Goal: Task Accomplishment & Management: Manage account settings

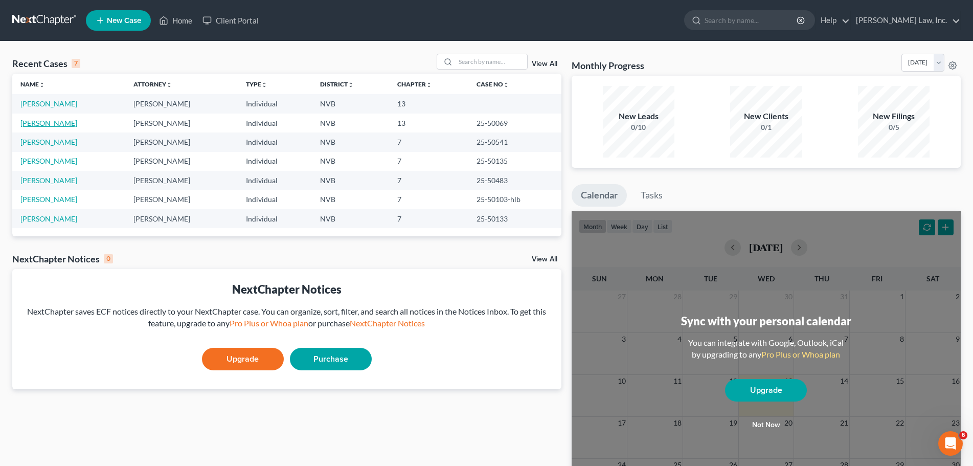
click at [41, 124] on link "[PERSON_NAME]" at bounding box center [48, 123] width 57 height 9
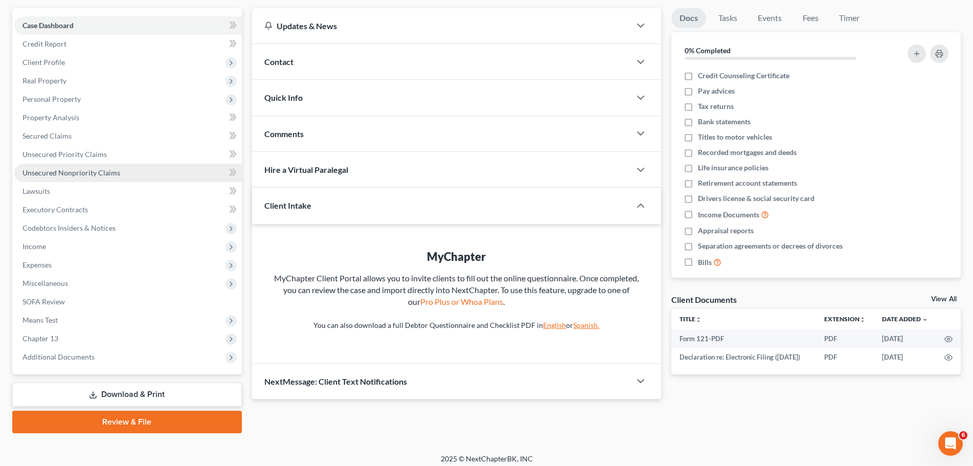
scroll to position [96, 0]
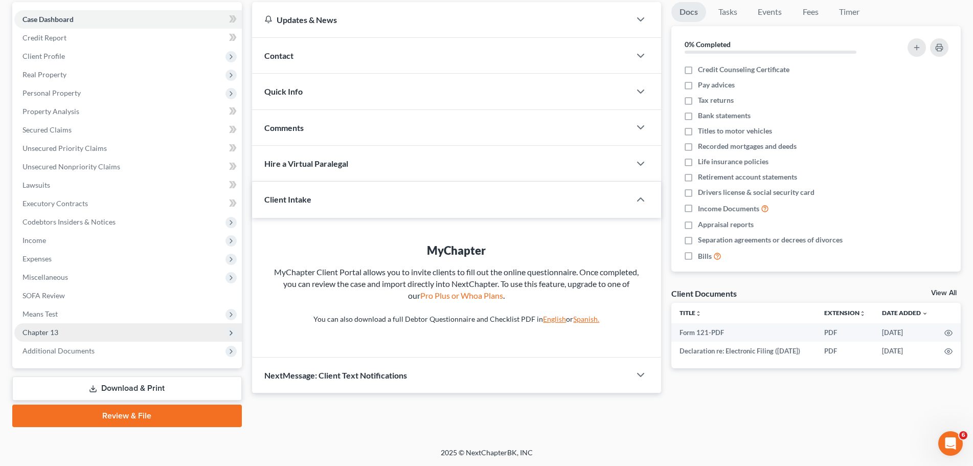
click at [60, 330] on span "Chapter 13" at bounding box center [127, 332] width 227 height 18
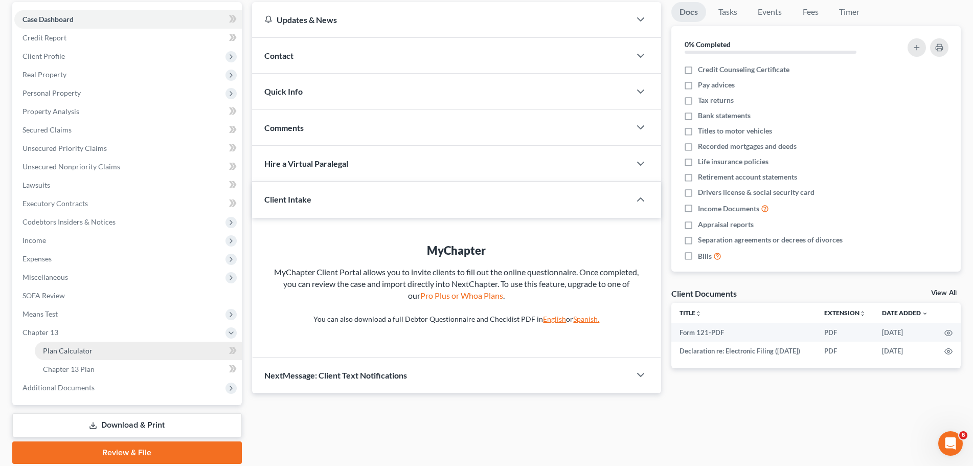
click at [82, 349] on span "Plan Calculator" at bounding box center [68, 350] width 50 height 9
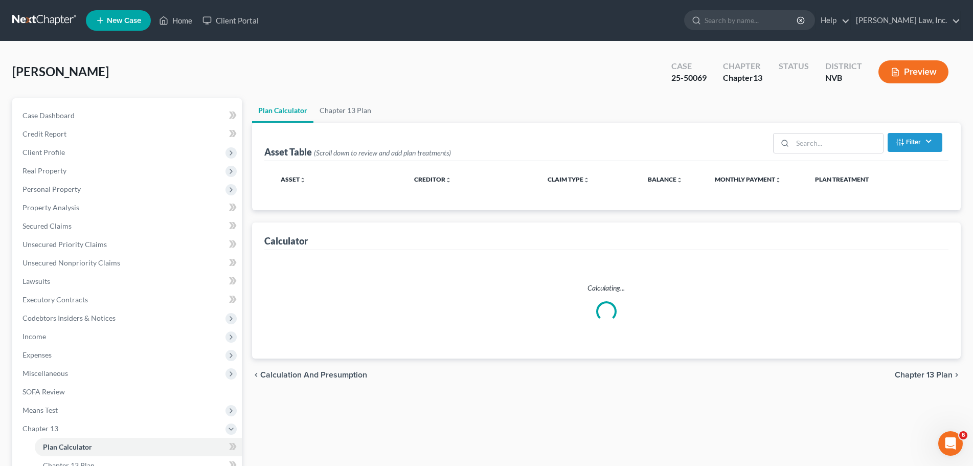
select select "59"
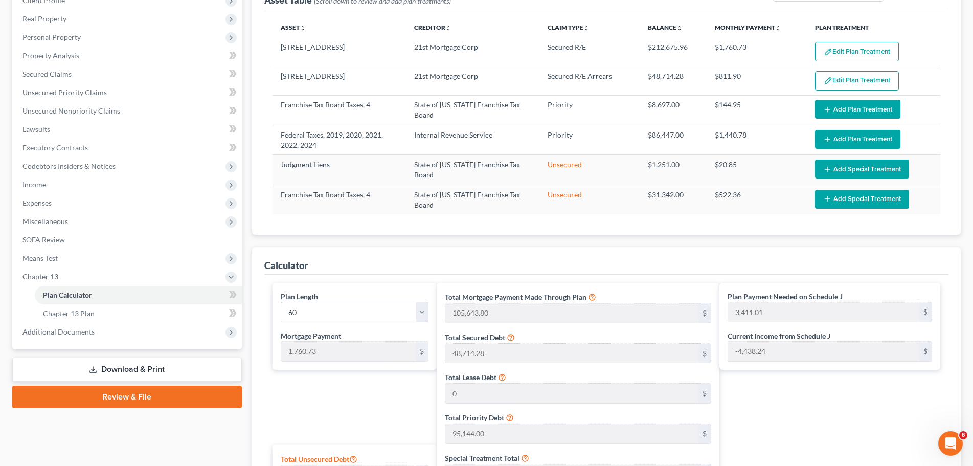
scroll to position [150, 0]
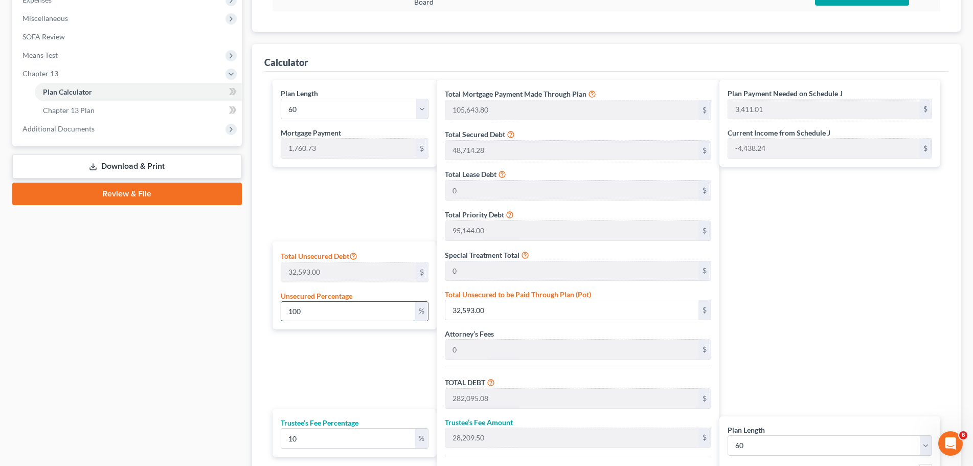
click at [309, 312] on input "100" at bounding box center [348, 311] width 134 height 19
type input "10"
type input "3,259.30"
type input "252,761.38"
type input "25,276.13"
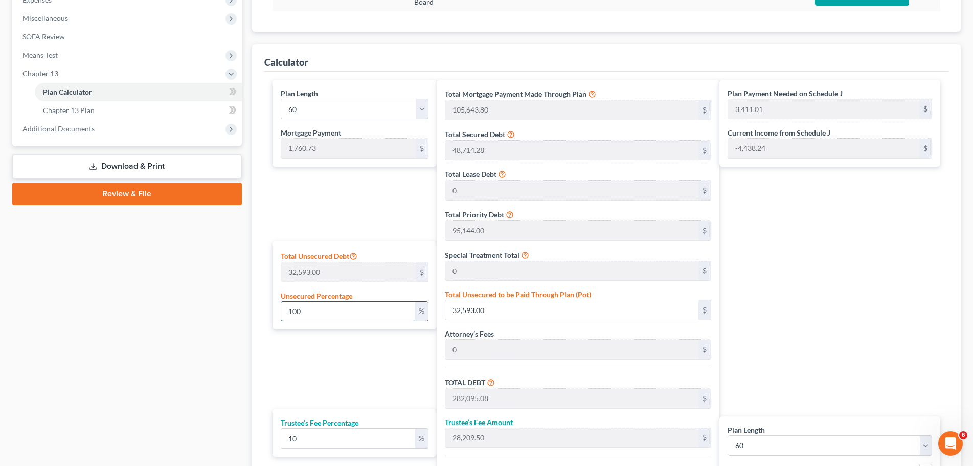
type input "278,037.51"
type input "2,873.22"
type input "4,633.95"
click at [331, 354] on div "Plan Length 1 2 3 4 5 6 7 8 9 10 11 12 13 14 15 16 17 18 19 20 21 22 23 24 25 2…" at bounding box center [352, 307] width 170 height 455
drag, startPoint x: 322, startPoint y: 312, endPoint x: 191, endPoint y: 309, distance: 131.4
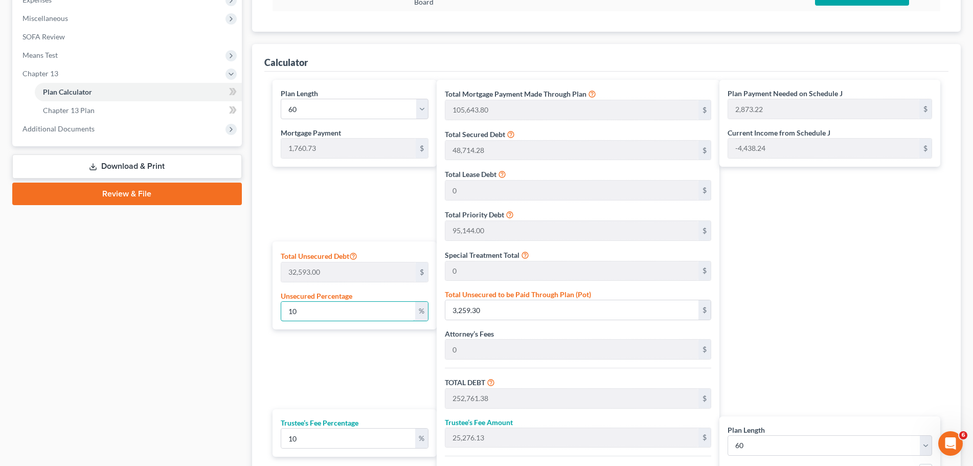
click at [191, 309] on div "Petition Navigation Case Dashboard Payments Invoices Payments Payments Credit R…" at bounding box center [486, 161] width 958 height 837
type input "0"
type input "249,502.08"
type input "24,950.20"
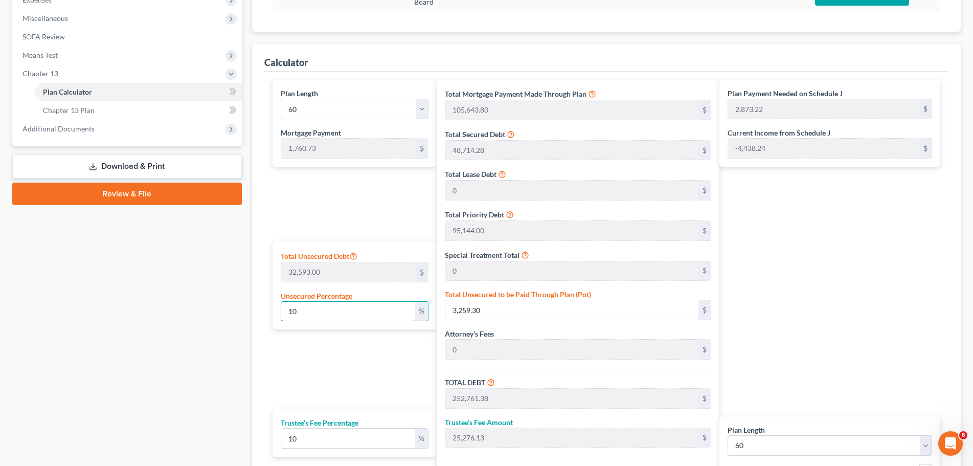
type input "274,452.28"
type input "2,813.47"
type input "4,574.20"
type input "0"
click at [371, 353] on div "Plan Length 1 2 3 4 5 6 7 8 9 10 11 12 13 14 15 16 17 18 19 20 21 22 23 24 25 2…" at bounding box center [352, 307] width 170 height 455
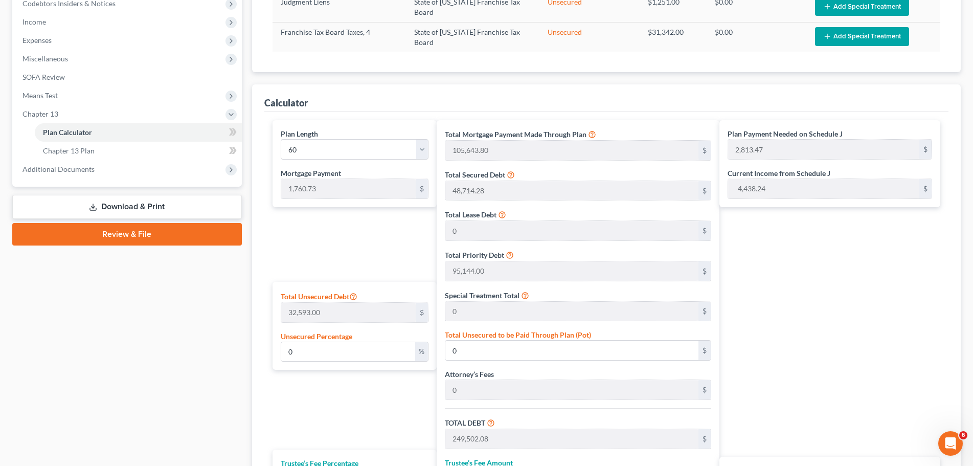
scroll to position [508, 0]
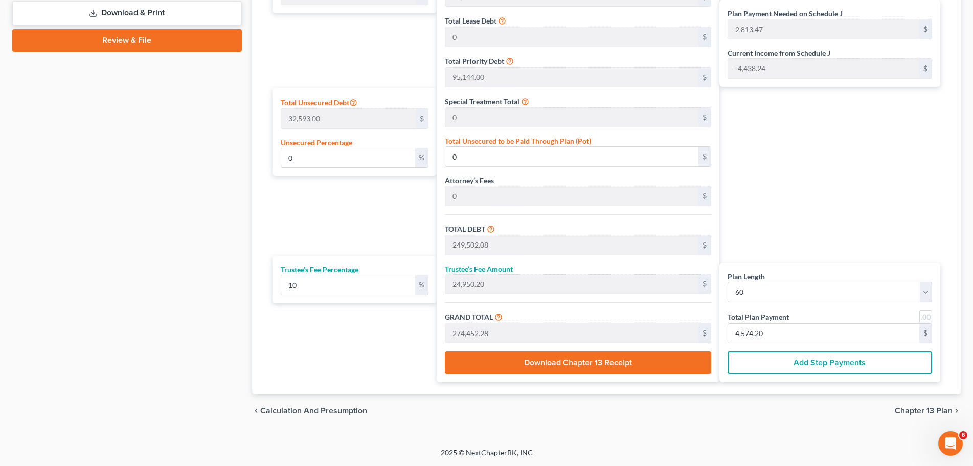
click at [781, 359] on button "Add Step Payments" at bounding box center [829, 362] width 204 height 22
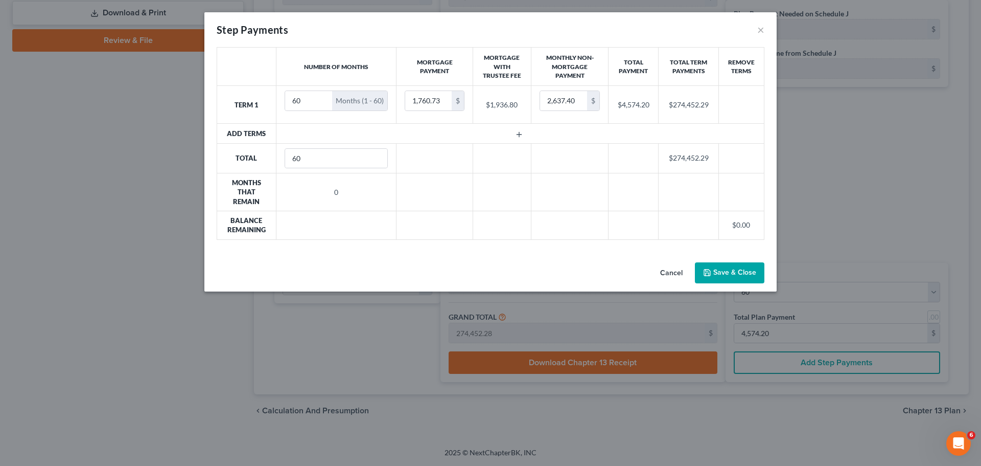
click at [660, 275] on button "Cancel" at bounding box center [671, 273] width 39 height 20
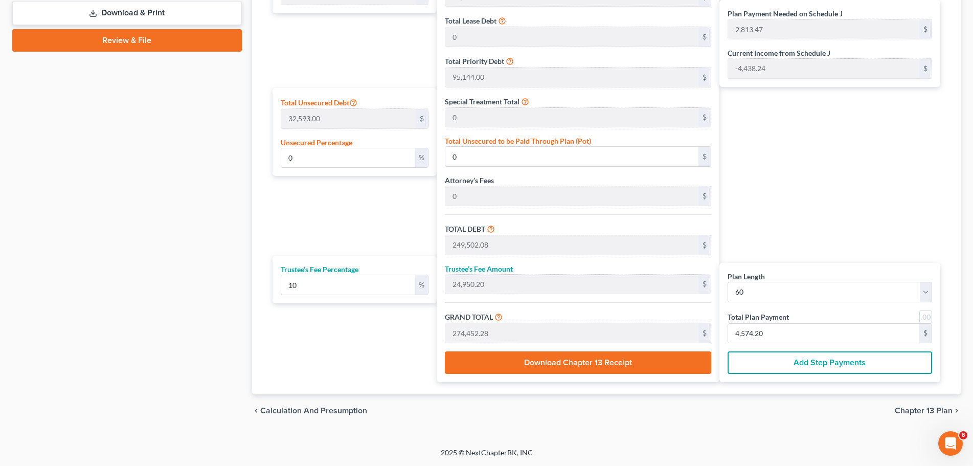
click at [810, 366] on button "Add Step Payments" at bounding box center [829, 362] width 204 height 22
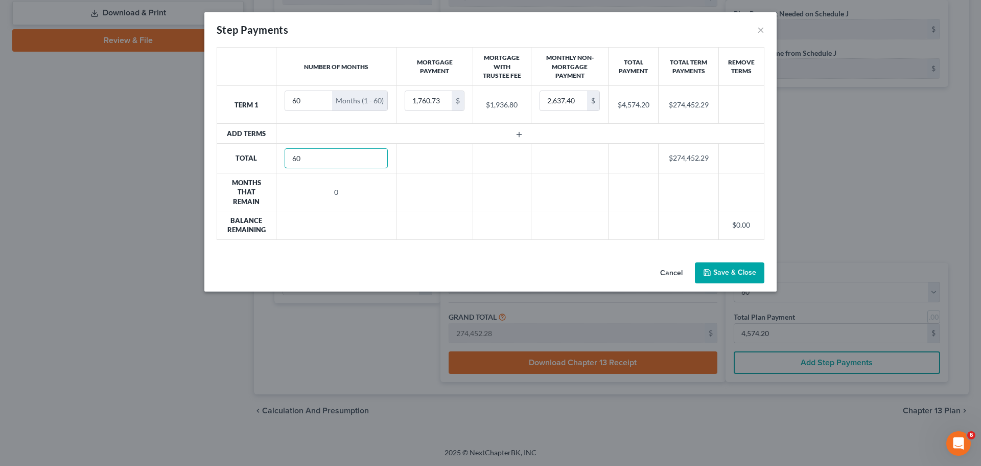
drag, startPoint x: 325, startPoint y: 154, endPoint x: 233, endPoint y: 158, distance: 92.1
click at [233, 158] on tr "Total 60 $274,452.29" at bounding box center [490, 158] width 547 height 30
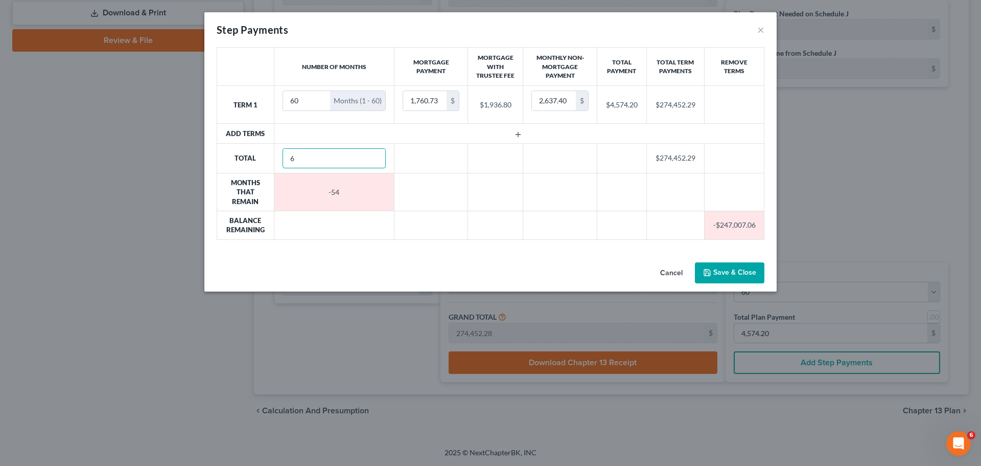
type input "6"
click at [436, 164] on td at bounding box center [432, 158] width 74 height 30
click at [311, 110] on input "60" at bounding box center [307, 100] width 48 height 19
drag, startPoint x: 312, startPoint y: 109, endPoint x: 260, endPoint y: 112, distance: 52.2
click at [260, 112] on tr "Term 1 60 Months (1 - 60) 1,760.73 $ $1,936.80 2,637.40 $ $4,574.20 $274,452.29" at bounding box center [490, 105] width 547 height 38
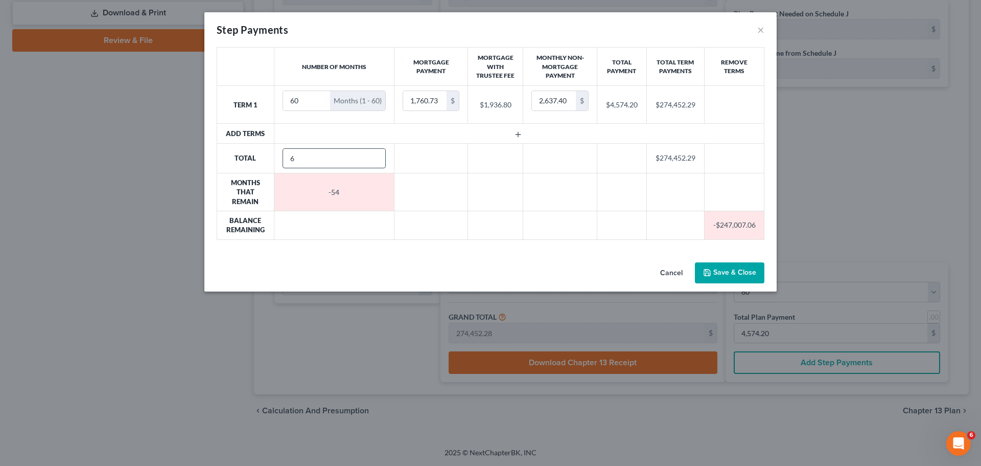
click at [317, 166] on input "6" at bounding box center [334, 158] width 103 height 19
drag, startPoint x: 325, startPoint y: 166, endPoint x: 192, endPoint y: 168, distance: 133.4
click at [192, 168] on div "Step Payments × Number of Months Mortgage Payment Mortgage With Trustee Fee Mon…" at bounding box center [490, 233] width 981 height 466
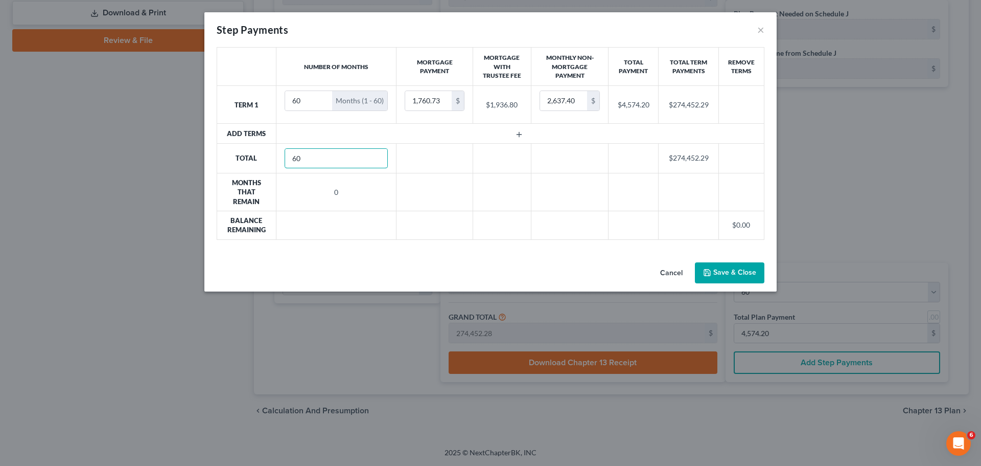
type input "60"
click at [443, 164] on td at bounding box center [435, 158] width 77 height 30
click at [458, 101] on div "$" at bounding box center [458, 100] width 12 height 19
click at [303, 102] on input "60" at bounding box center [309, 100] width 48 height 19
drag, startPoint x: 305, startPoint y: 99, endPoint x: 264, endPoint y: 95, distance: 41.0
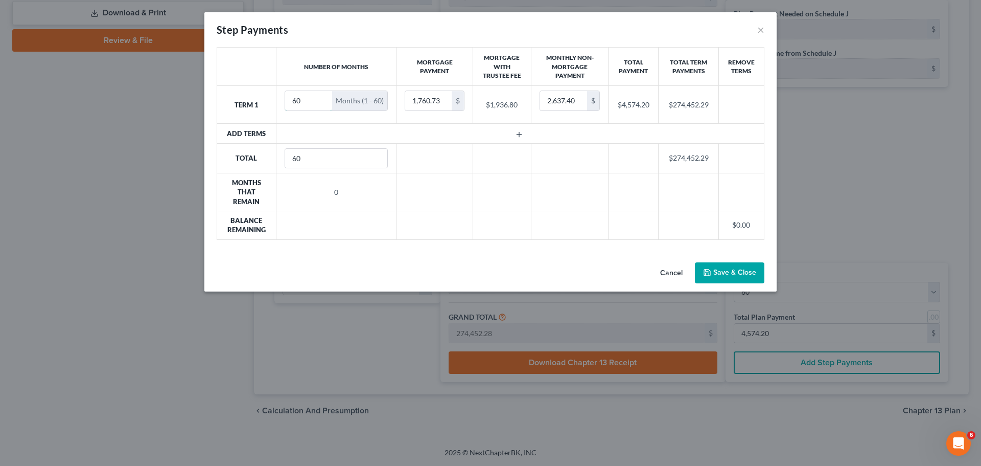
click at [264, 95] on tr "Term 1 60 Months (1 - 60) 1,760.73 $ $1,936.80 2,637.40 $ $4,574.20 $274,452.29" at bounding box center [490, 105] width 547 height 38
type input "6"
click at [329, 159] on input "60" at bounding box center [335, 158] width 103 height 19
drag, startPoint x: 333, startPoint y: 159, endPoint x: 258, endPoint y: 159, distance: 75.1
click at [258, 159] on tr "Total 60 $27,445.23" at bounding box center [490, 158] width 547 height 30
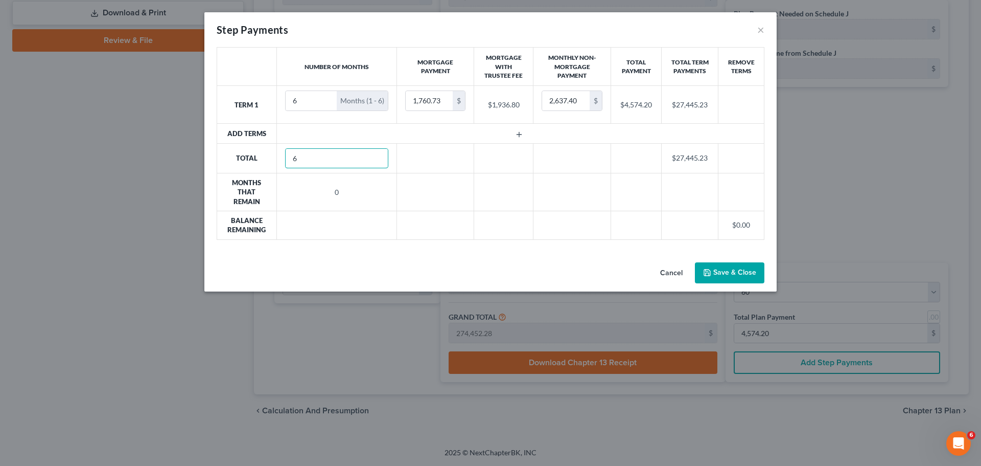
type input "6"
click at [464, 162] on td at bounding box center [435, 158] width 77 height 30
click at [672, 277] on button "Cancel" at bounding box center [671, 273] width 39 height 20
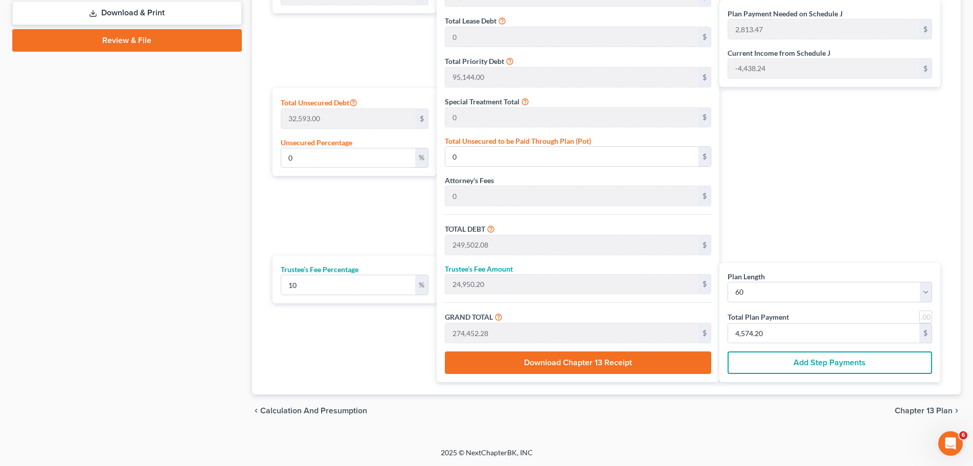
click at [804, 361] on button "Add Step Payments" at bounding box center [829, 362] width 204 height 22
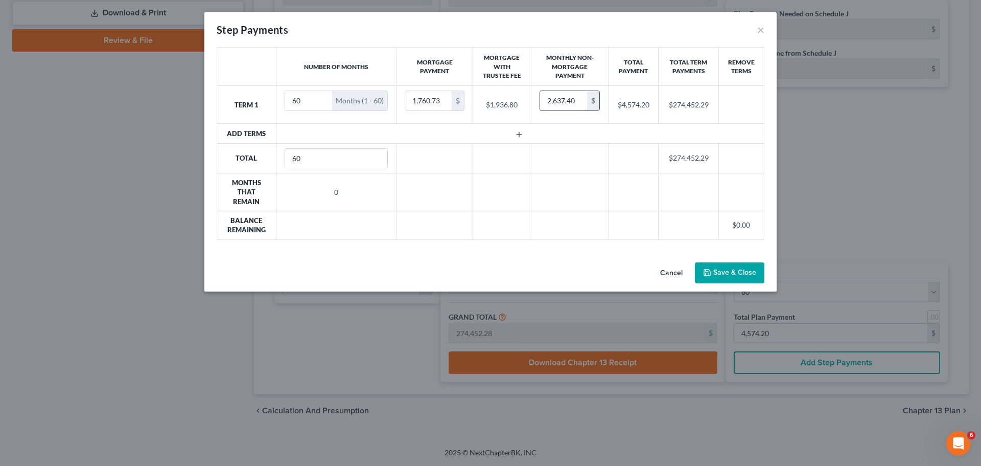
paste input "813.47"
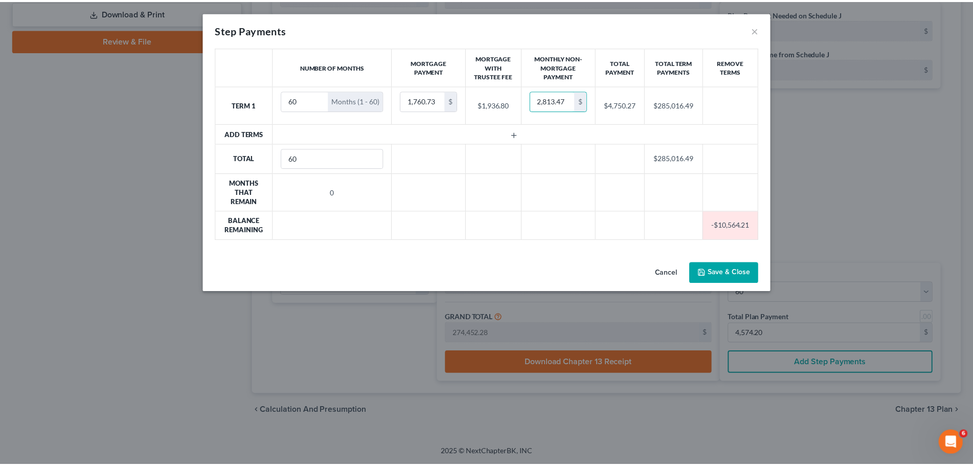
scroll to position [0, 0]
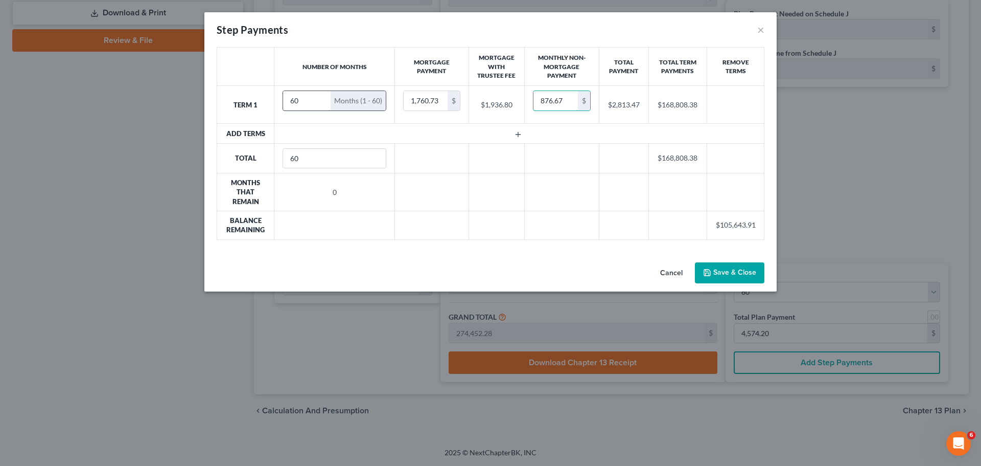
type input "876.67"
click at [303, 101] on input "60" at bounding box center [307, 100] width 48 height 19
drag, startPoint x: 306, startPoint y: 101, endPoint x: 249, endPoint y: 102, distance: 56.2
click at [249, 102] on tr "Term 1 60 Months (1 - 60) 1,760.73 $ $1,936.80 876.67 $ $2,813.47 $168,808.38" at bounding box center [490, 105] width 547 height 38
click at [304, 98] on input "60" at bounding box center [307, 100] width 48 height 19
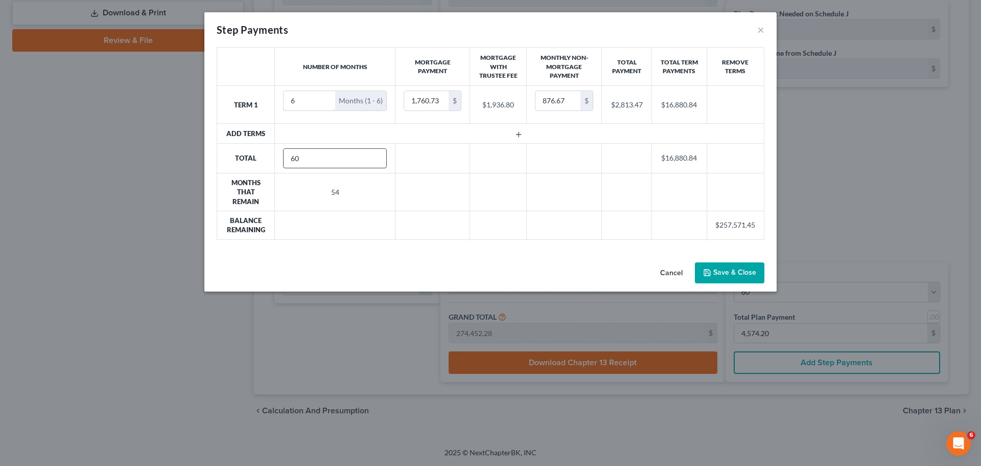
type input "6"
click at [335, 167] on input "60" at bounding box center [335, 158] width 103 height 19
type input "6"
click at [748, 272] on button "Save & Close" at bounding box center [730, 272] width 70 height 21
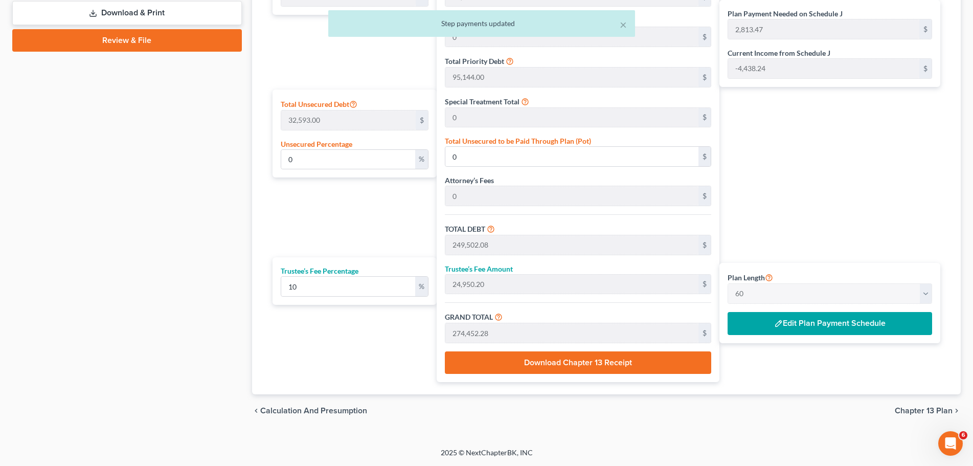
click at [860, 325] on button "Edit Plan Payment Schedule" at bounding box center [829, 324] width 204 height 24
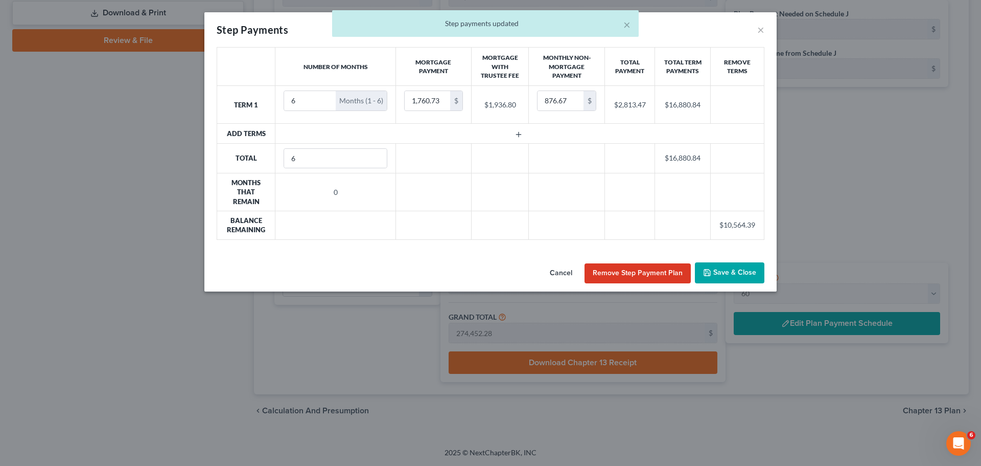
click at [338, 196] on td "0" at bounding box center [335, 192] width 121 height 38
click at [336, 192] on td "0" at bounding box center [335, 192] width 121 height 38
click at [302, 101] on input "6" at bounding box center [310, 100] width 52 height 19
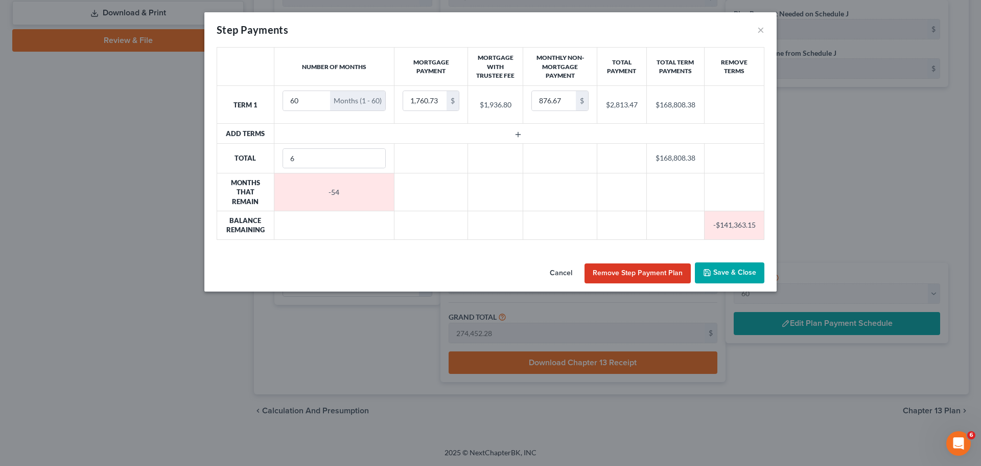
click at [342, 200] on td "-54" at bounding box center [334, 192] width 121 height 38
click at [519, 139] on icon "button" at bounding box center [518, 134] width 8 height 8
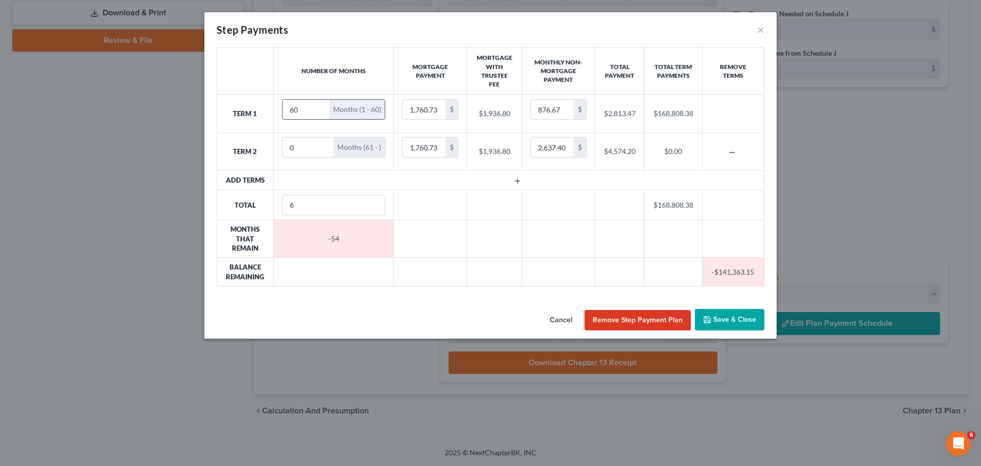
click at [311, 107] on input "60" at bounding box center [307, 109] width 48 height 19
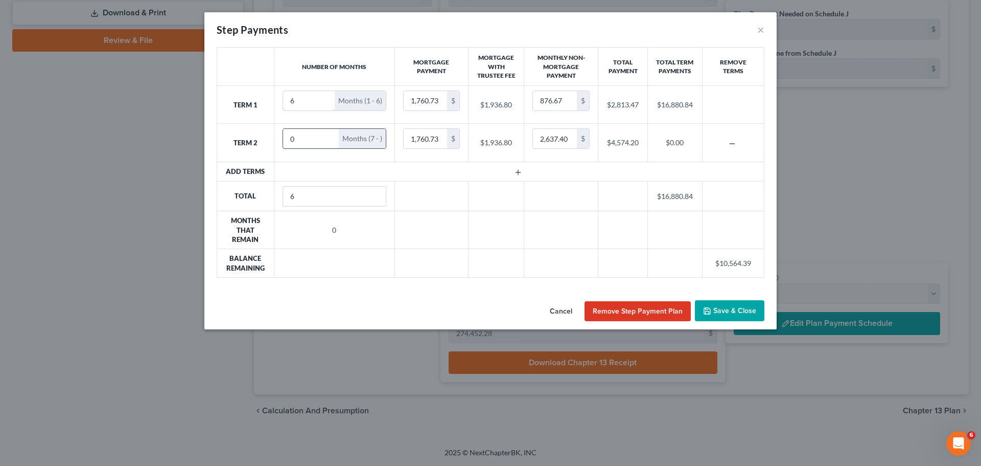
type input "6"
click at [308, 137] on input "0" at bounding box center [311, 138] width 56 height 19
drag, startPoint x: 312, startPoint y: 137, endPoint x: 274, endPoint y: 148, distance: 39.3
click at [269, 139] on tr "Term 2 0 Months (7 - ) 1,760.73 $ $1,936.80 2,637.40 $ $4,574.20 $0.00" at bounding box center [490, 143] width 547 height 38
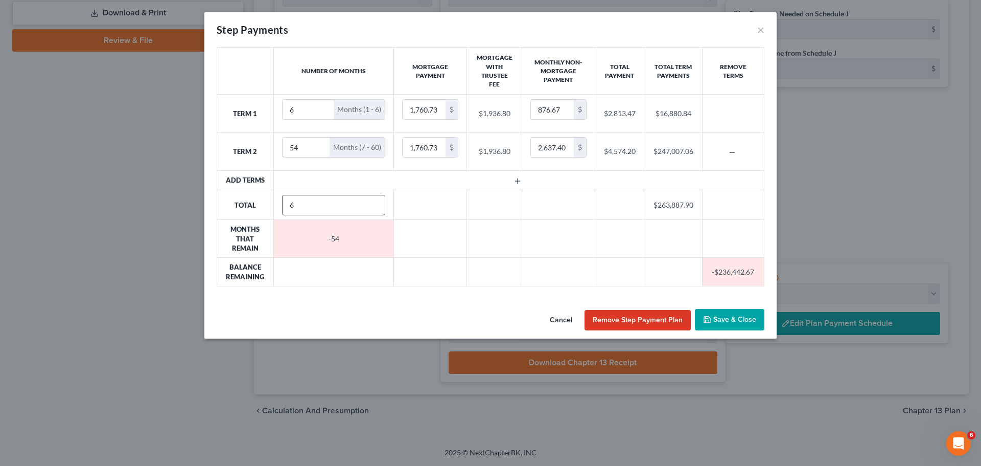
type input "54"
click at [341, 211] on input "6" at bounding box center [334, 204] width 103 height 19
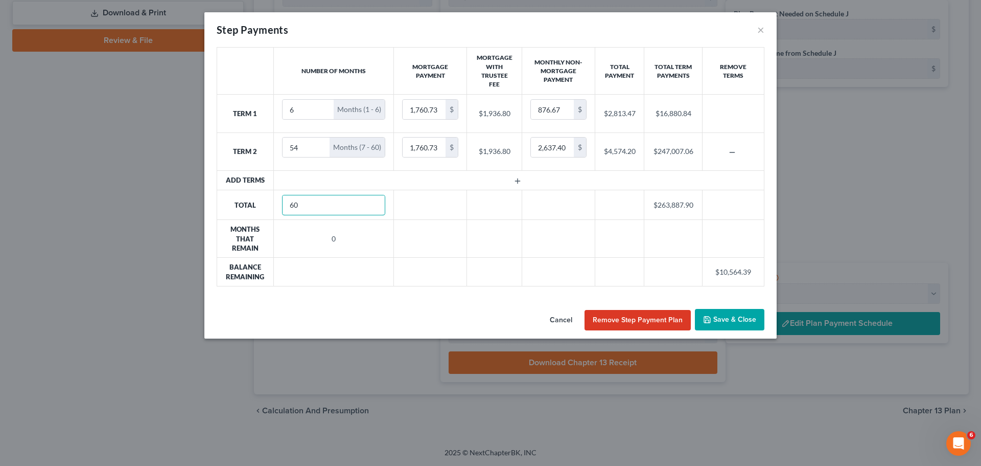
type input "60"
click at [533, 176] on td at bounding box center [518, 179] width 491 height 19
click at [722, 319] on button "Save & Close" at bounding box center [730, 319] width 70 height 21
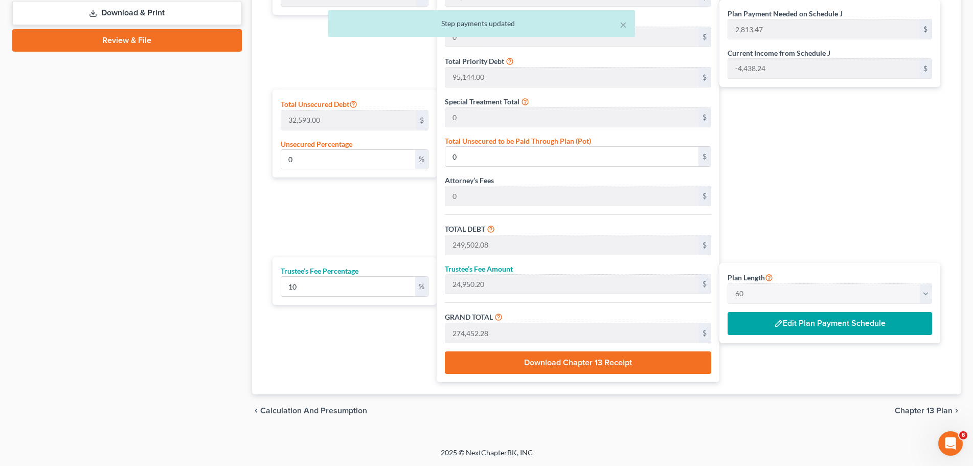
click at [793, 329] on button "Edit Plan Payment Schedule" at bounding box center [829, 324] width 204 height 24
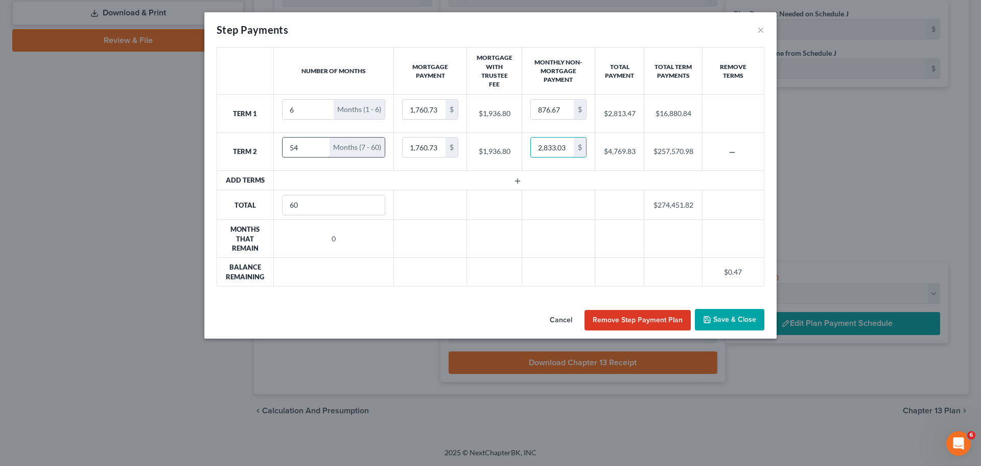
type input "2,833.03"
click at [306, 148] on input "54" at bounding box center [307, 146] width 48 height 19
type input "53"
click at [512, 180] on button "button" at bounding box center [518, 181] width 45 height 8
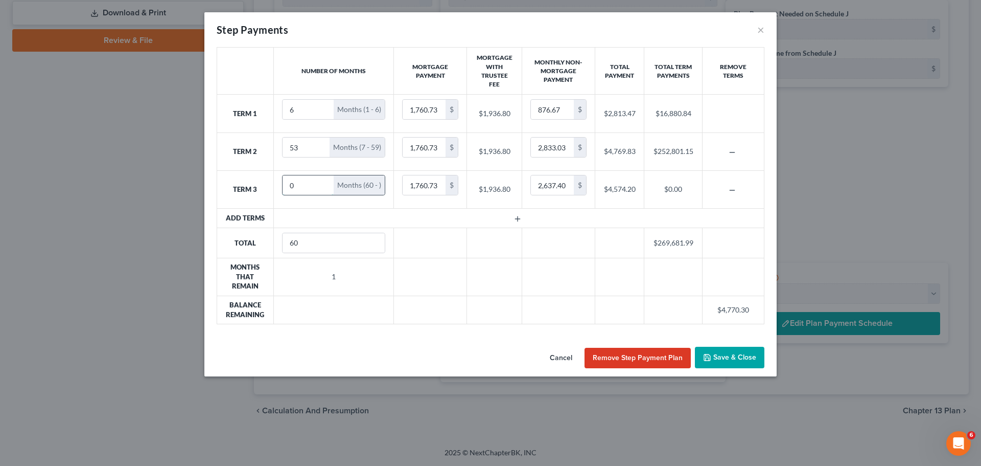
click at [310, 179] on input "0" at bounding box center [309, 184] width 52 height 19
drag, startPoint x: 310, startPoint y: 183, endPoint x: 242, endPoint y: 183, distance: 68.5
click at [242, 183] on tr "Term 3 0 Months (60 - ) 1,760.73 $ $1,936.80 2,637.40 $ $4,574.20 $0.00" at bounding box center [490, 189] width 547 height 38
type input "1"
click at [563, 184] on input "2,637.40" at bounding box center [552, 184] width 43 height 19
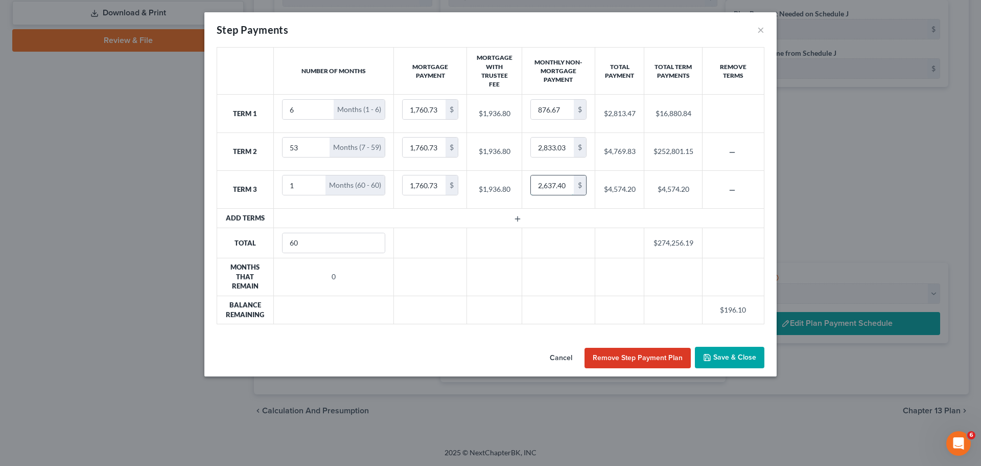
click at [569, 185] on input "2,637.40" at bounding box center [552, 184] width 43 height 19
type input "2,833.50"
click at [607, 217] on td at bounding box center [518, 217] width 491 height 19
click at [727, 357] on button "Save & Close" at bounding box center [730, 357] width 70 height 21
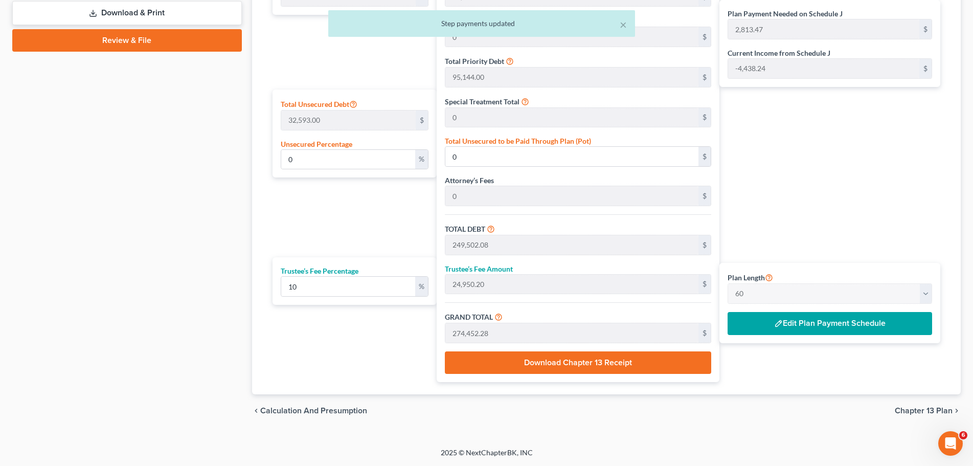
click at [832, 325] on button "Edit Plan Payment Schedule" at bounding box center [829, 324] width 204 height 24
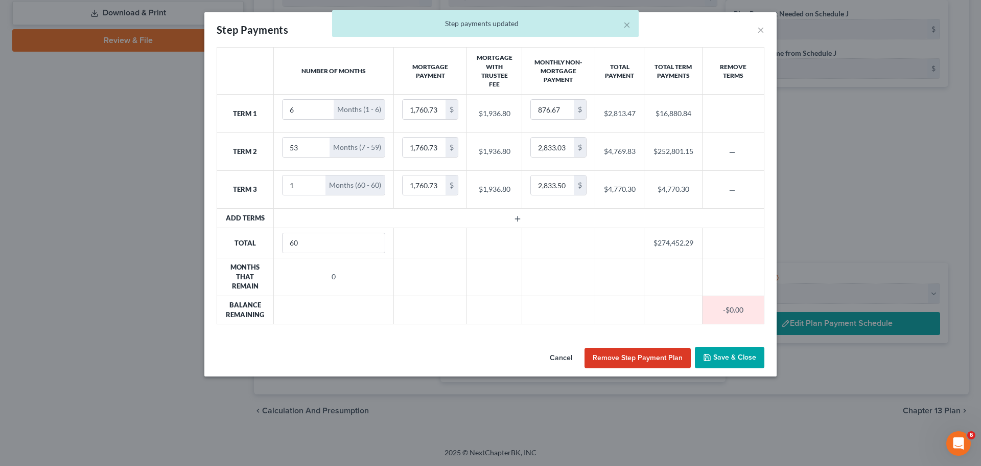
click at [730, 356] on button "Save & Close" at bounding box center [730, 357] width 70 height 21
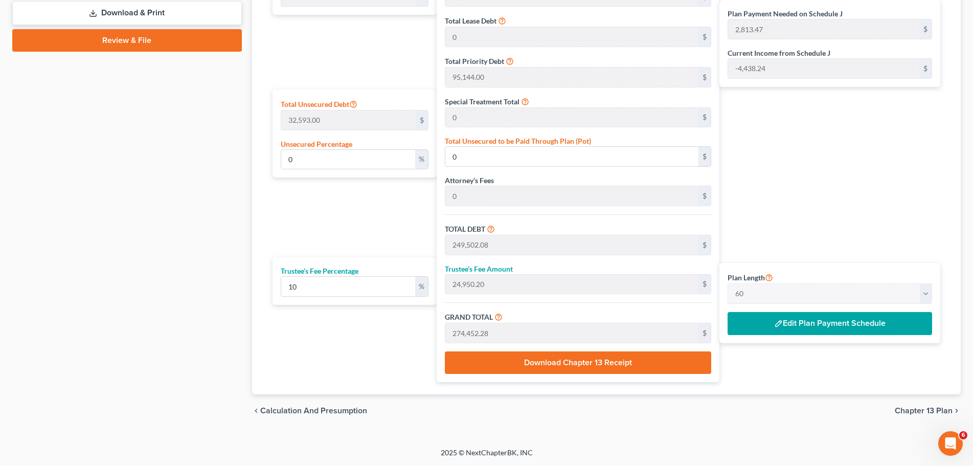
click at [807, 323] on button "Edit Plan Payment Schedule" at bounding box center [829, 324] width 204 height 24
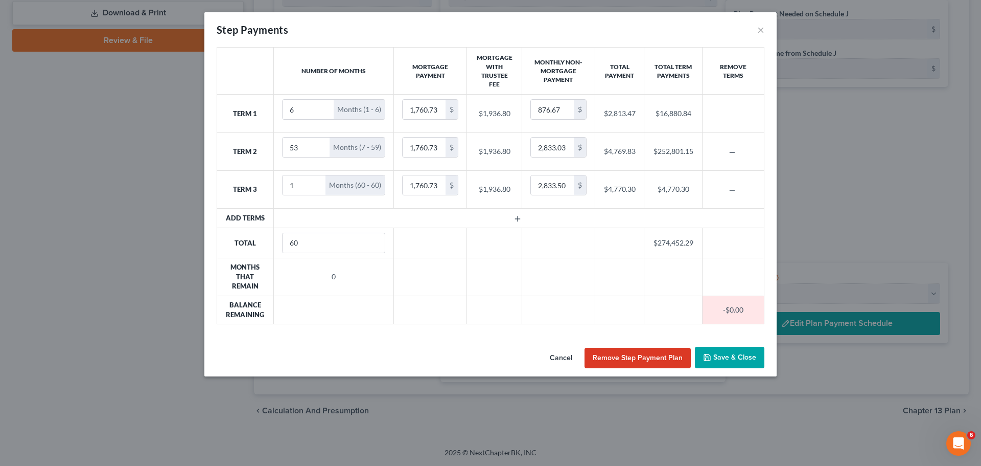
click at [720, 355] on button "Save & Close" at bounding box center [730, 357] width 70 height 21
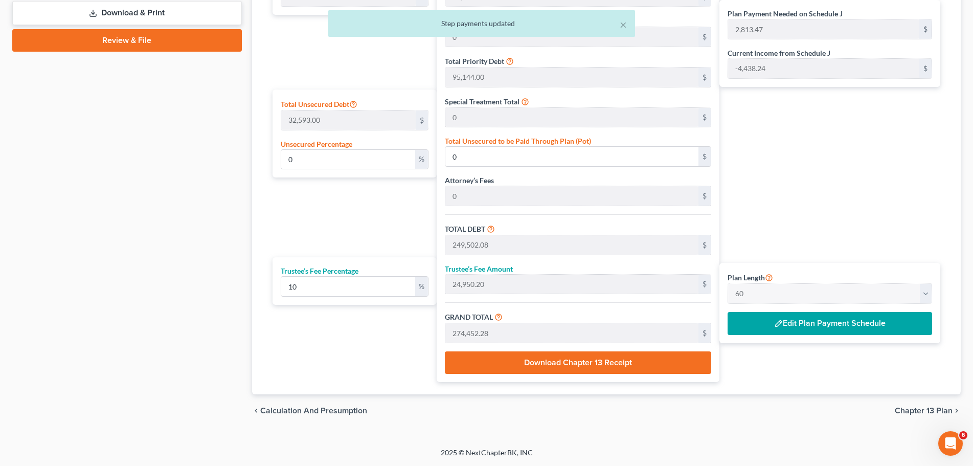
click at [800, 317] on button "Edit Plan Payment Schedule" at bounding box center [829, 324] width 204 height 24
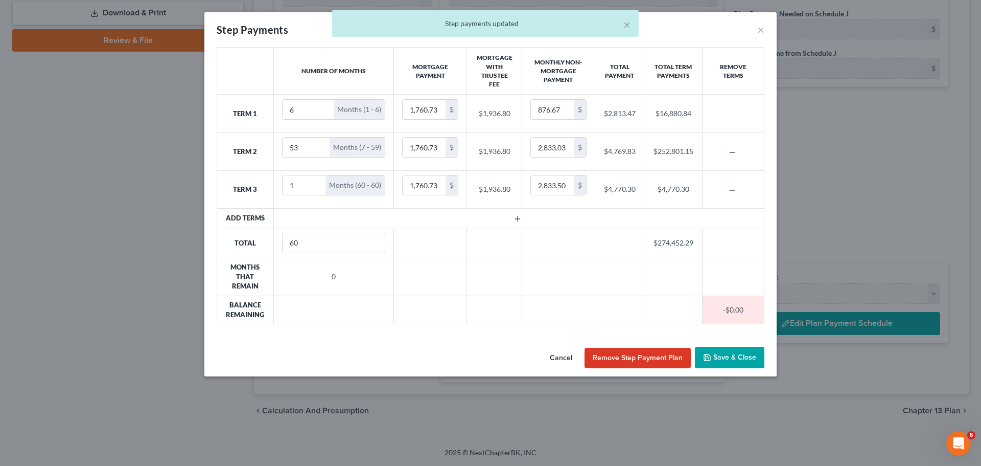
click at [739, 363] on button "Save & Close" at bounding box center [730, 357] width 70 height 21
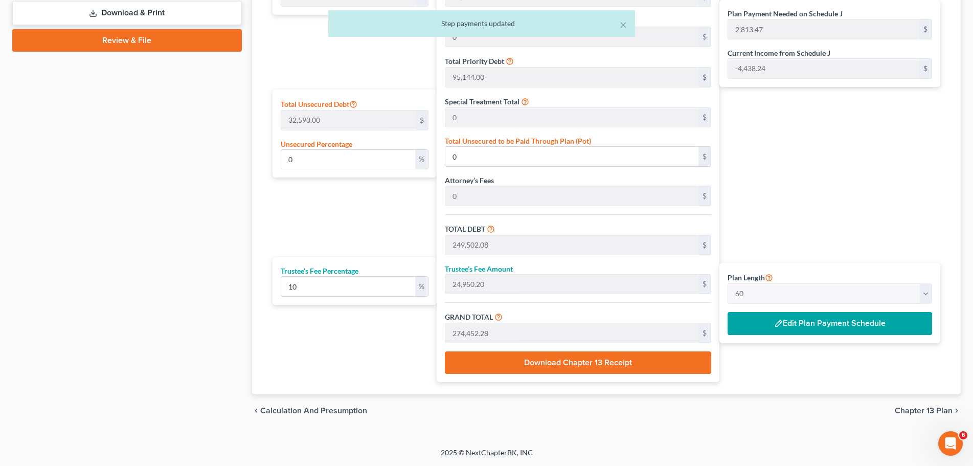
click at [794, 326] on button "Edit Plan Payment Schedule" at bounding box center [829, 324] width 204 height 24
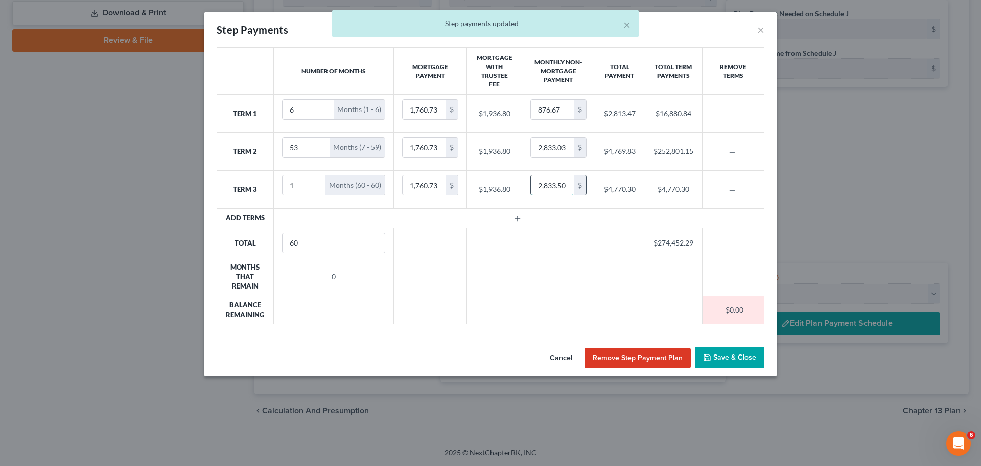
click at [567, 184] on input "2,833.50" at bounding box center [552, 184] width 43 height 19
click at [567, 183] on input "2,833.50" at bounding box center [552, 184] width 43 height 19
click at [567, 184] on input "2,833.50" at bounding box center [552, 184] width 43 height 19
click at [569, 187] on input "2,833.50" at bounding box center [552, 184] width 43 height 19
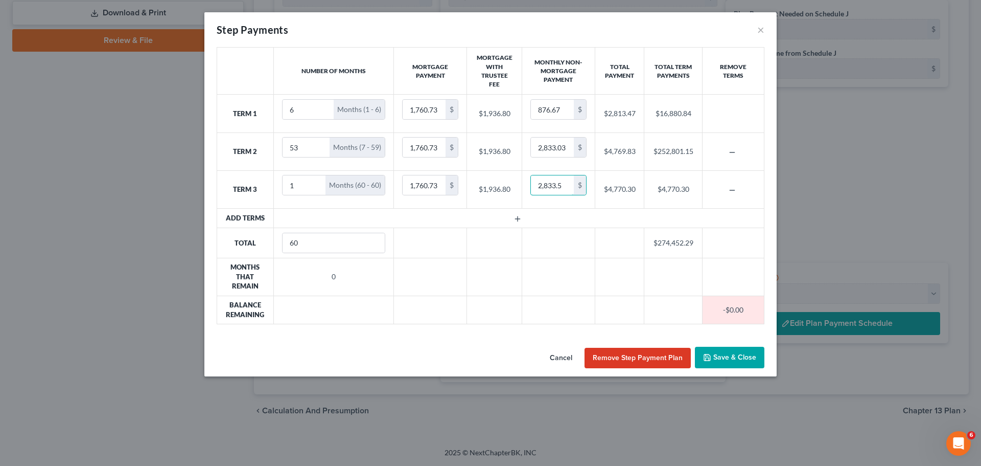
type input "2,833.50"
click at [740, 357] on button "Save & Close" at bounding box center [730, 357] width 70 height 21
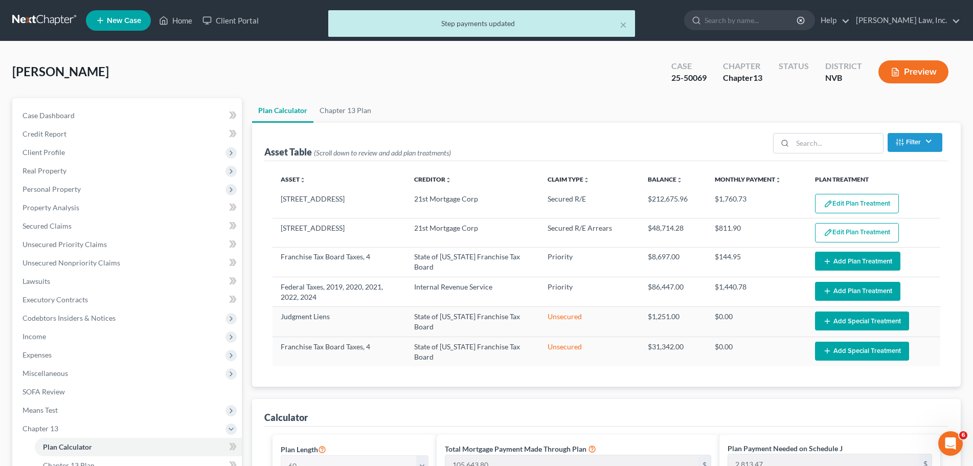
click at [919, 74] on button "Preview" at bounding box center [913, 71] width 70 height 23
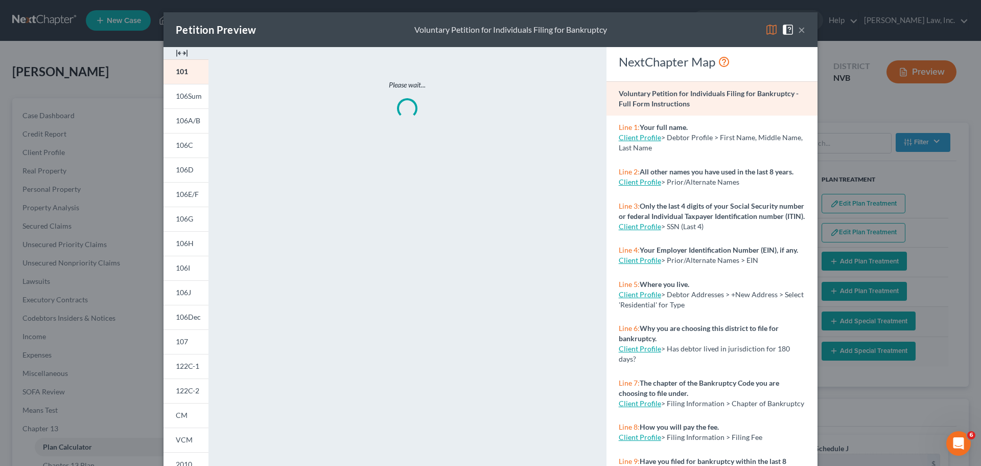
click at [798, 29] on button "×" at bounding box center [801, 30] width 7 height 12
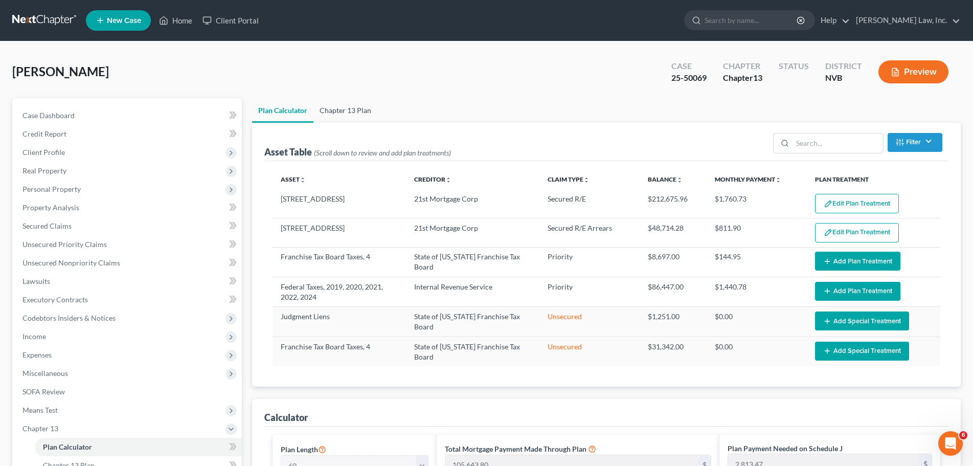
click at [339, 111] on link "Chapter 13 Plan" at bounding box center [345, 110] width 64 height 25
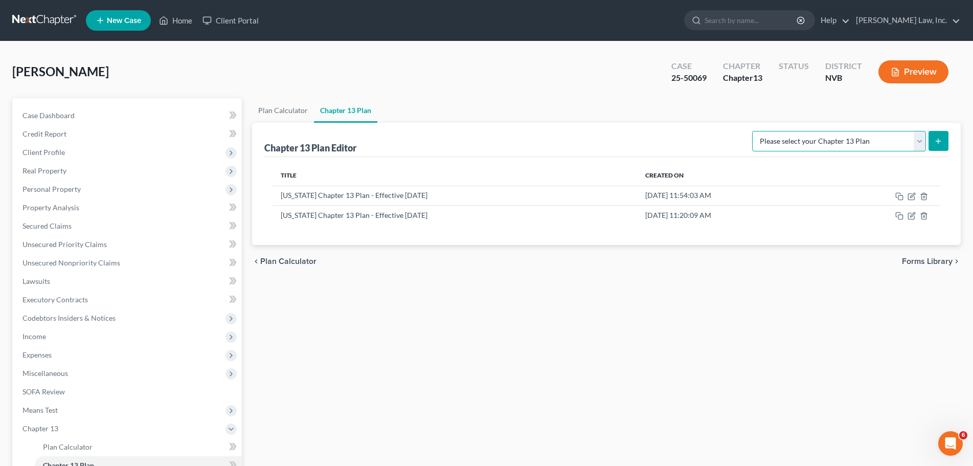
click at [923, 145] on select "Please select your Chapter 13 Plan National Form Plan - Official Form 113 [US_S…" at bounding box center [839, 141] width 174 height 20
select select "1"
click at [753, 131] on select "Please select your Chapter 13 Plan National Form Plan - Official Form 113 [US_S…" at bounding box center [839, 141] width 174 height 20
click at [945, 145] on button "submit" at bounding box center [938, 141] width 20 height 20
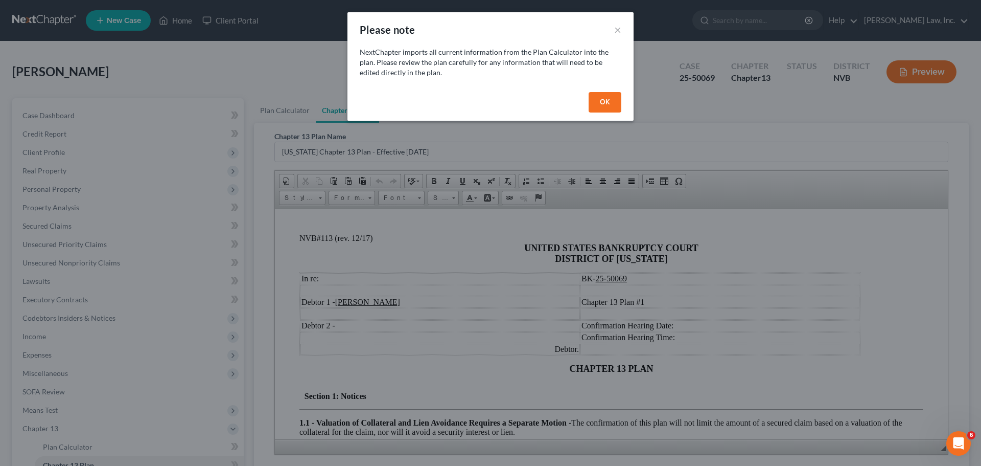
click at [610, 102] on button "OK" at bounding box center [605, 102] width 33 height 20
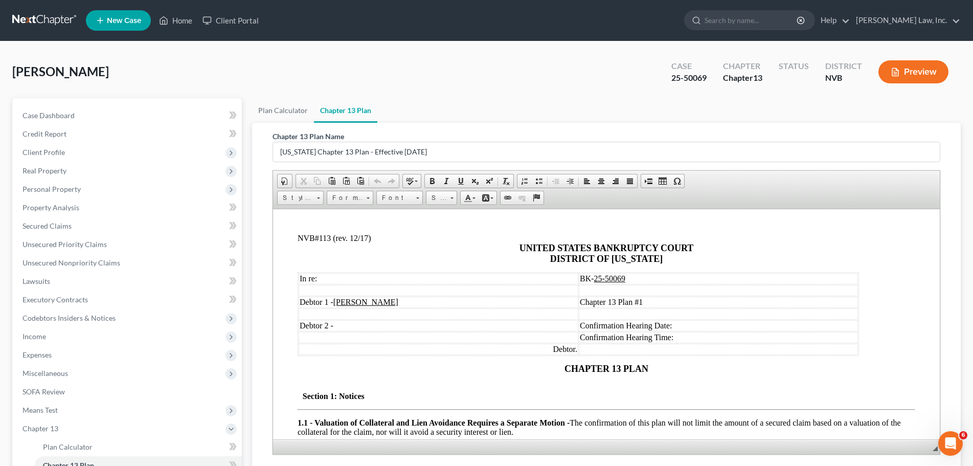
click at [678, 301] on td "Chapter 13 Plan #1" at bounding box center [717, 301] width 279 height 11
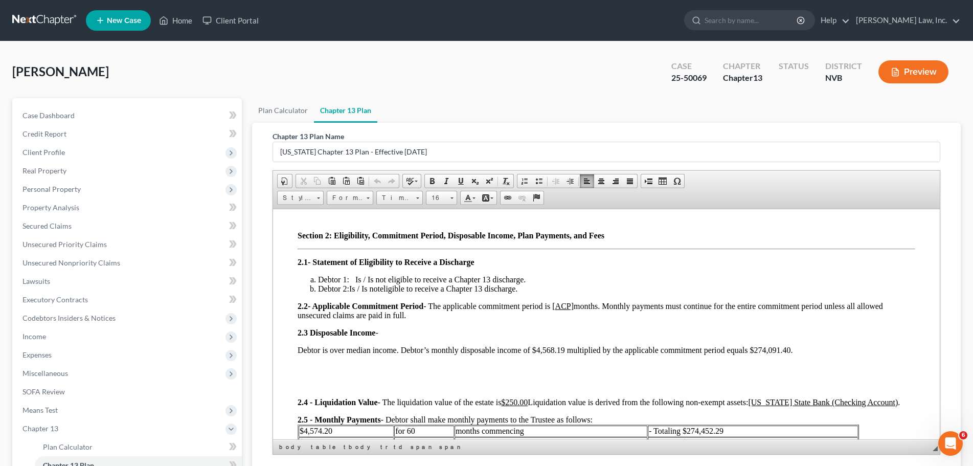
scroll to position [256, 0]
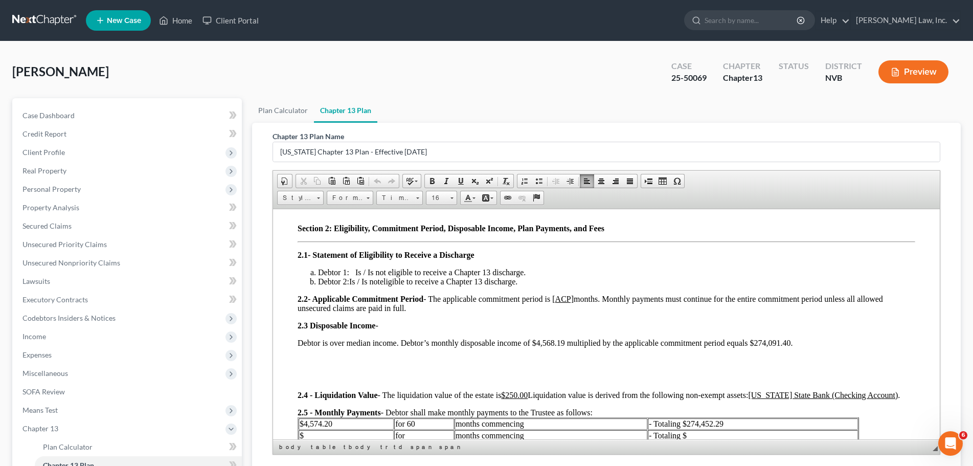
click at [580, 298] on span "- Applicable Commitment Period - The applicable commitment period is [ ACP] mon…" at bounding box center [589, 303] width 585 height 18
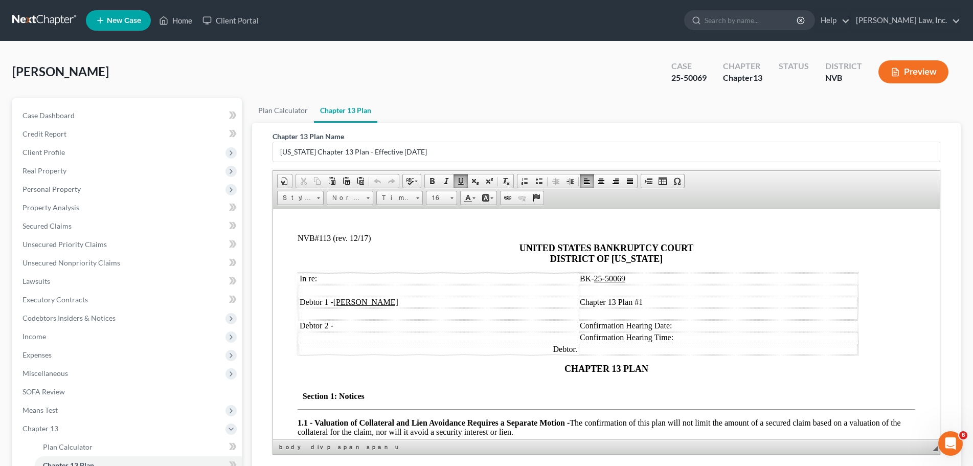
scroll to position [307, 0]
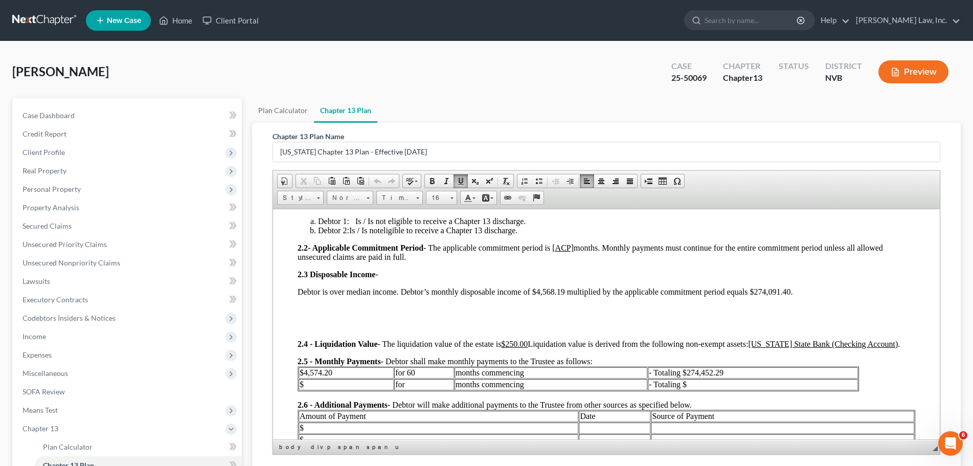
click at [334, 111] on link "Chapter 13 Plan" at bounding box center [345, 110] width 63 height 25
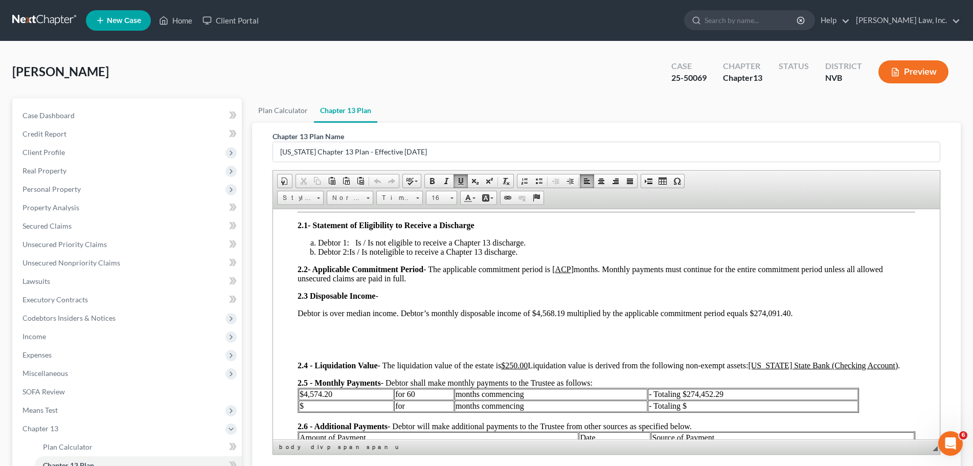
scroll to position [0, 0]
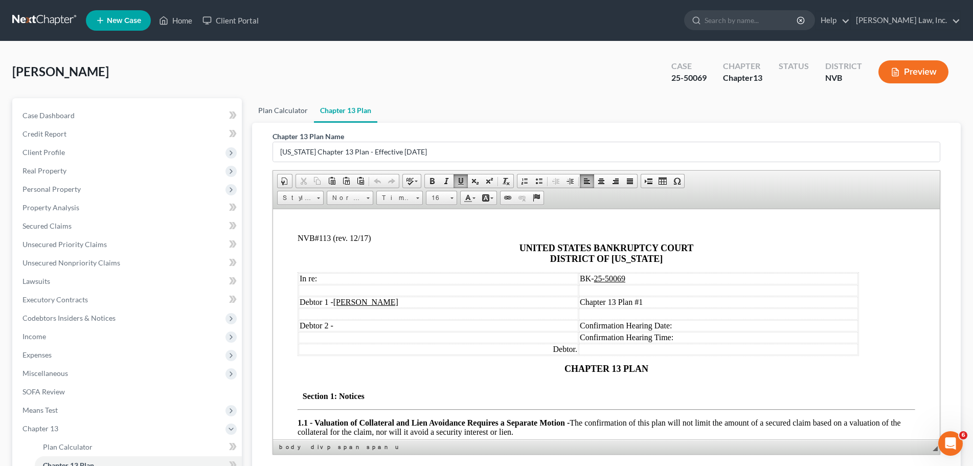
click at [289, 111] on link "Plan Calculator" at bounding box center [283, 110] width 62 height 25
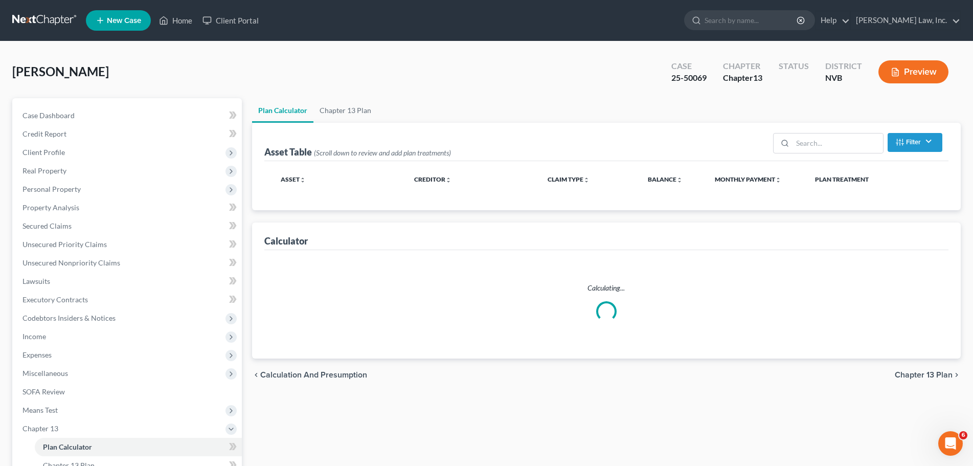
select select "59"
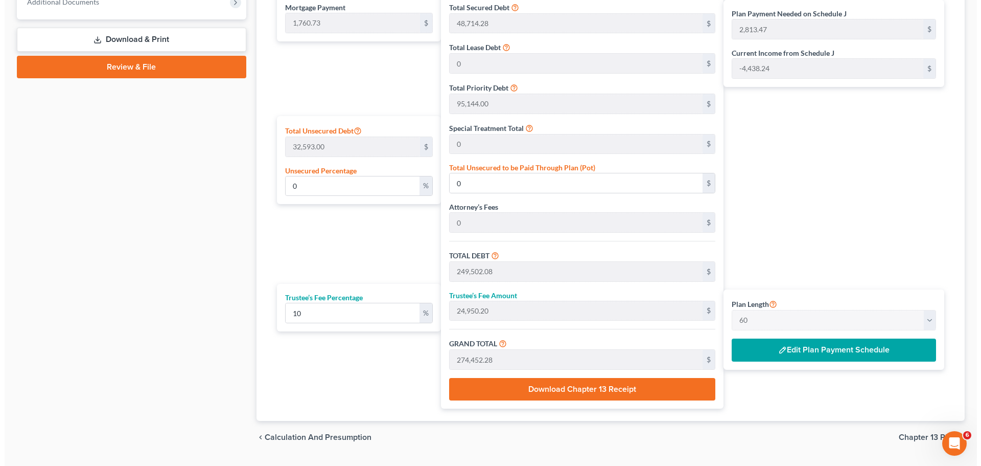
scroll to position [508, 0]
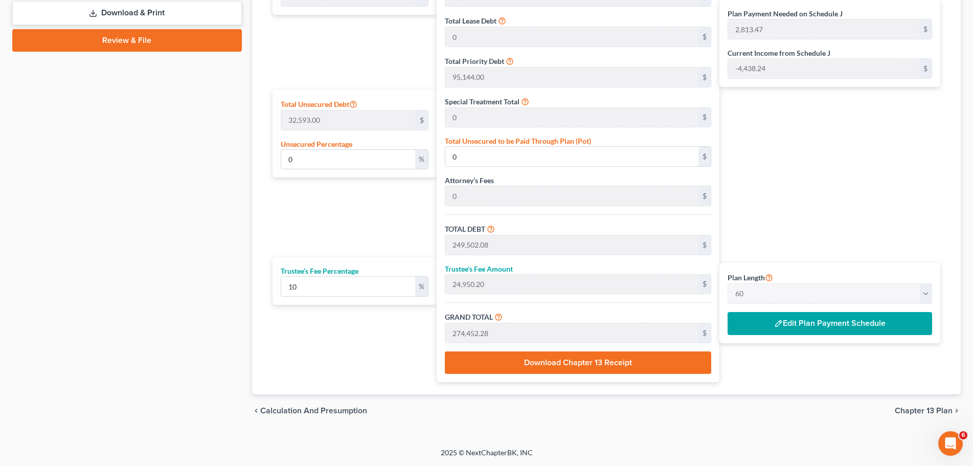
click at [803, 324] on button "Edit Plan Payment Schedule" at bounding box center [829, 324] width 204 height 24
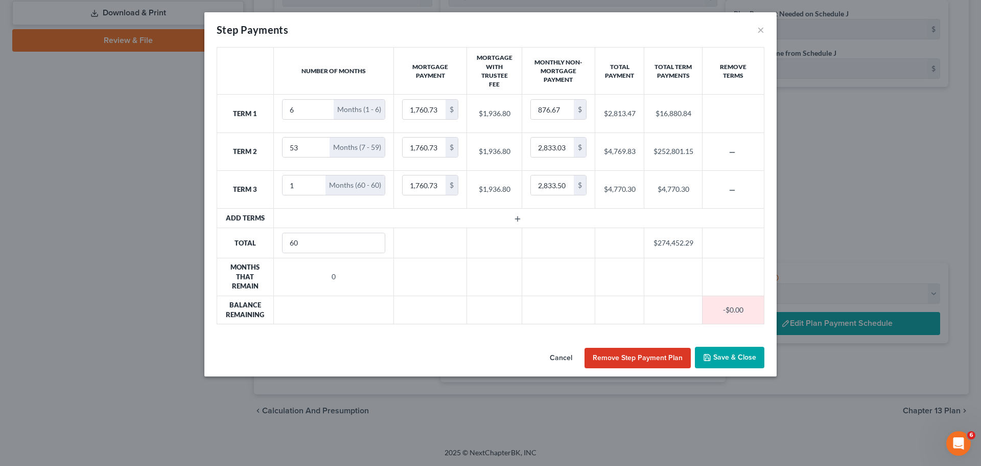
click at [735, 354] on button "Save & Close" at bounding box center [730, 357] width 70 height 21
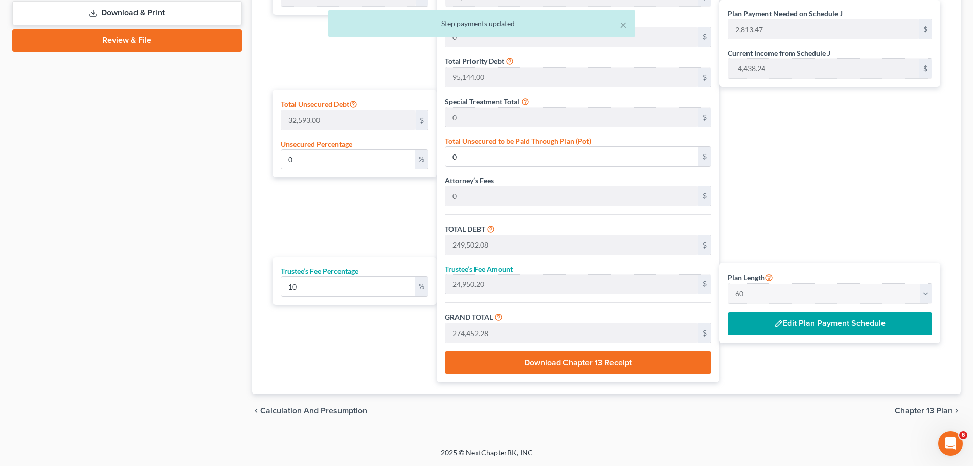
click at [640, 359] on button "Download Chapter 13 Receipt" at bounding box center [578, 362] width 266 height 22
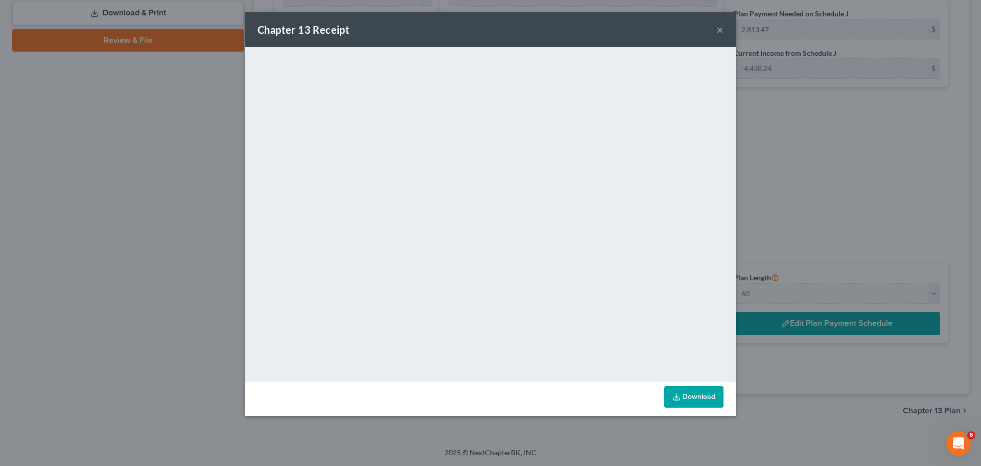
click at [715, 39] on div "Chapter 13 Receipt ×" at bounding box center [490, 29] width 491 height 35
click at [716, 35] on div "Chapter 13 Receipt ×" at bounding box center [490, 29] width 491 height 35
click at [719, 31] on button "×" at bounding box center [720, 30] width 7 height 12
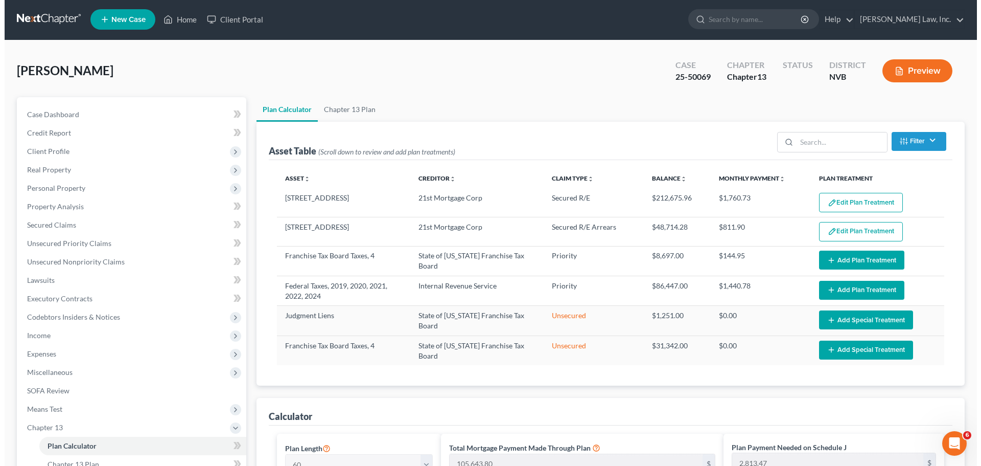
scroll to position [0, 0]
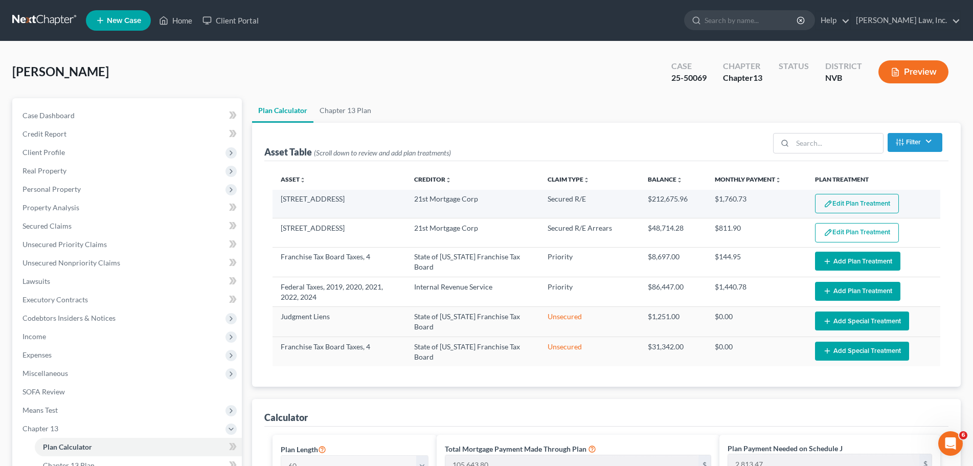
click at [872, 203] on button "Edit Plan Treatment" at bounding box center [857, 203] width 84 height 19
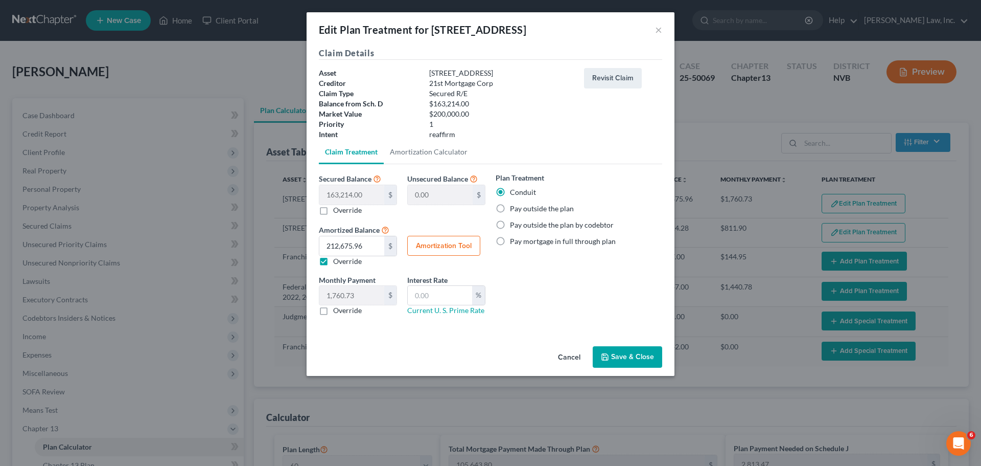
click at [567, 355] on button "Cancel" at bounding box center [569, 357] width 39 height 20
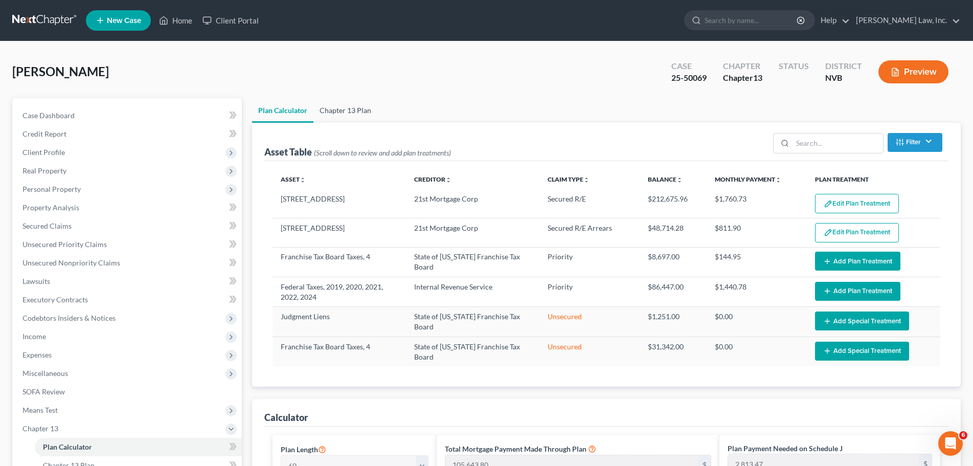
click at [352, 116] on link "Chapter 13 Plan" at bounding box center [345, 110] width 64 height 25
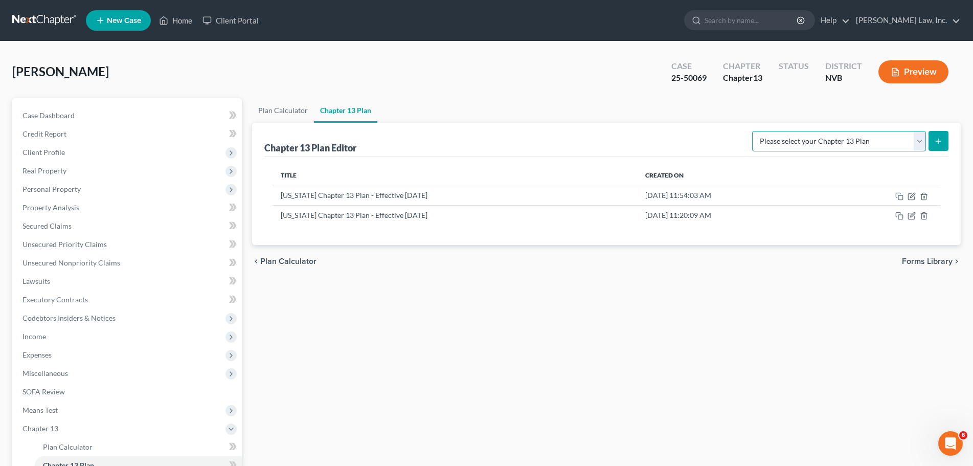
click at [922, 139] on select "Please select your Chapter 13 Plan National Form Plan - Official Form 113 [US_S…" at bounding box center [839, 141] width 174 height 20
select select "1"
click at [753, 131] on select "Please select your Chapter 13 Plan National Form Plan - Official Form 113 [US_S…" at bounding box center [839, 141] width 174 height 20
click at [938, 141] on line "submit" at bounding box center [938, 141] width 0 height 5
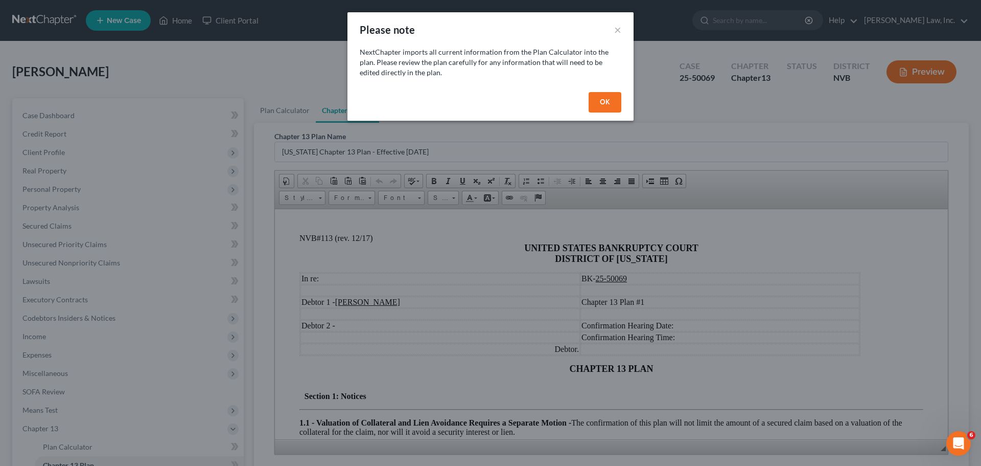
click at [614, 101] on button "OK" at bounding box center [605, 102] width 33 height 20
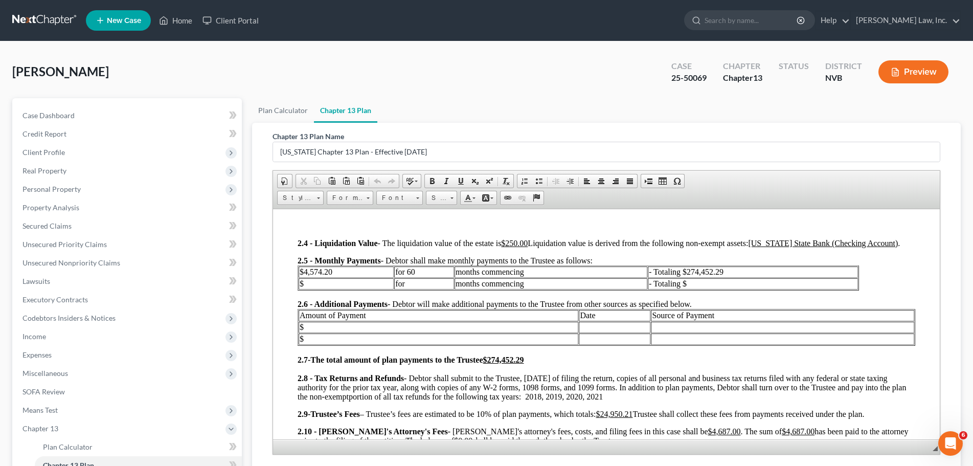
scroll to position [409, 0]
click at [346, 273] on td "$4,574.20" at bounding box center [345, 269] width 95 height 11
drag, startPoint x: 352, startPoint y: 271, endPoint x: 303, endPoint y: 269, distance: 48.6
click at [303, 269] on td "$4,574.20" at bounding box center [345, 269] width 95 height 11
click at [423, 268] on td "for 60" at bounding box center [424, 269] width 60 height 11
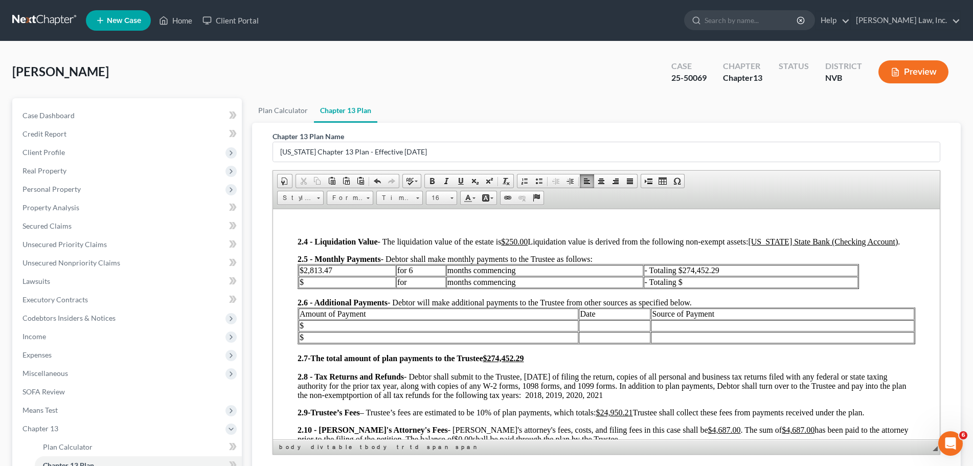
click at [567, 270] on td "months commencing" at bounding box center [544, 269] width 197 height 11
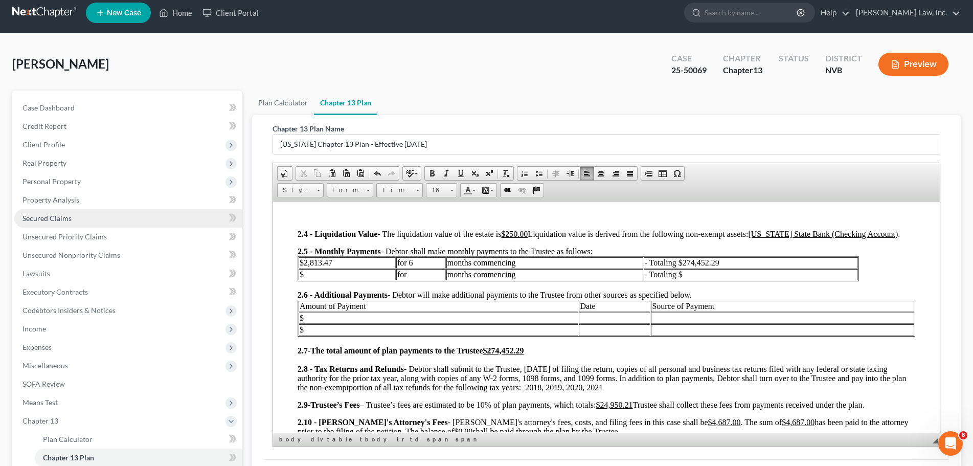
scroll to position [51, 0]
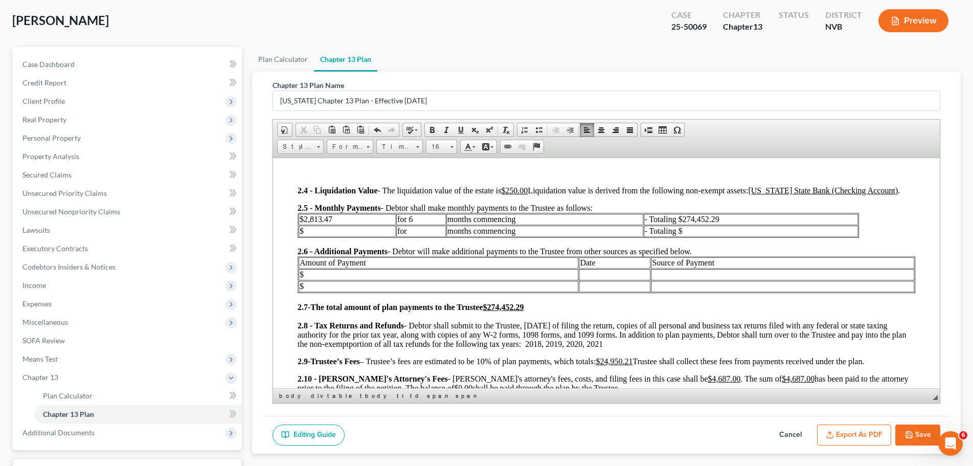
click at [483, 285] on td "$" at bounding box center [438, 285] width 280 height 11
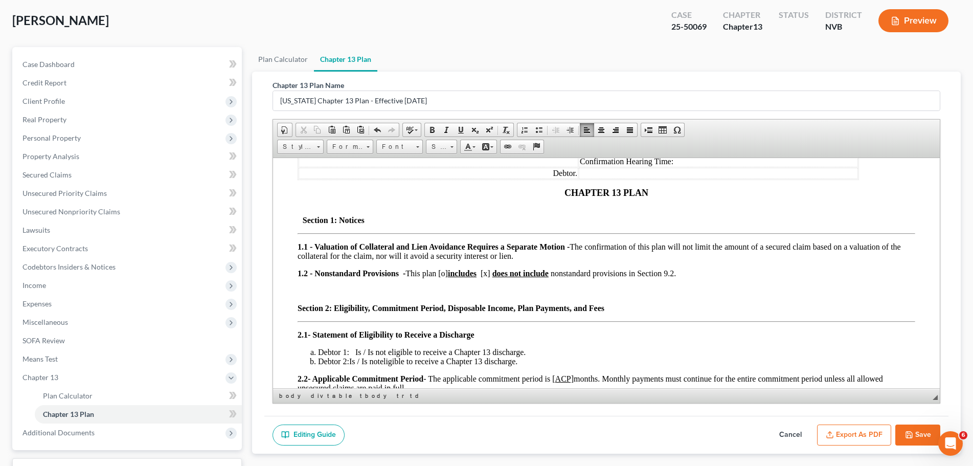
scroll to position [102, 0]
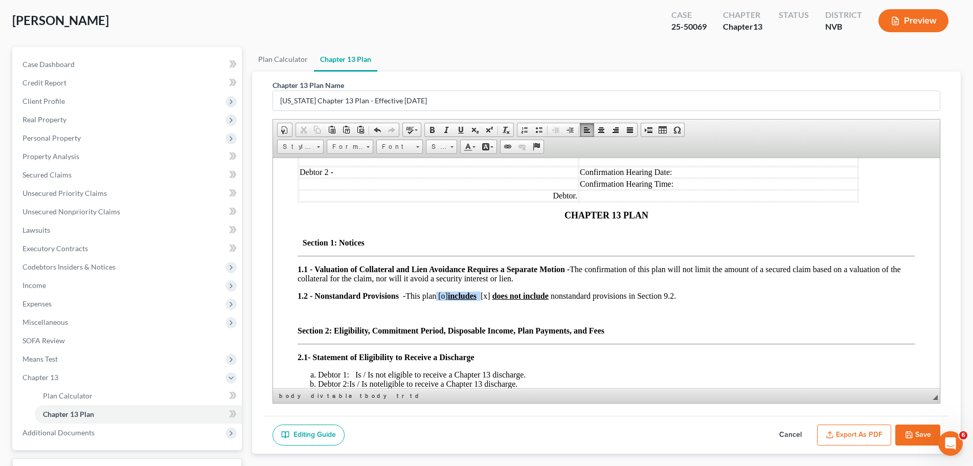
drag, startPoint x: 483, startPoint y: 296, endPoint x: 439, endPoint y: 295, distance: 44.5
click at [439, 295] on span "1.2 - Nonstandard Provisions - This plan [o] includes [x] does not include nons…" at bounding box center [486, 295] width 378 height 9
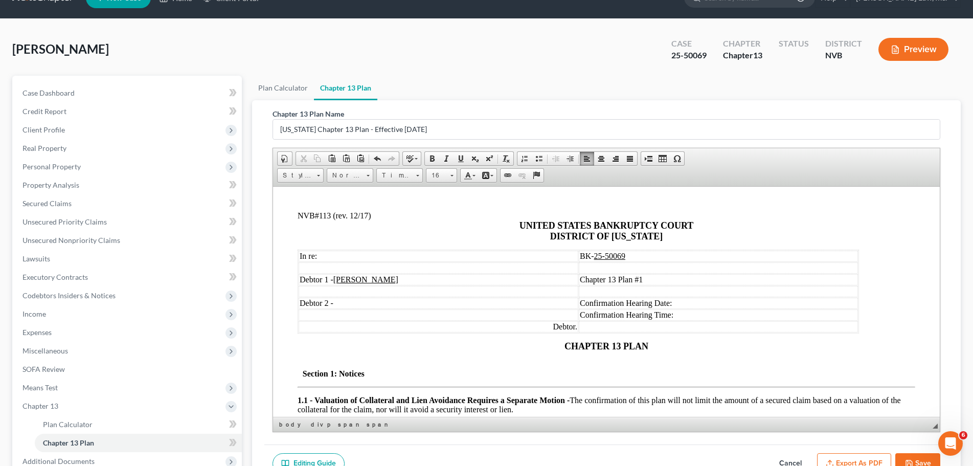
scroll to position [0, 0]
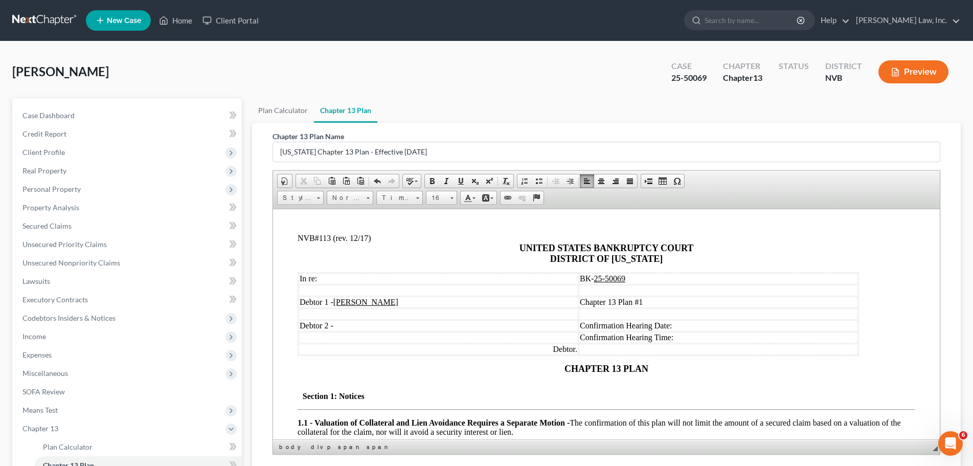
click at [651, 303] on td "Chapter 13 Plan #1" at bounding box center [717, 301] width 279 height 11
click at [655, 367] on p "CHAPTER 13 PLAN" at bounding box center [605, 368] width 617 height 11
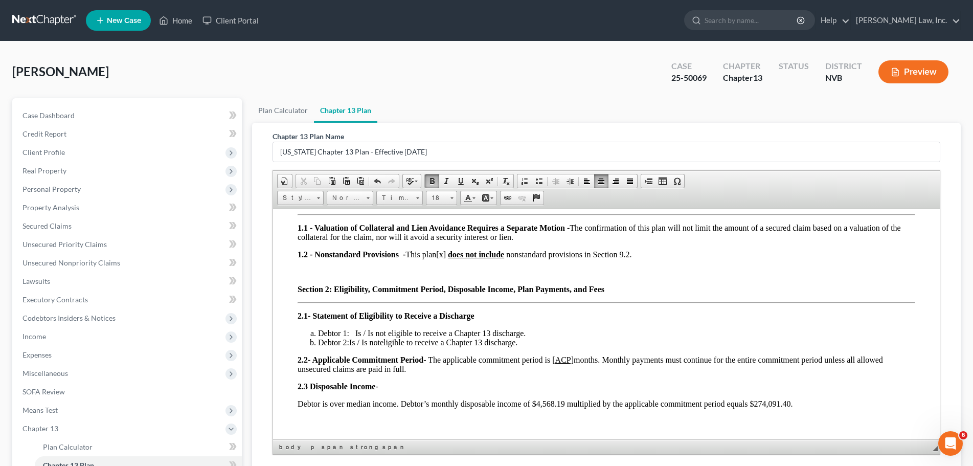
scroll to position [204, 0]
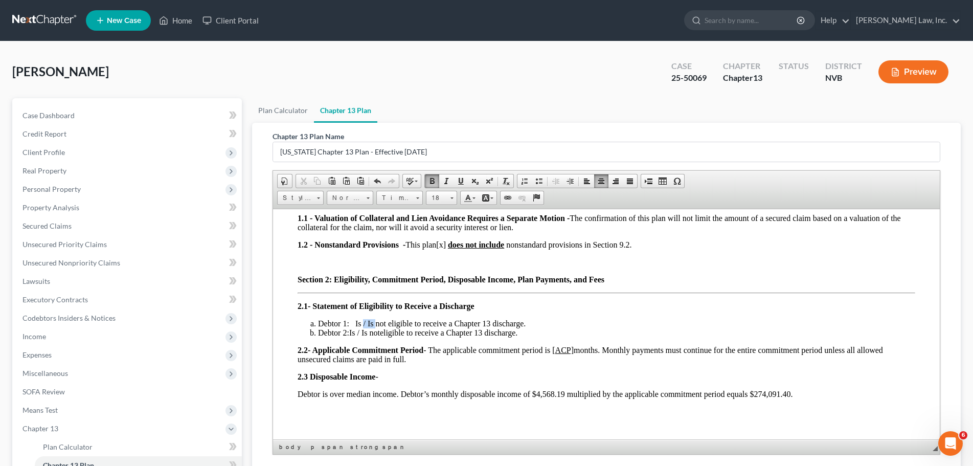
drag, startPoint x: 375, startPoint y: 324, endPoint x: 363, endPoint y: 322, distance: 11.9
click at [363, 322] on span "Debtor 1: Is / Is not eligible to receive a Chapter 13 discharge." at bounding box center [421, 322] width 208 height 9
drag, startPoint x: 373, startPoint y: 322, endPoint x: 364, endPoint y: 323, distance: 8.2
click at [364, 323] on span "Debtor 1: Is not eligible to receive a Chapter 13 discharge." at bounding box center [414, 322] width 195 height 9
drag, startPoint x: 507, startPoint y: 330, endPoint x: 313, endPoint y: 332, distance: 193.7
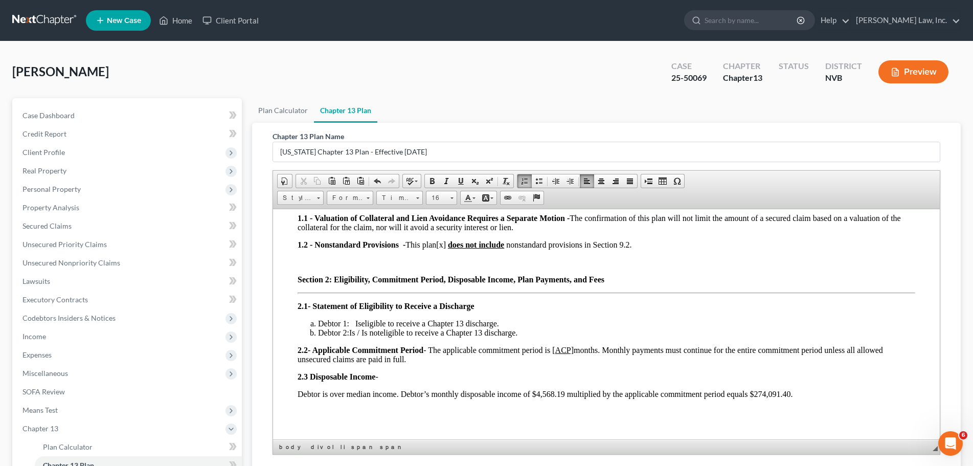
click at [317, 332] on li "Debtor 2: Is / Is not eligible to receive a Chapter 13 discharge." at bounding box center [615, 332] width 597 height 9
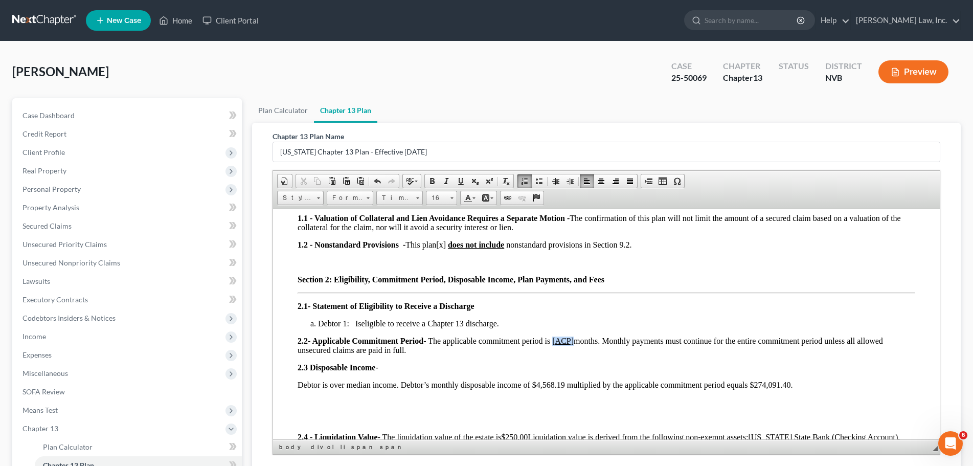
drag, startPoint x: 579, startPoint y: 340, endPoint x: 558, endPoint y: 339, distance: 21.0
click at [558, 339] on span "- Applicable Commitment Period - The applicable commitment period is [ ACP] mon…" at bounding box center [589, 345] width 585 height 18
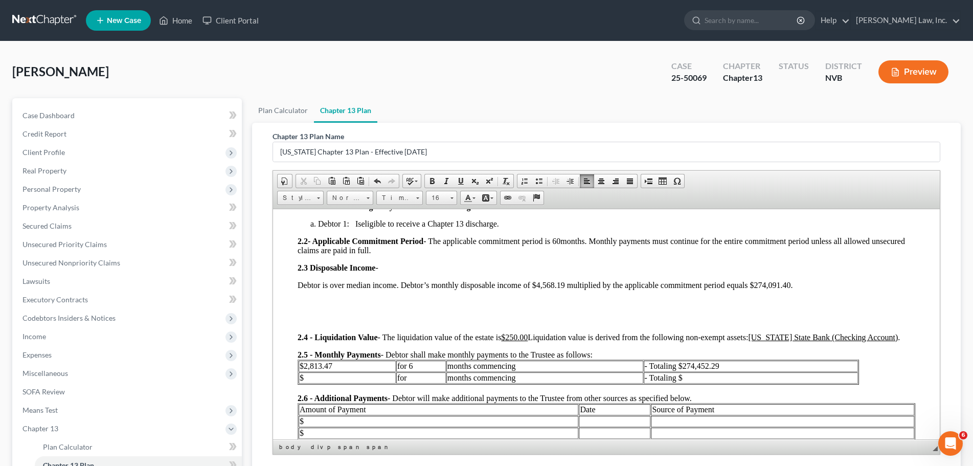
scroll to position [307, 0]
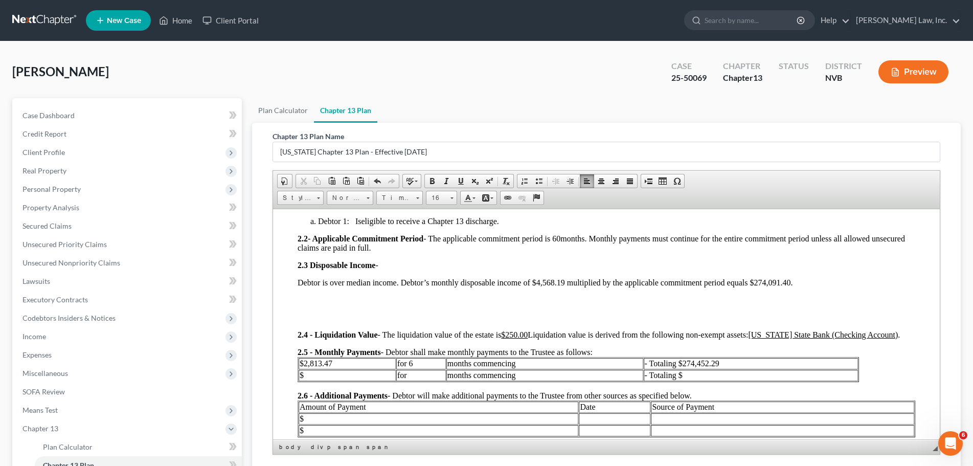
click at [416, 274] on div "Section 1: Notices 1.1 - Valuation of Collateral and Lien Avoidance Requires a …" at bounding box center [605, 255] width 617 height 361
click at [329, 281] on p "Debtor is over median income. Debtor’s monthly disposable income of $4,568.19 m…" at bounding box center [605, 282] width 617 height 9
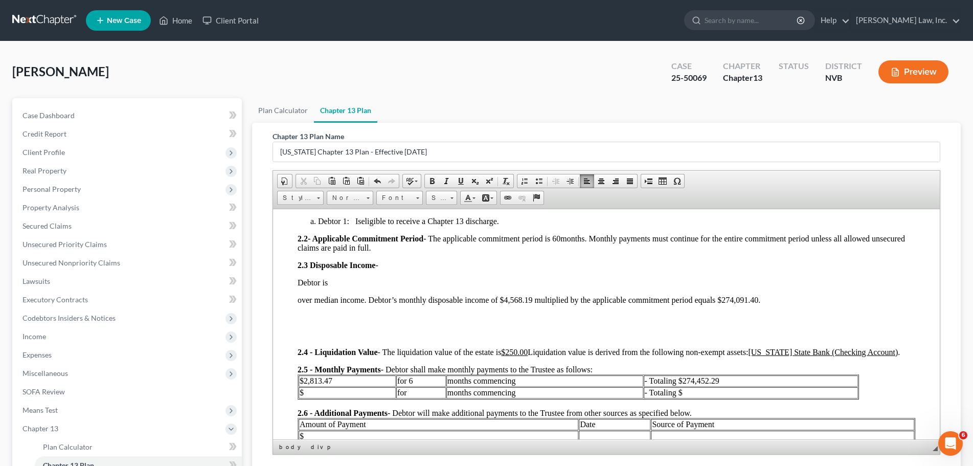
click at [334, 281] on p "Debtor is" at bounding box center [605, 282] width 617 height 9
click at [480, 280] on p "Debtor is expected to be over median income. [PERSON_NAME]'s monthly disposable…" at bounding box center [605, 282] width 617 height 9
click at [659, 289] on div "Section 1: Notices 1.1 - Valuation of Collateral and Lien Avoidance Requires a …" at bounding box center [605, 264] width 617 height 379
click at [655, 283] on p "Debtor is expected to be over median income. Debtor's current monthly disposabl…" at bounding box center [605, 282] width 617 height 9
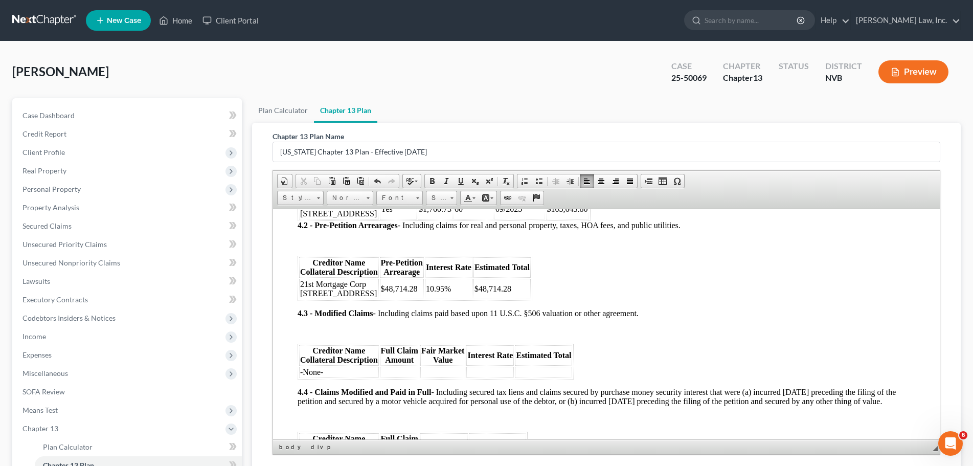
scroll to position [133, 0]
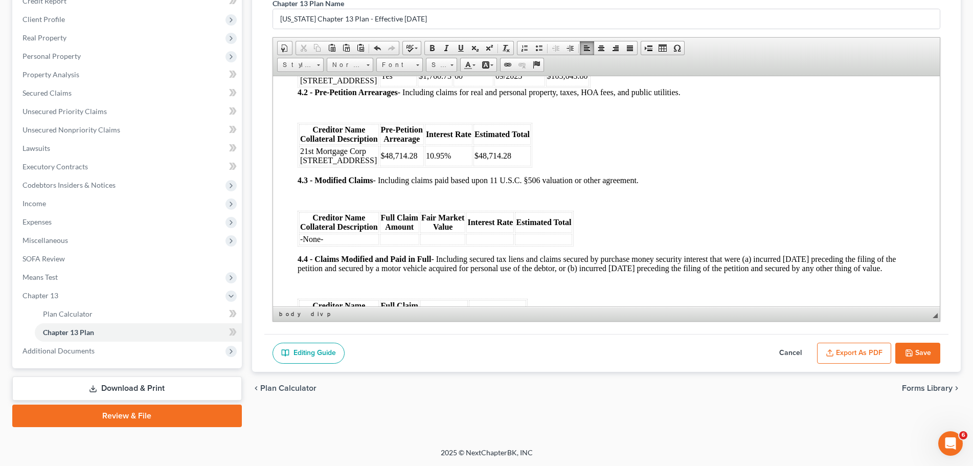
click at [932, 347] on button "Save" at bounding box center [917, 352] width 45 height 21
select select "1"
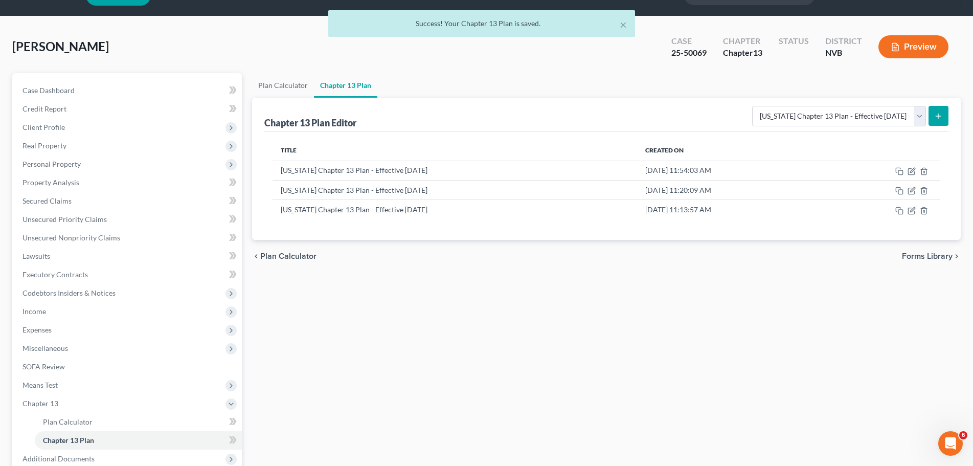
scroll to position [0, 0]
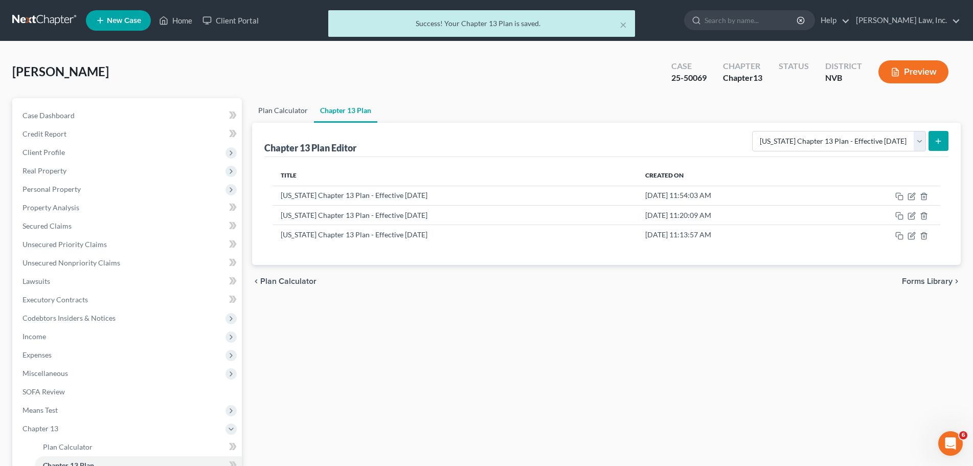
click at [289, 111] on link "Plan Calculator" at bounding box center [283, 110] width 62 height 25
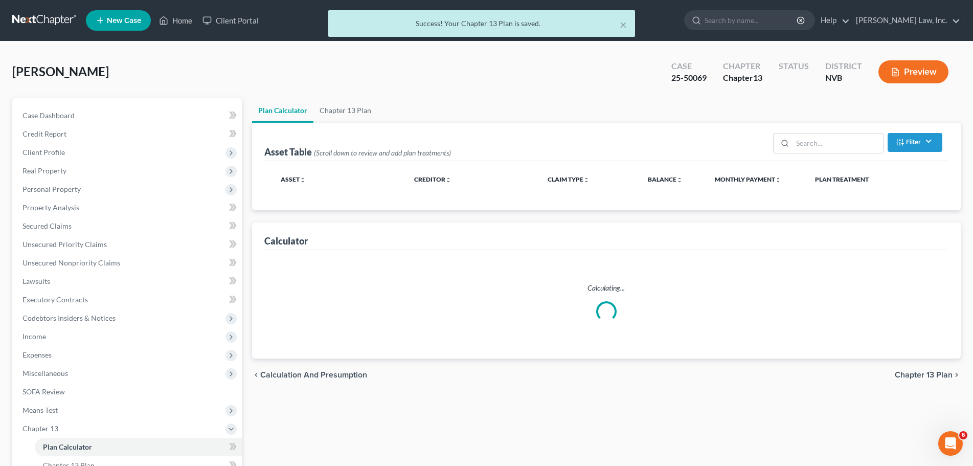
select select "59"
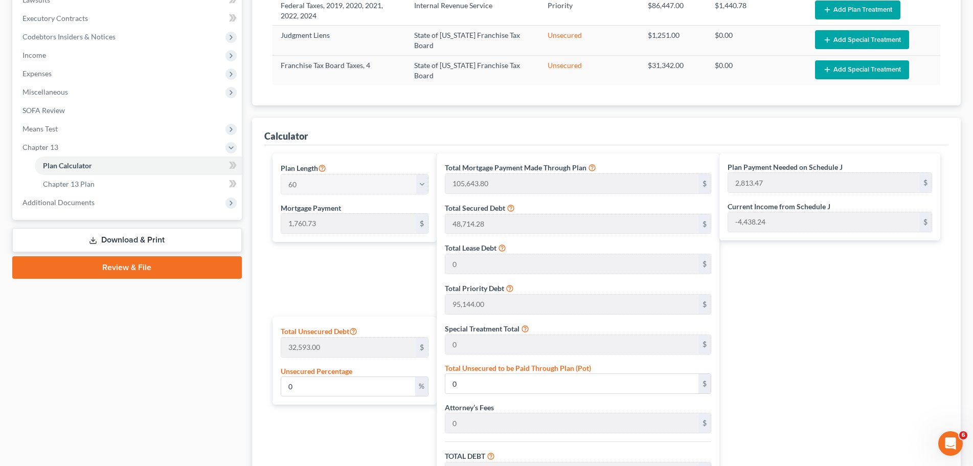
scroll to position [304, 0]
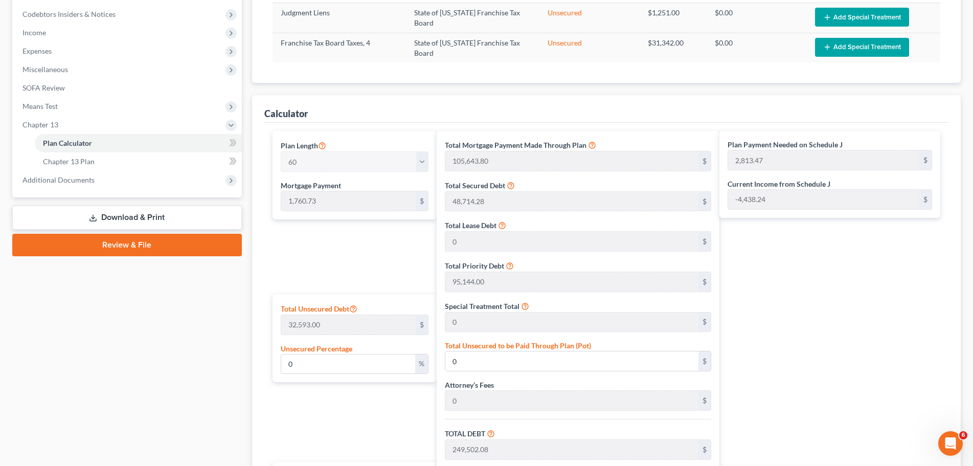
click at [726, 199] on div "Plan Payment Needed on Schedule J 2,813.47 $ Current Income from Schedule J -4,…" at bounding box center [829, 174] width 221 height 87
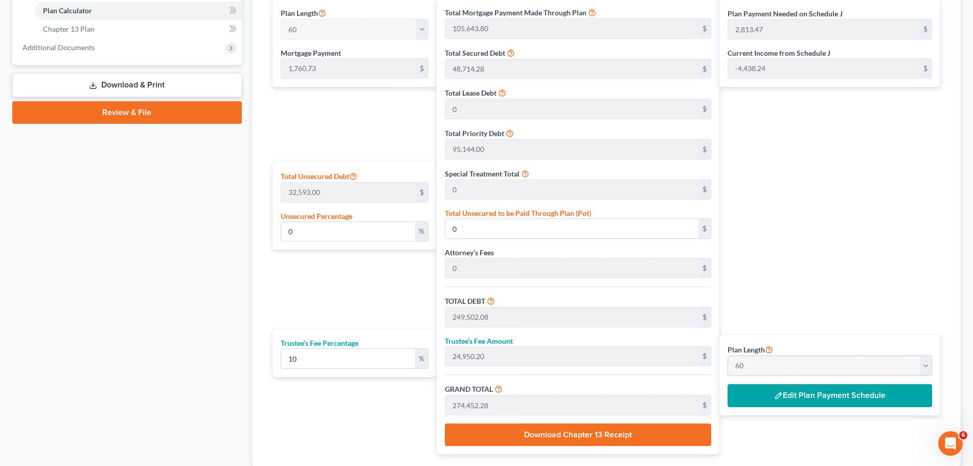
scroll to position [508, 0]
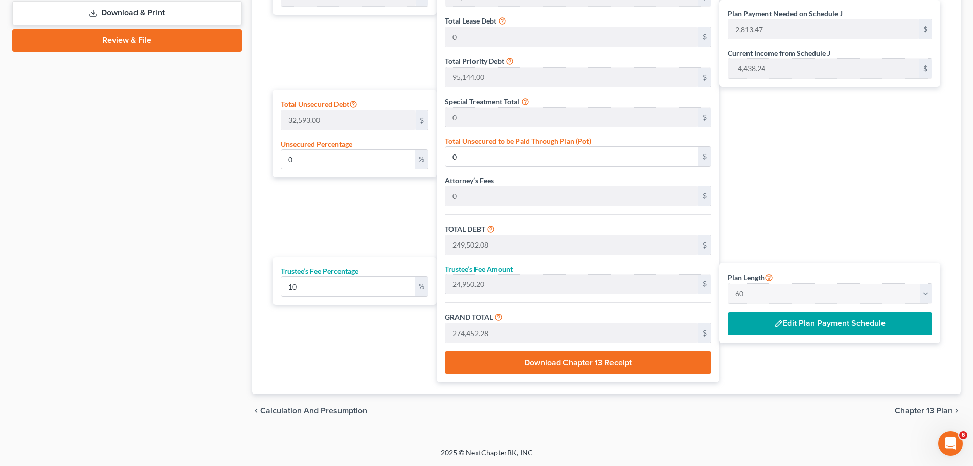
click at [844, 321] on button "Edit Plan Payment Schedule" at bounding box center [829, 324] width 204 height 24
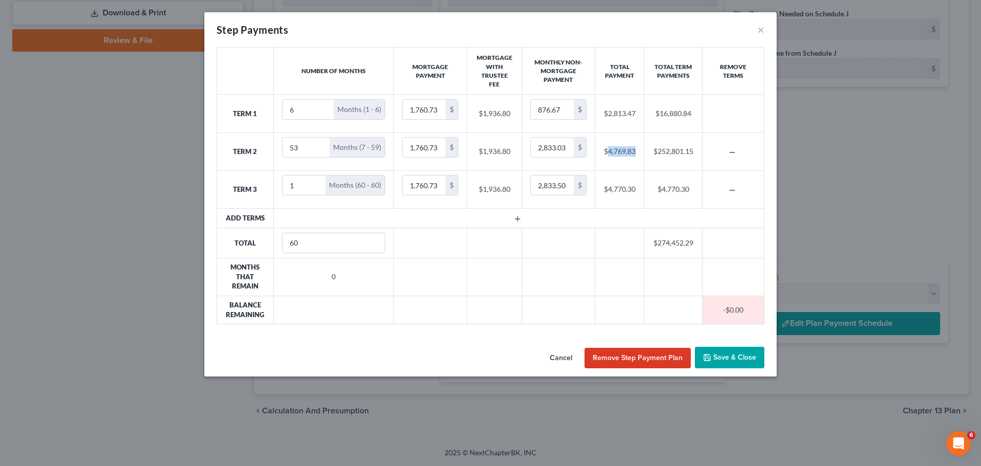
drag, startPoint x: 637, startPoint y: 150, endPoint x: 608, endPoint y: 152, distance: 29.7
click at [608, 152] on td "$4,769.83" at bounding box center [619, 151] width 49 height 38
copy td "4,769.83"
click at [564, 355] on button "Cancel" at bounding box center [561, 358] width 39 height 20
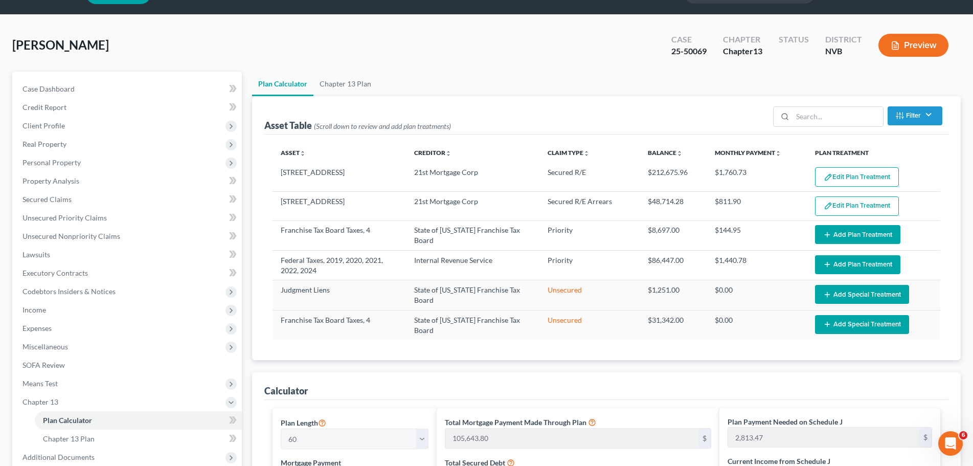
scroll to position [0, 0]
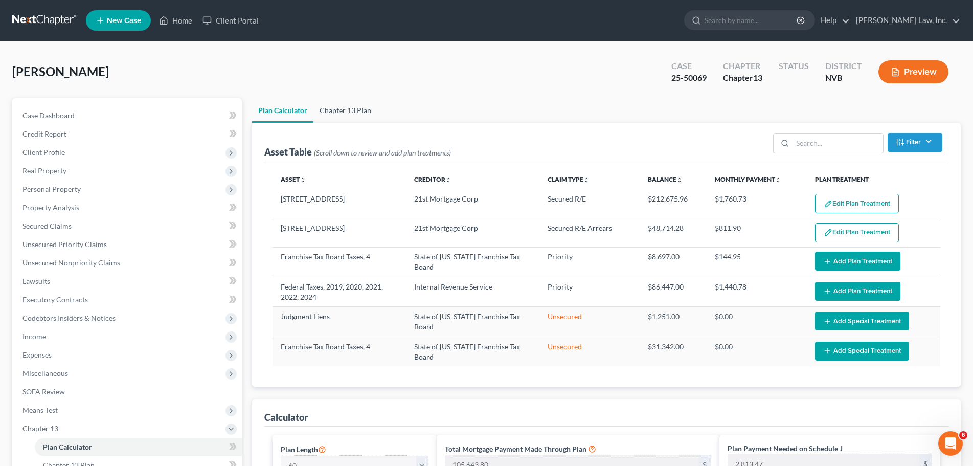
click at [346, 107] on link "Chapter 13 Plan" at bounding box center [345, 110] width 64 height 25
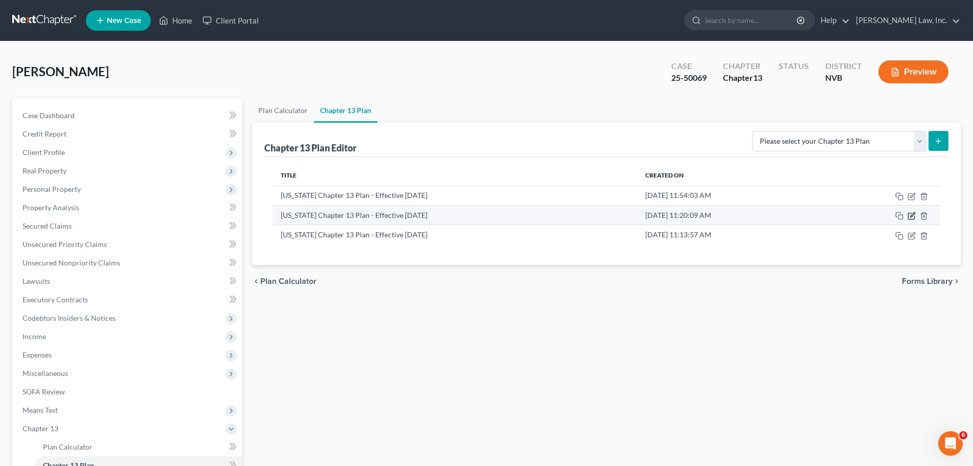
click at [912, 217] on icon "button" at bounding box center [911, 216] width 8 height 8
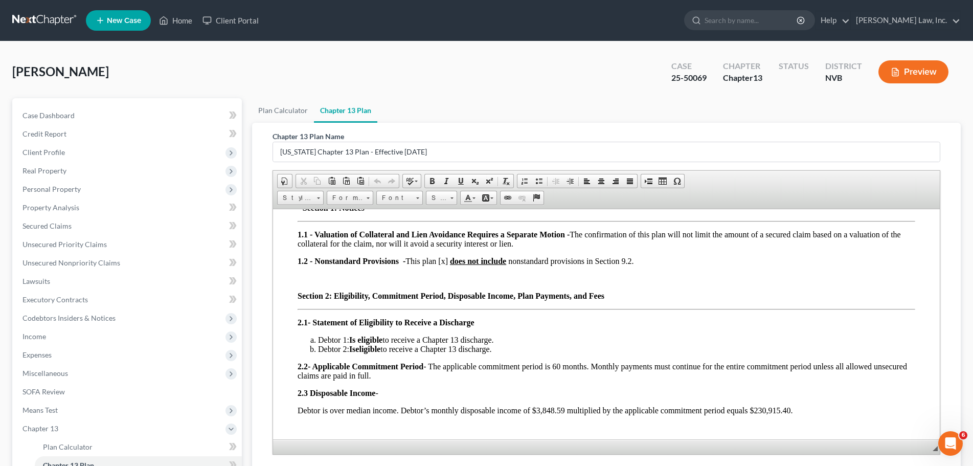
scroll to position [153, 0]
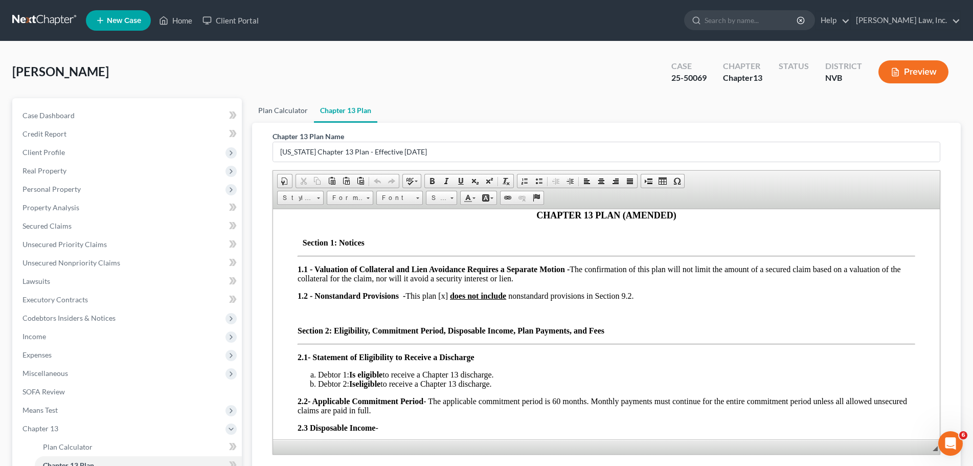
click at [291, 108] on link "Plan Calculator" at bounding box center [283, 110] width 62 height 25
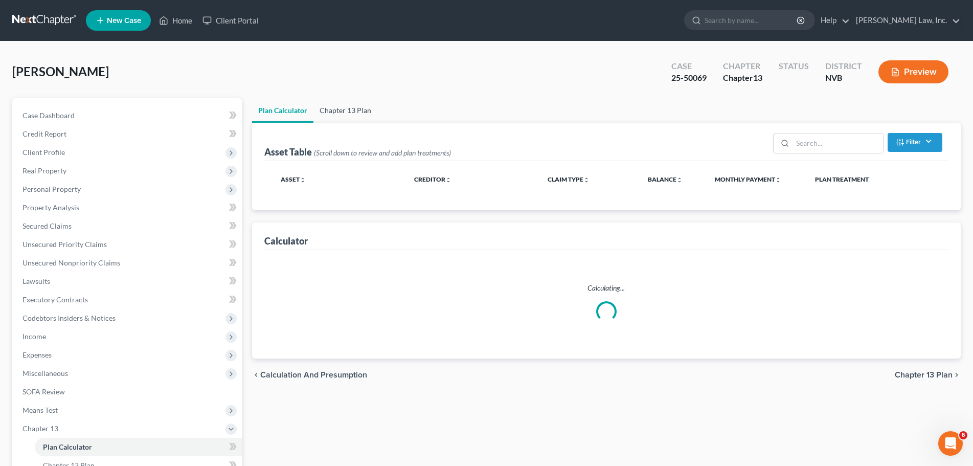
click at [345, 107] on link "Chapter 13 Plan" at bounding box center [345, 110] width 64 height 25
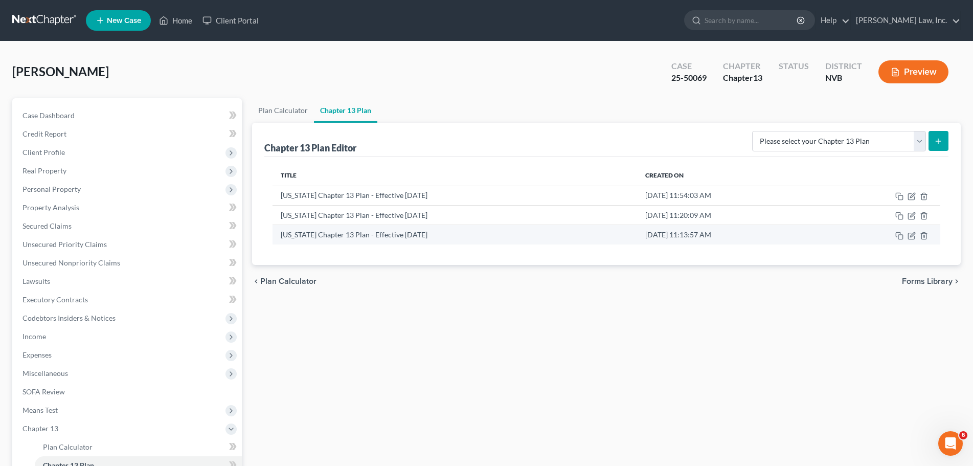
click at [915, 235] on td at bounding box center [880, 234] width 119 height 19
click at [911, 238] on icon "button" at bounding box center [911, 236] width 8 height 8
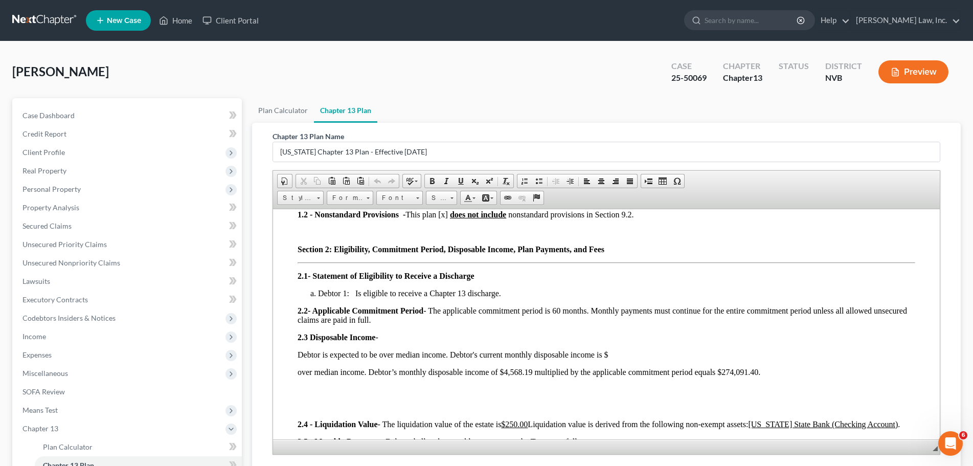
scroll to position [256, 0]
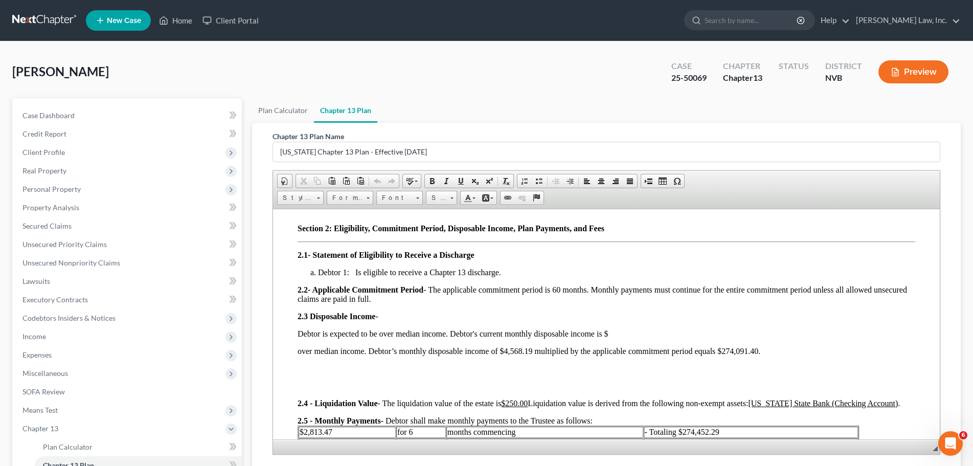
click at [631, 335] on p "Debtor is expected to be over median income. Debtor's current monthly disposabl…" at bounding box center [605, 333] width 617 height 9
paste body
click at [664, 331] on p "Debtor is expected to be over median income. Debtor's current monthly disposabl…" at bounding box center [605, 333] width 617 height 9
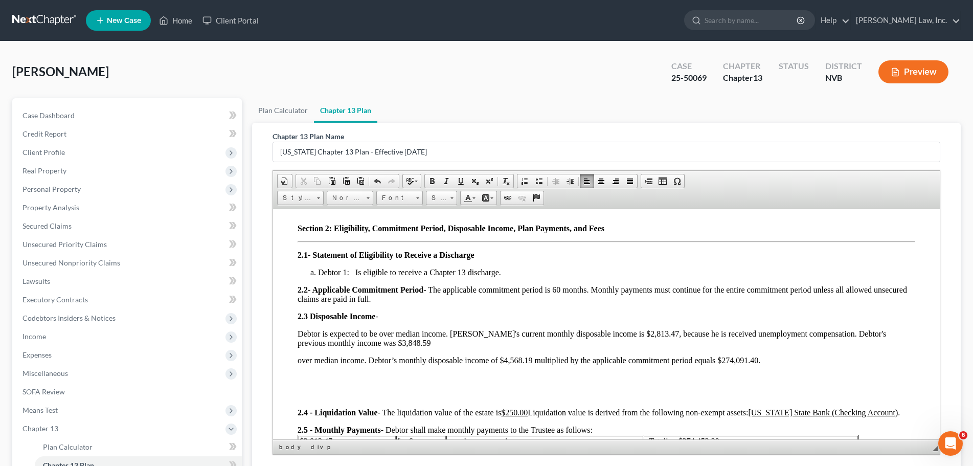
click at [512, 340] on p "Debtor is expected to be over median income. [PERSON_NAME]'s current monthly di…" at bounding box center [605, 338] width 617 height 18
drag, startPoint x: 382, startPoint y: 344, endPoint x: 350, endPoint y: 344, distance: 32.7
click at [350, 344] on p "Debtor is expected to be over median income. [PERSON_NAME]'s current monthly di…" at bounding box center [605, 338] width 617 height 18
click at [382, 339] on p "Debtor is expected to be over median income. [PERSON_NAME]'s current monthly di…" at bounding box center [605, 338] width 617 height 18
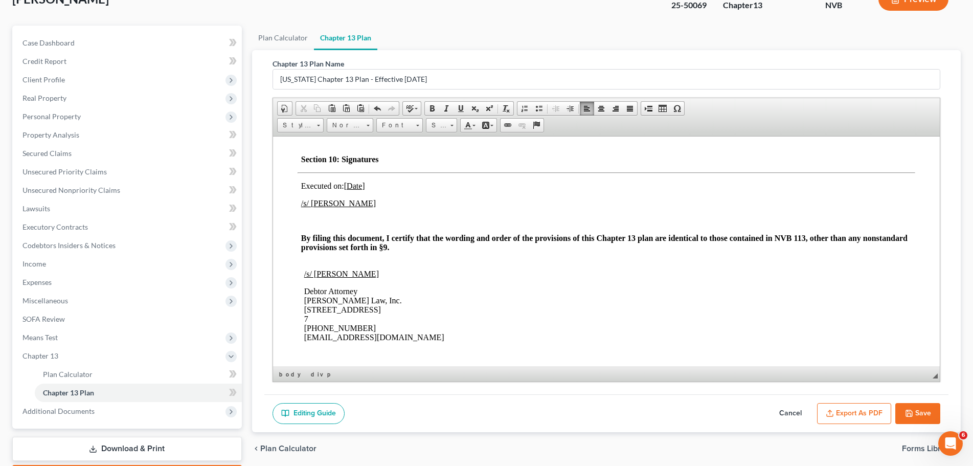
scroll to position [133, 0]
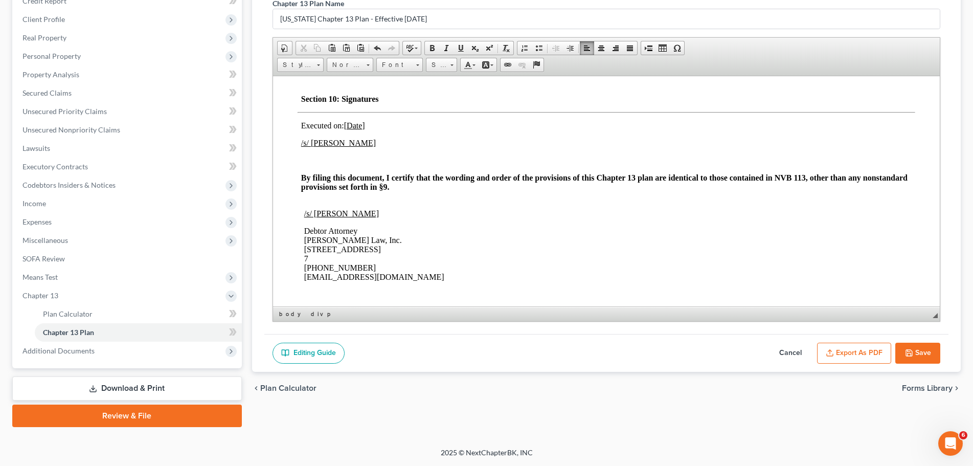
click at [923, 347] on button "Save" at bounding box center [917, 352] width 45 height 21
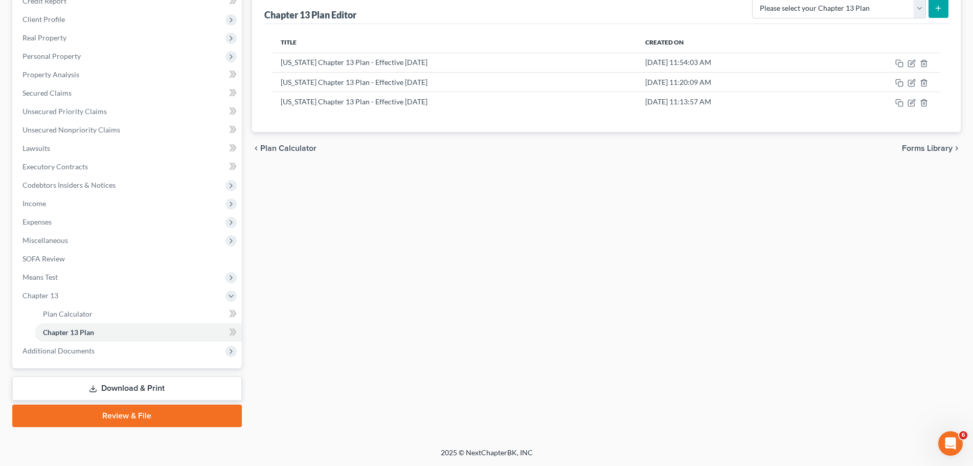
scroll to position [0, 0]
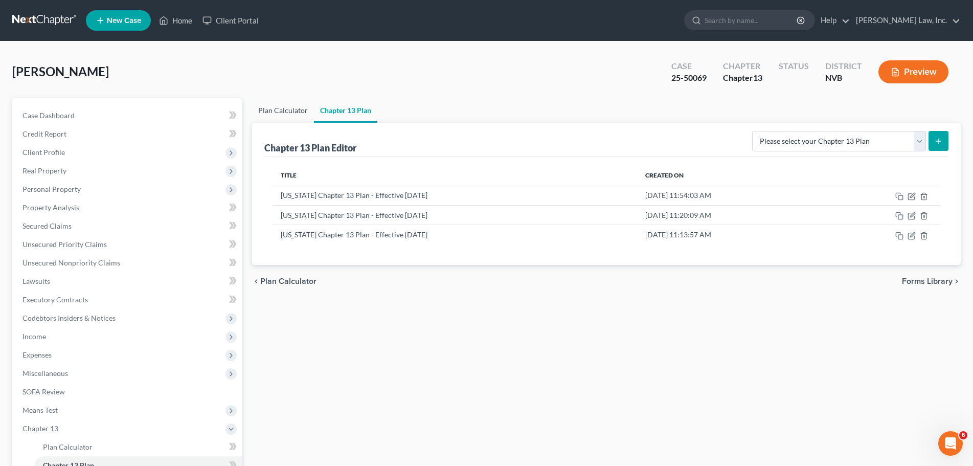
click at [279, 100] on link "Plan Calculator" at bounding box center [283, 110] width 62 height 25
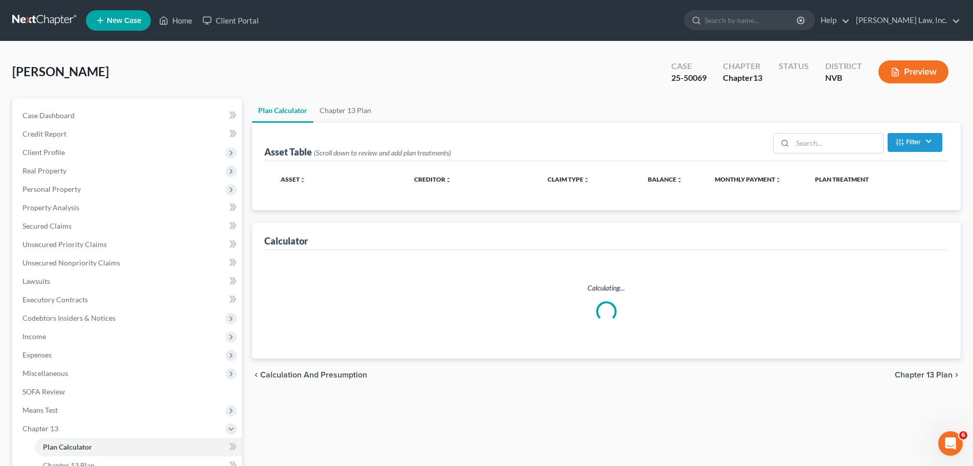
select select "59"
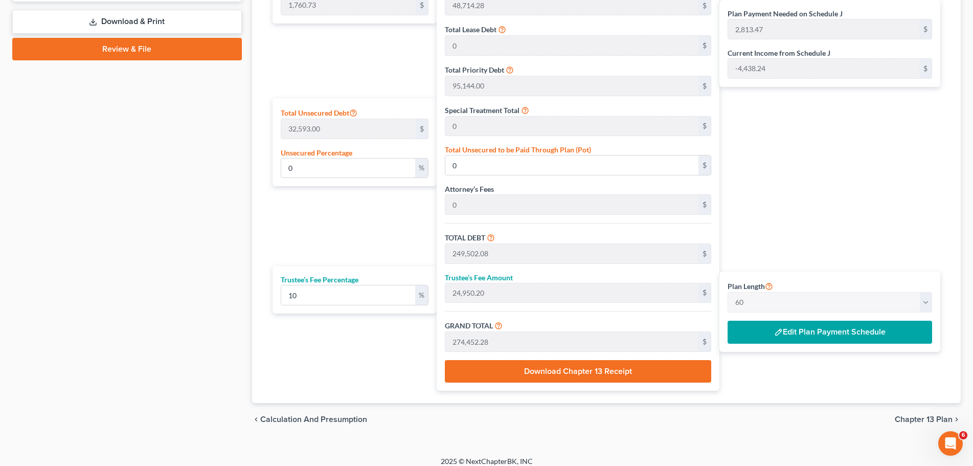
scroll to position [508, 0]
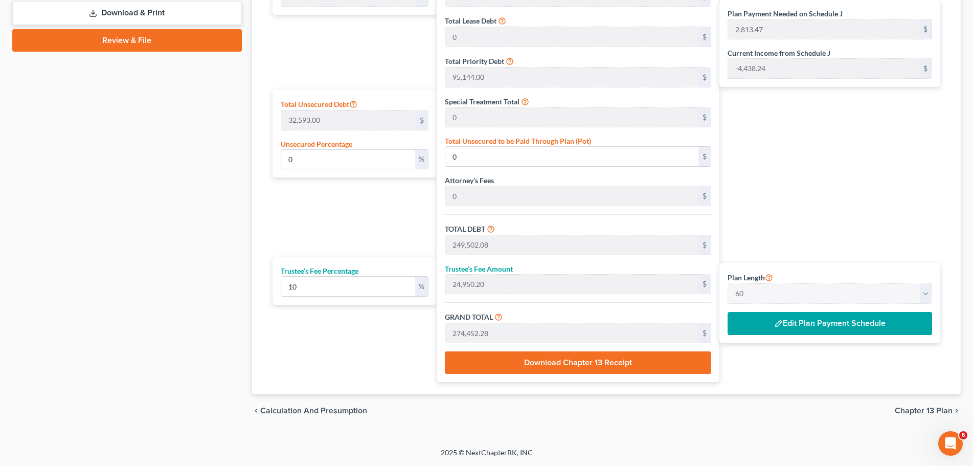
click at [870, 324] on button "Edit Plan Payment Schedule" at bounding box center [829, 324] width 204 height 24
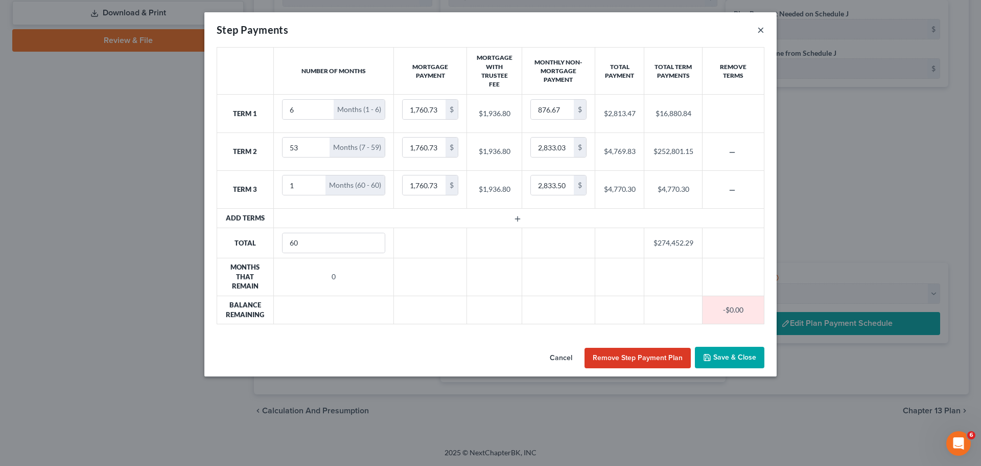
drag, startPoint x: 768, startPoint y: 29, endPoint x: 763, endPoint y: 29, distance: 5.1
click at [764, 29] on div "Step Payments ×" at bounding box center [490, 29] width 572 height 35
click at [763, 29] on button "×" at bounding box center [760, 30] width 7 height 12
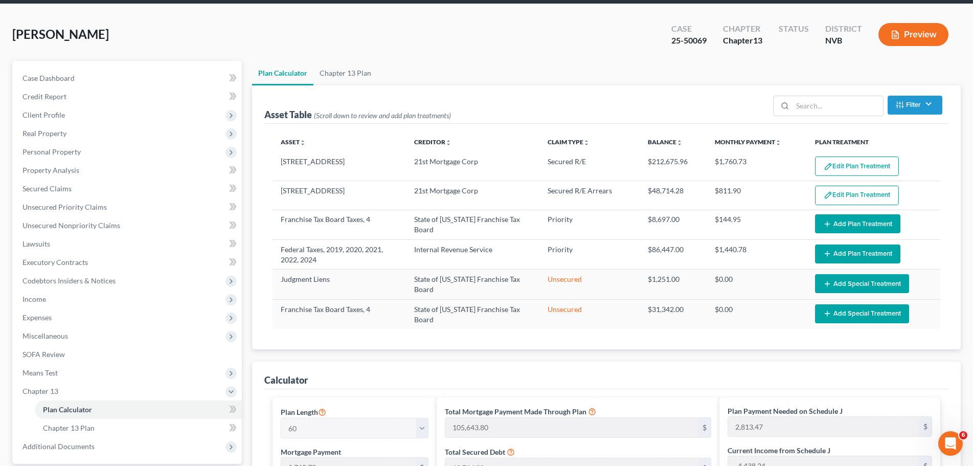
scroll to position [0, 0]
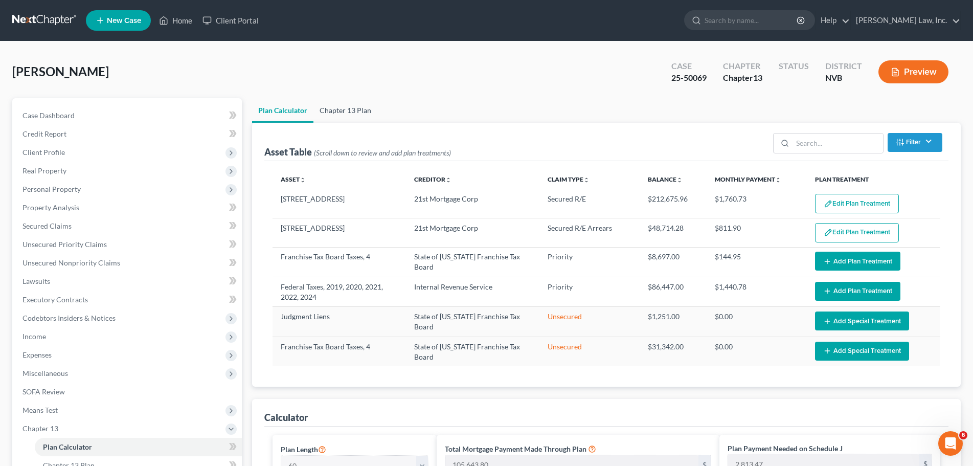
click at [354, 106] on link "Chapter 13 Plan" at bounding box center [345, 110] width 64 height 25
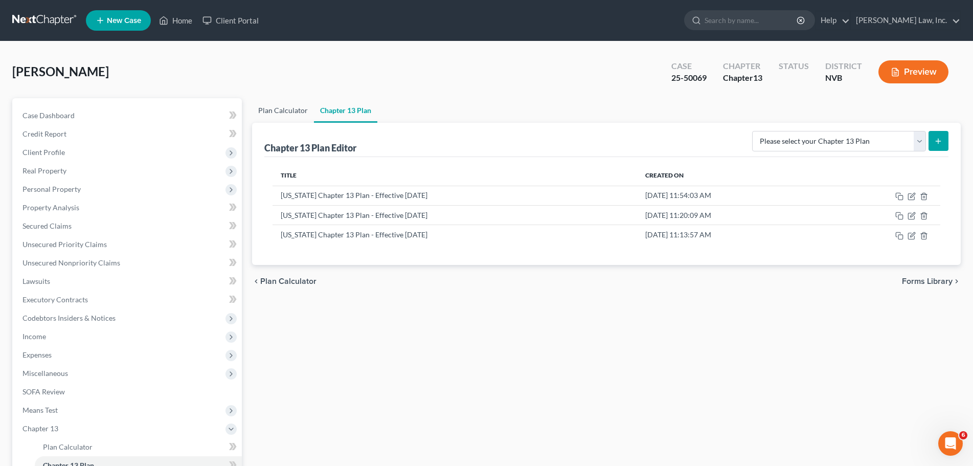
click at [287, 102] on link "Plan Calculator" at bounding box center [283, 110] width 62 height 25
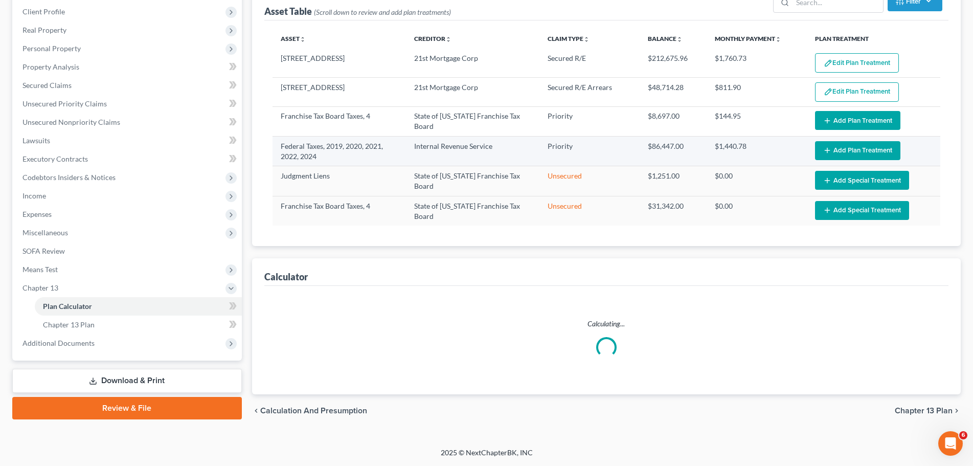
select select "59"
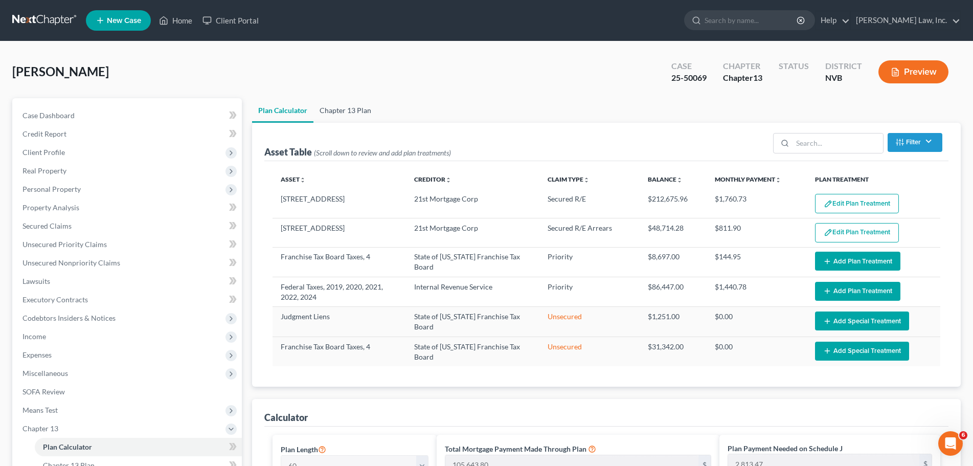
click at [350, 107] on link "Chapter 13 Plan" at bounding box center [345, 110] width 64 height 25
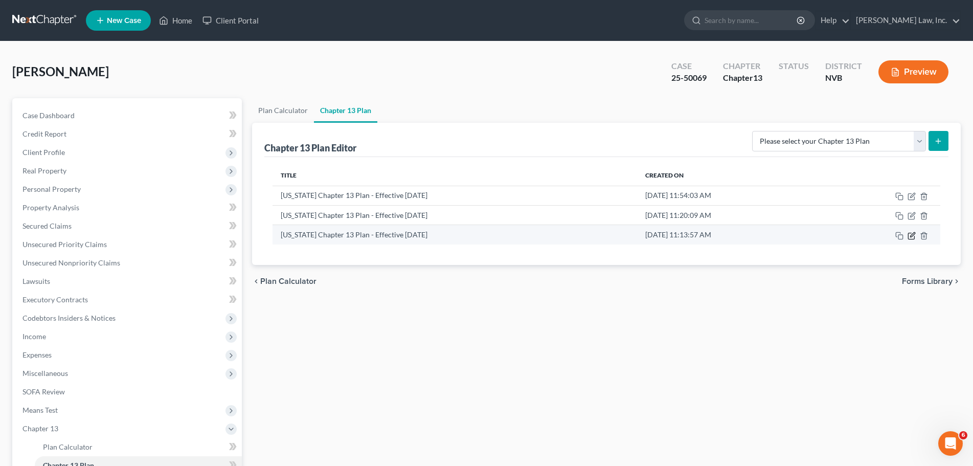
click at [912, 233] on icon "button" at bounding box center [912, 234] width 5 height 5
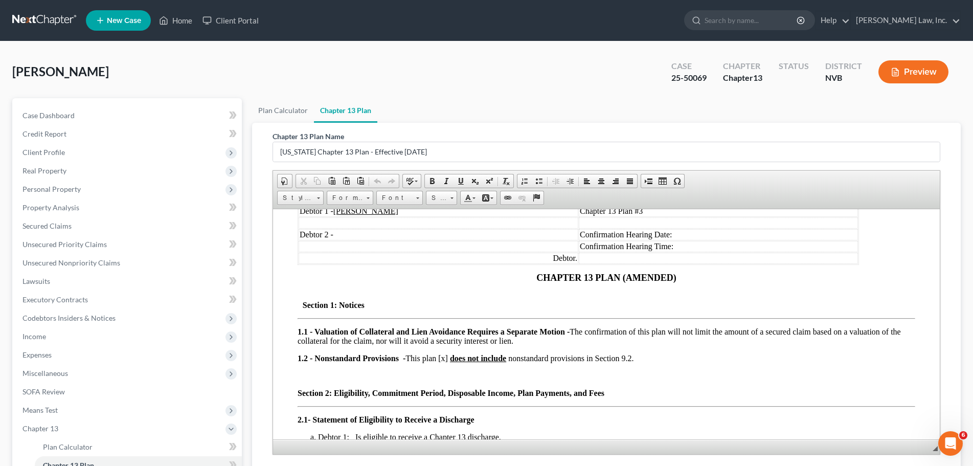
scroll to position [358, 0]
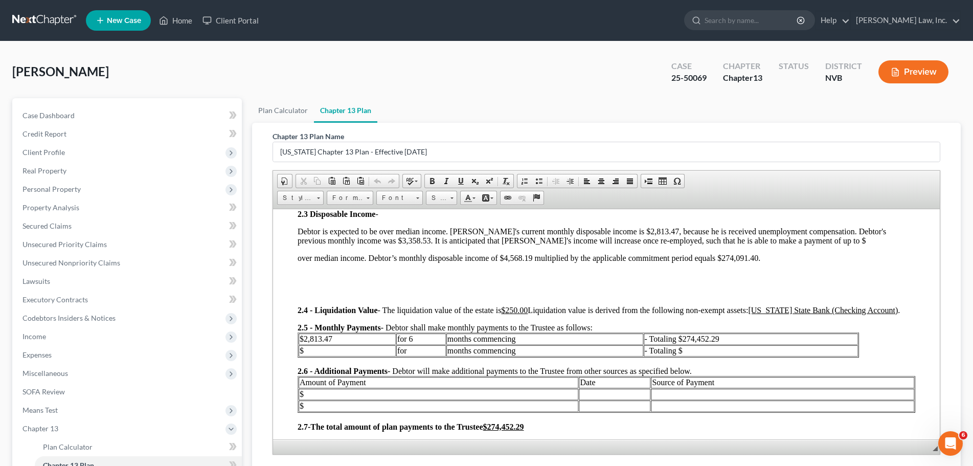
click at [786, 242] on p "Debtor is expected to be over median income. [PERSON_NAME]'s current monthly di…" at bounding box center [605, 235] width 617 height 18
drag, startPoint x: 338, startPoint y: 337, endPoint x: 303, endPoint y: 337, distance: 35.8
click at [303, 337] on td "$2,813.47" at bounding box center [346, 338] width 97 height 11
click at [356, 338] on td "$3,358.53" at bounding box center [346, 338] width 97 height 11
drag, startPoint x: 424, startPoint y: 338, endPoint x: 408, endPoint y: 337, distance: 15.9
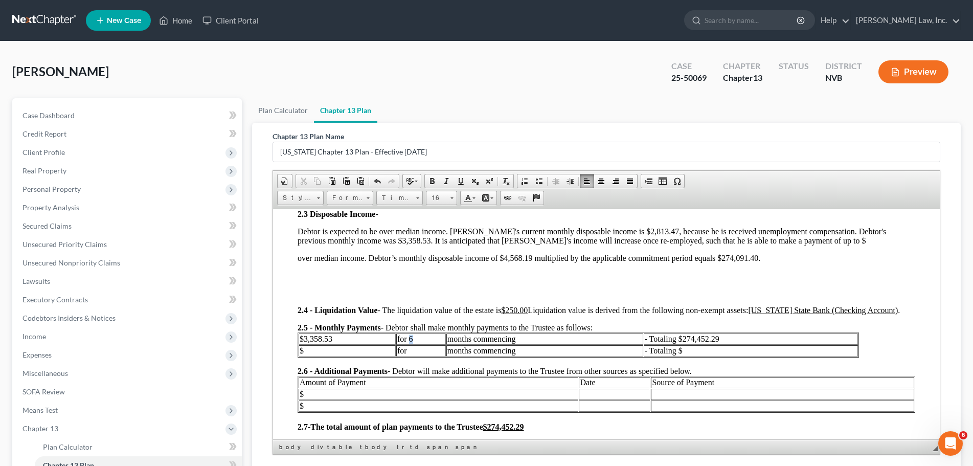
click at [408, 337] on td "for 6" at bounding box center [421, 338] width 50 height 11
click at [548, 336] on td "months commencing" at bounding box center [544, 338] width 197 height 11
click at [390, 340] on td "for 6" at bounding box center [404, 338] width 43 height 11
drag, startPoint x: 766, startPoint y: 336, endPoint x: 725, endPoint y: 336, distance: 40.9
click at [725, 336] on td "- Totaling $274,452.29" at bounding box center [764, 338] width 188 height 11
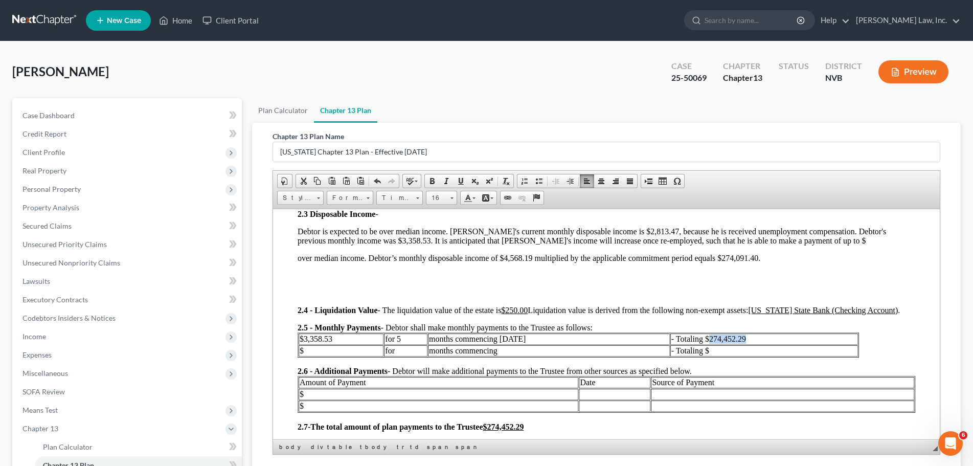
click at [777, 334] on td "- Totaling $274,452.29" at bounding box center [764, 338] width 188 height 11
drag, startPoint x: 777, startPoint y: 338, endPoint x: 725, endPoint y: 340, distance: 52.2
click at [725, 340] on td "- Totaling $274,452.29" at bounding box center [764, 338] width 188 height 11
click at [346, 353] on td "$" at bounding box center [341, 349] width 86 height 11
click at [331, 354] on td "$" at bounding box center [341, 349] width 86 height 11
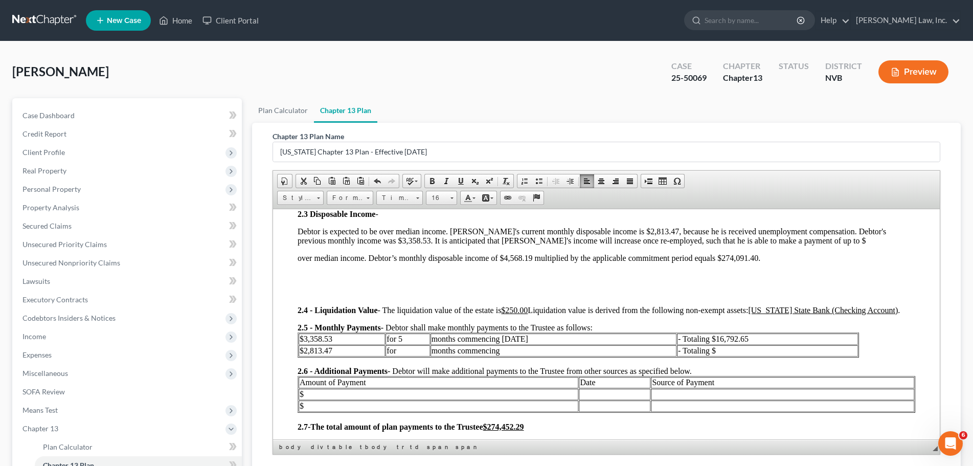
click at [406, 348] on td "for" at bounding box center [407, 349] width 44 height 11
click at [552, 336] on td "months commencing [DATE]" at bounding box center [553, 338] width 246 height 11
click at [390, 338] on span "for 5" at bounding box center [394, 338] width 16 height 9
click at [530, 351] on td "months commencing" at bounding box center [553, 349] width 246 height 11
drag, startPoint x: 753, startPoint y: 336, endPoint x: 732, endPoint y: 336, distance: 21.5
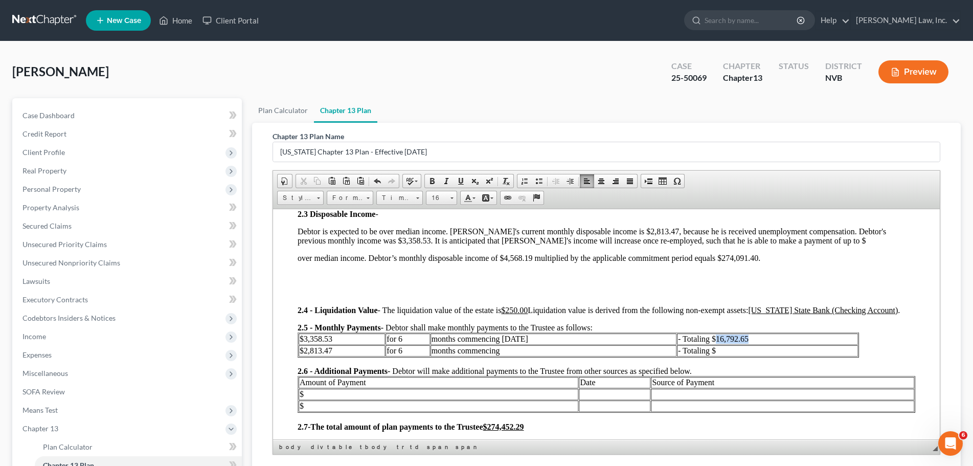
click at [732, 336] on td "- Totaling $16,792.65" at bounding box center [766, 338] width 181 height 11
click at [553, 351] on td "months commencing" at bounding box center [553, 349] width 246 height 11
click at [772, 354] on td "- Totaling $" at bounding box center [766, 349] width 181 height 11
click at [747, 353] on td "- Totaling $" at bounding box center [766, 349] width 181 height 11
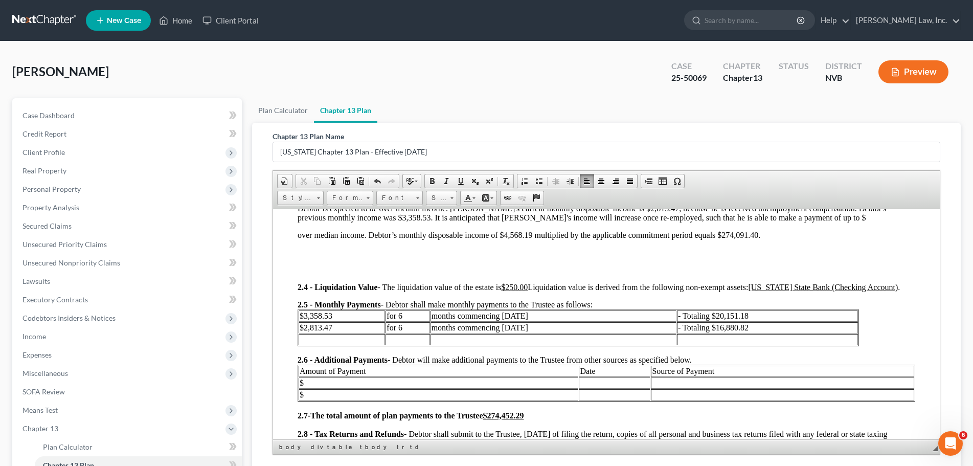
scroll to position [409, 0]
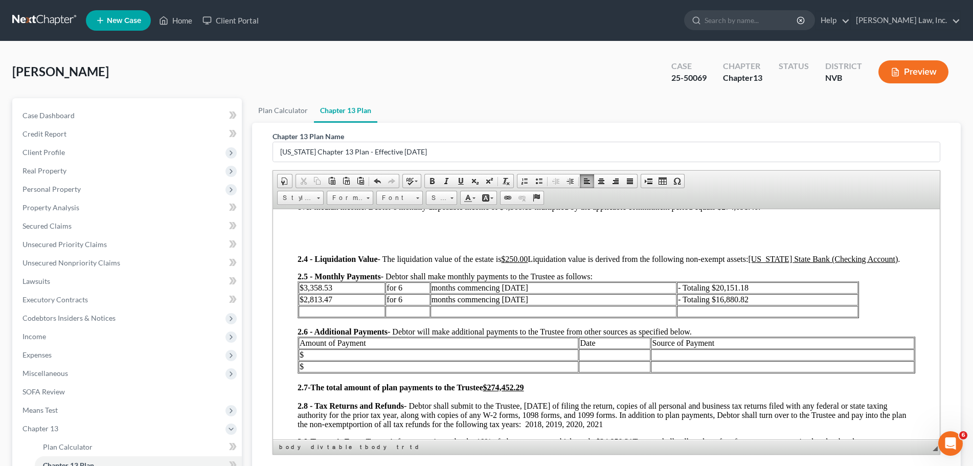
click at [320, 311] on td at bounding box center [341, 310] width 86 height 11
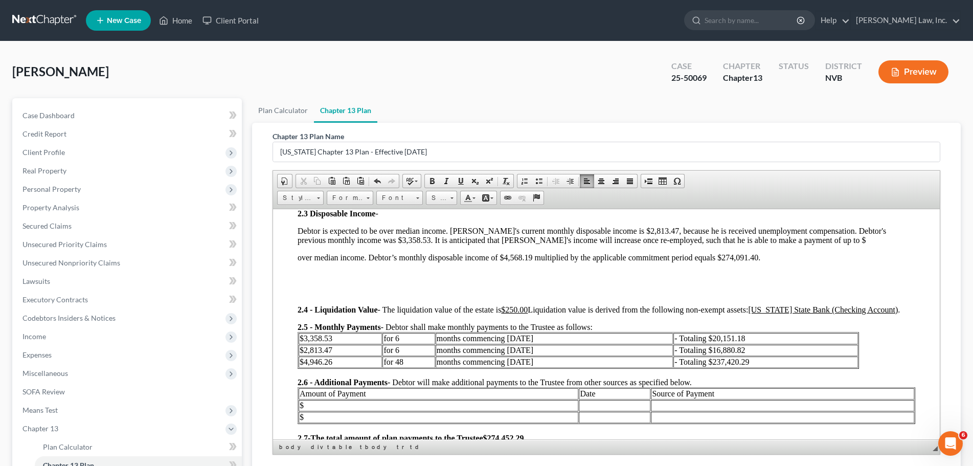
scroll to position [256, 0]
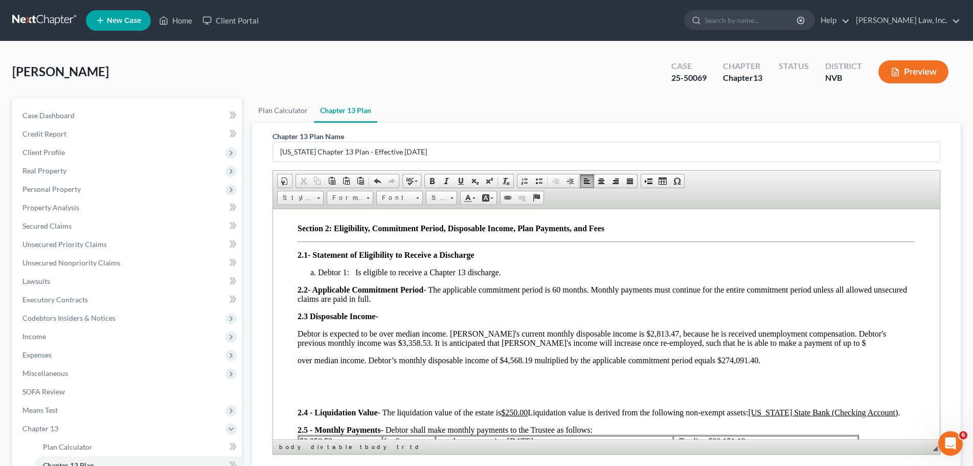
click at [779, 339] on p "Debtor is expected to be over median income. [PERSON_NAME]'s current monthly di…" at bounding box center [605, 338] width 617 height 18
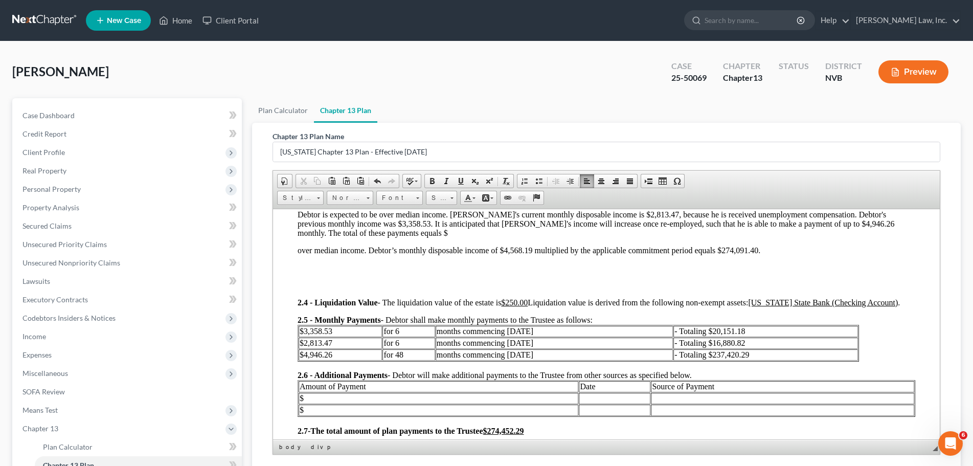
scroll to position [358, 0]
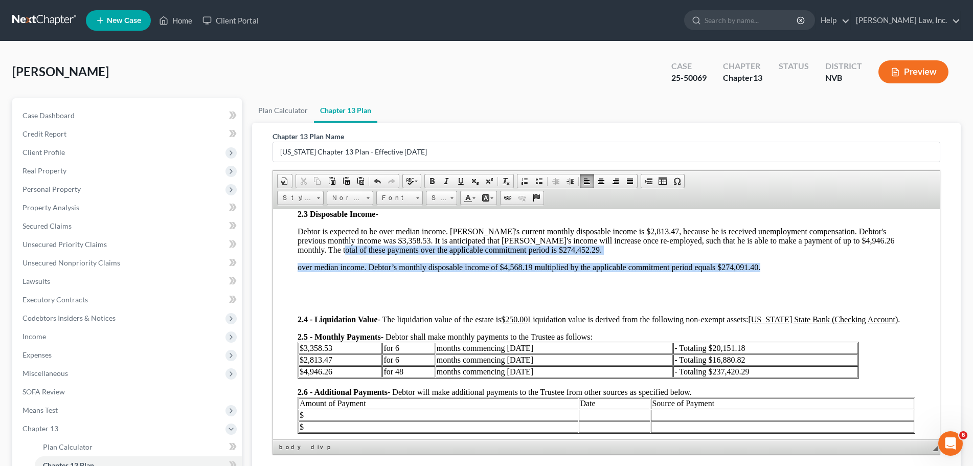
drag, startPoint x: 785, startPoint y: 263, endPoint x: 478, endPoint y: 457, distance: 362.7
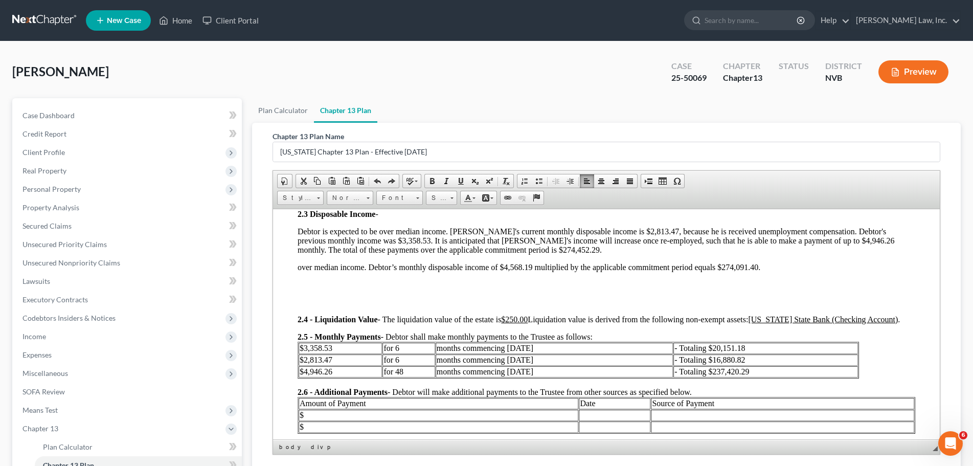
click at [508, 268] on p "over median income. Debtor’s monthly disposable income of $4,568.19 multiplied …" at bounding box center [605, 266] width 617 height 9
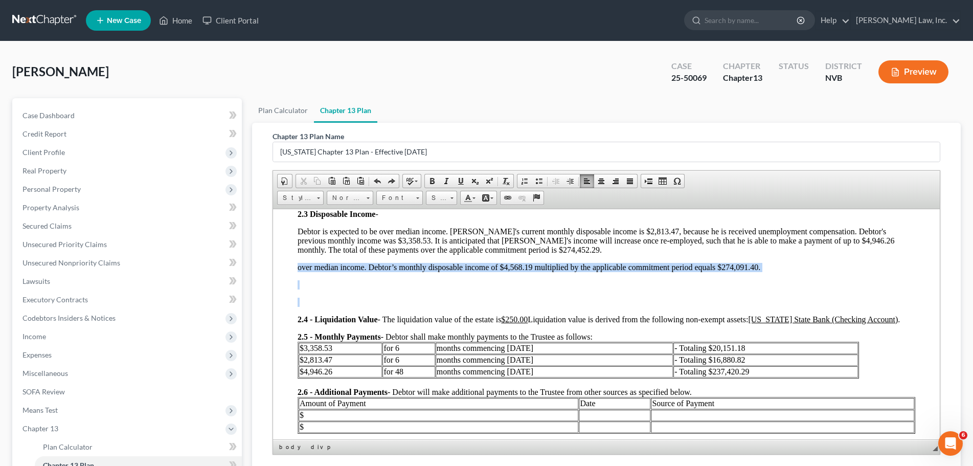
drag, startPoint x: 288, startPoint y: 267, endPoint x: 800, endPoint y: 295, distance: 512.4
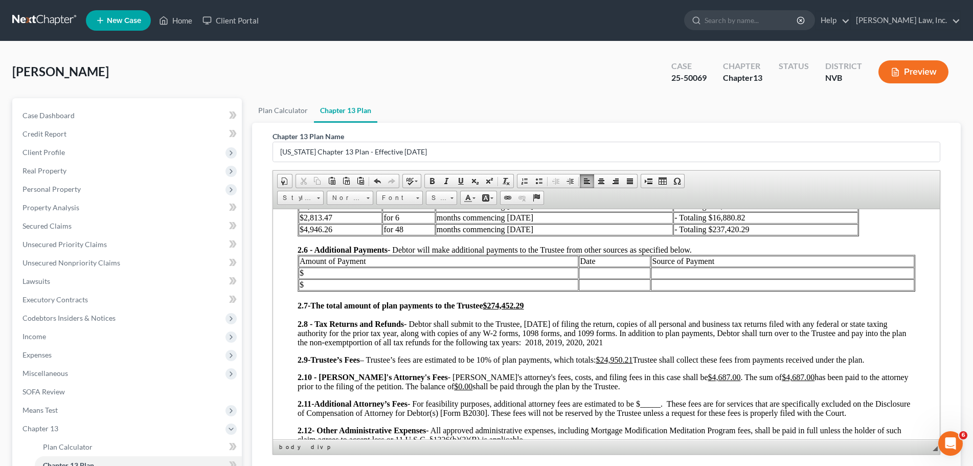
scroll to position [511, 0]
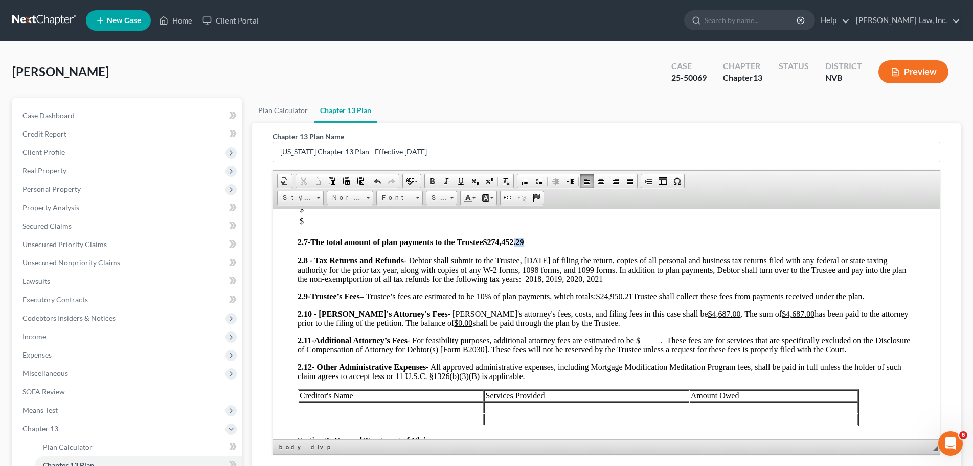
drag, startPoint x: 532, startPoint y: 243, endPoint x: 520, endPoint y: 243, distance: 12.3
click at [520, 243] on h3 "2.7 - The total amount of plan payments to the Trustee $274,452.29" at bounding box center [605, 241] width 617 height 9
click at [567, 246] on div "2.7 - The total amount of plan payments to the Trustee $274,452.29 2.8 - Tax Re…" at bounding box center [605, 473] width 617 height 472
drag, startPoint x: 451, startPoint y: 260, endPoint x: 435, endPoint y: 257, distance: 16.0
click at [435, 257] on span "2.8 - Tax Returns and Refunds - Debtor shall submit to the Trustee, [DATE] of f…" at bounding box center [601, 269] width 608 height 27
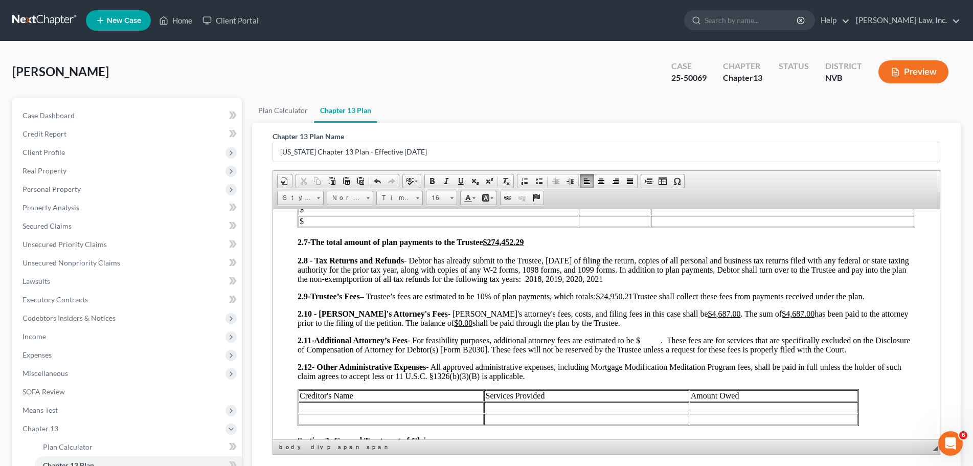
click at [495, 260] on span "2.8 - Tax Returns and Refunds - Debtor has already submit to the Trustee, [DATE…" at bounding box center [602, 269] width 611 height 27
drag, startPoint x: 670, startPoint y: 260, endPoint x: 554, endPoint y: 258, distance: 116.0
click at [554, 258] on span "2.8 - Tax Returns and Refunds - Debtor has already submitted to the Trustee, [D…" at bounding box center [604, 269] width 615 height 27
drag, startPoint x: 587, startPoint y: 281, endPoint x: 501, endPoint y: 277, distance: 86.0
click at [501, 277] on p "2.8 - Tax Returns and Refunds - Debtor has already submitted to the Trustee cop…" at bounding box center [605, 270] width 617 height 28
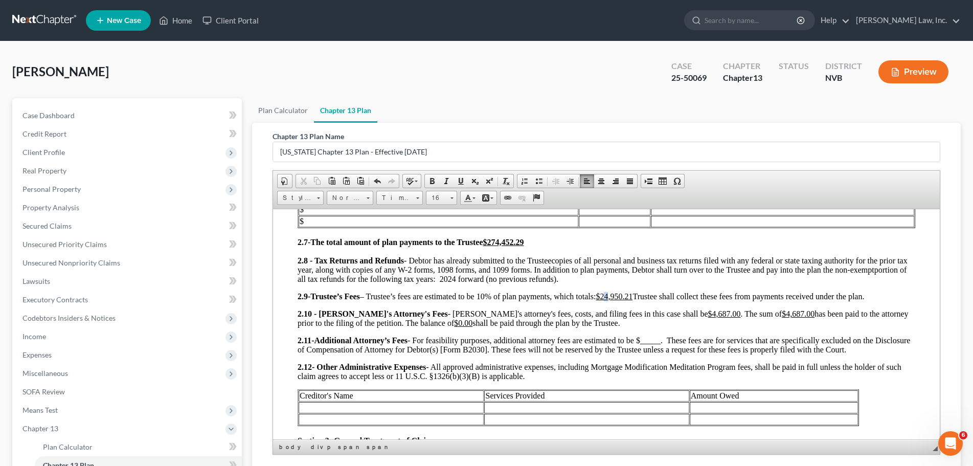
click at [613, 295] on u "$24,950.21" at bounding box center [613, 295] width 37 height 9
drag, startPoint x: 642, startPoint y: 296, endPoint x: 620, endPoint y: 296, distance: 21.5
click at [620, 296] on span "Trustee’s Fees – Trustee’s fees are estimated to be 10% of plan payments, which…" at bounding box center [587, 295] width 554 height 9
drag, startPoint x: 668, startPoint y: 341, endPoint x: 648, endPoint y: 340, distance: 19.4
click at [648, 340] on span "Additional Attorney’s Fees - For feasibility purposes, additional attorney fees…" at bounding box center [603, 344] width 612 height 18
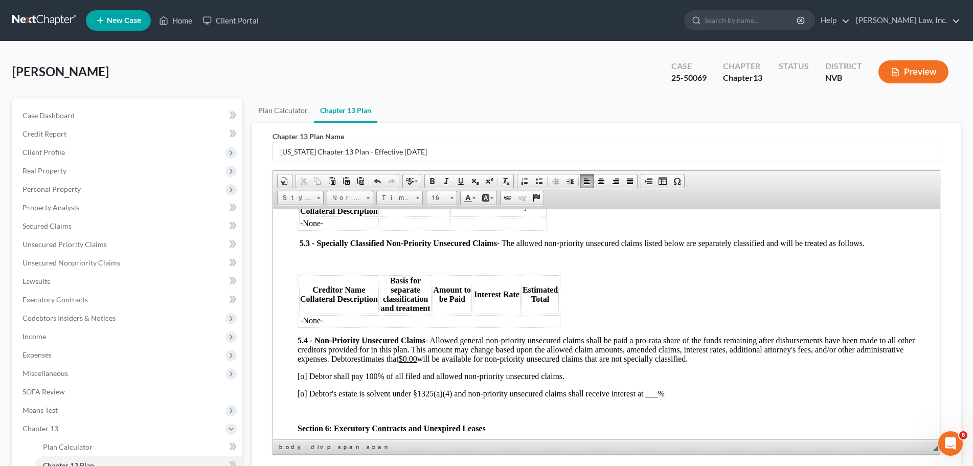
scroll to position [1738, 0]
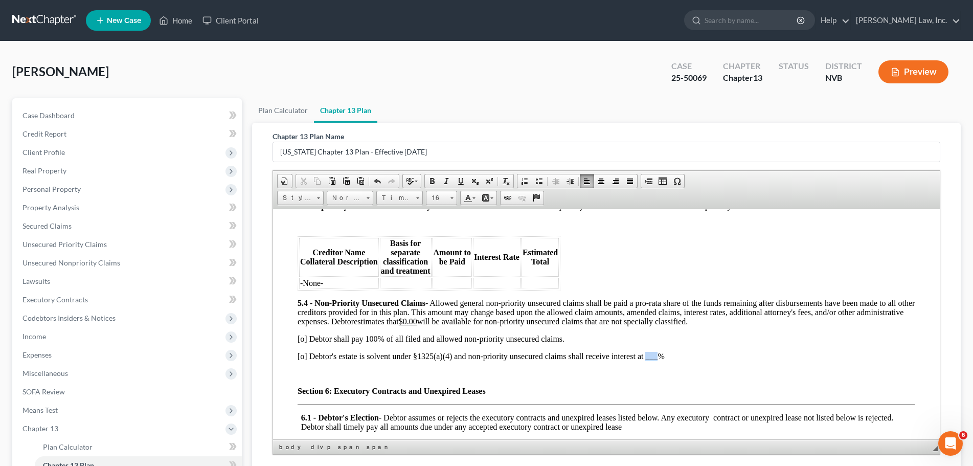
drag, startPoint x: 657, startPoint y: 367, endPoint x: 645, endPoint y: 365, distance: 12.4
click at [645, 360] on span "[o] Debtor's estate is solvent under §1325(a)(4) and non-priority unsecured cla…" at bounding box center [480, 355] width 367 height 9
click at [482, 312] on span "5.4 - Non-Priority Unsecured Claims - Allowed general non-priority unsecured cl…" at bounding box center [605, 311] width 617 height 27
click at [374, 342] on span "[o] Debtor shall pay 100% of all filed and allowed non-priority unsecured claim…" at bounding box center [430, 338] width 267 height 9
click at [364, 360] on span "[o] Debtor's estate is solvent under §1325(a)(4) and non-priority unsecured cla…" at bounding box center [480, 355] width 367 height 9
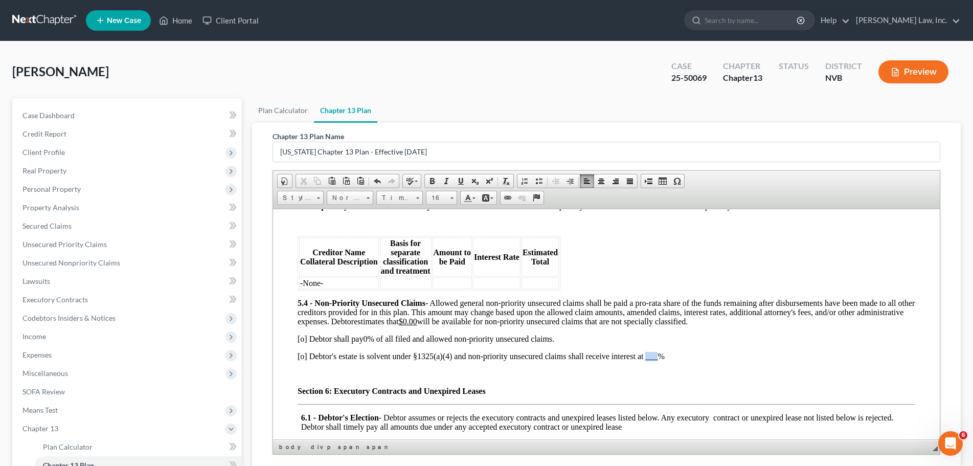
drag, startPoint x: 656, startPoint y: 365, endPoint x: 646, endPoint y: 365, distance: 10.2
click at [646, 360] on span "[o] Debtor's estate is solvent under §1325(a)(4) and non-priority unsecured cla…" at bounding box center [480, 355] width 367 height 9
click at [621, 343] on p "[o] Debtor shall pay 0% of all filed and allowed non-priority unsecured claims." at bounding box center [605, 338] width 617 height 9
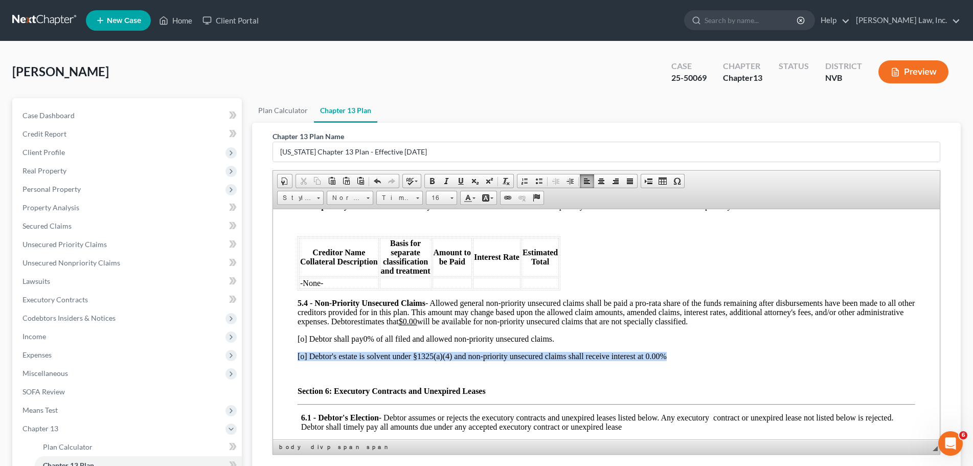
drag, startPoint x: 677, startPoint y: 364, endPoint x: 251, endPoint y: 353, distance: 425.9
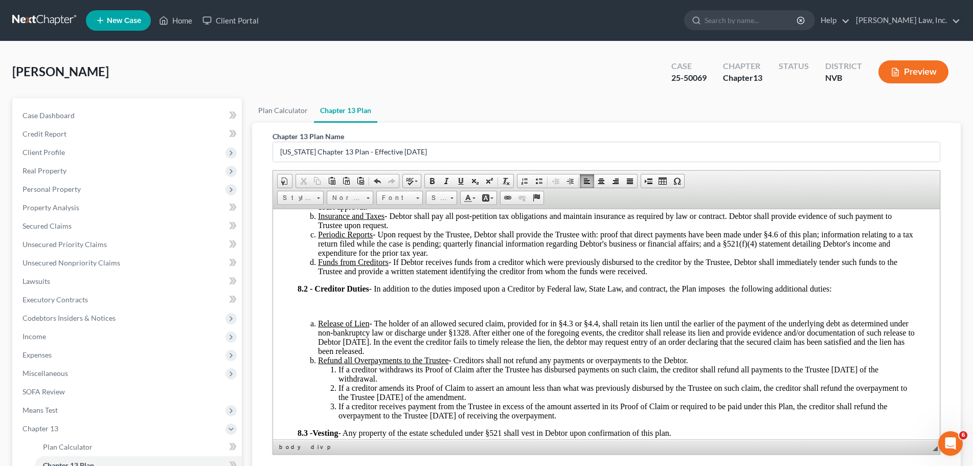
scroll to position [2249, 0]
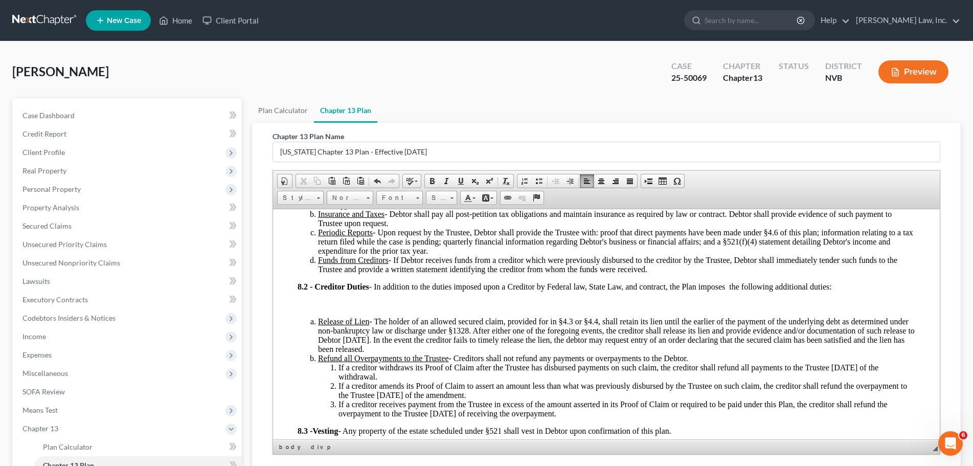
click at [314, 304] on div "Conduit payments (§4.1); Monthly payments on secured claims as required by sepa…" at bounding box center [605, 170] width 617 height 275
click at [869, 291] on p "8.2 - Creditor Duties - In addition to the duties imposed upon a Creditor by Fe…" at bounding box center [605, 286] width 617 height 9
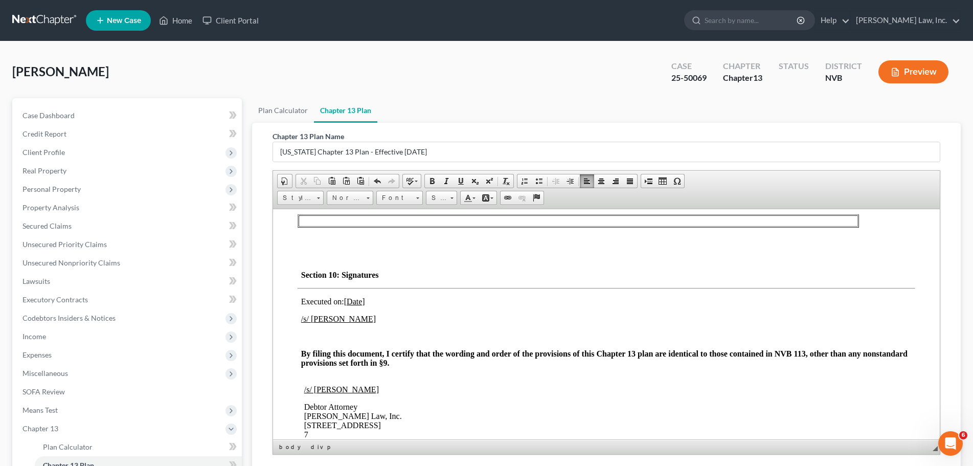
scroll to position [2709, 0]
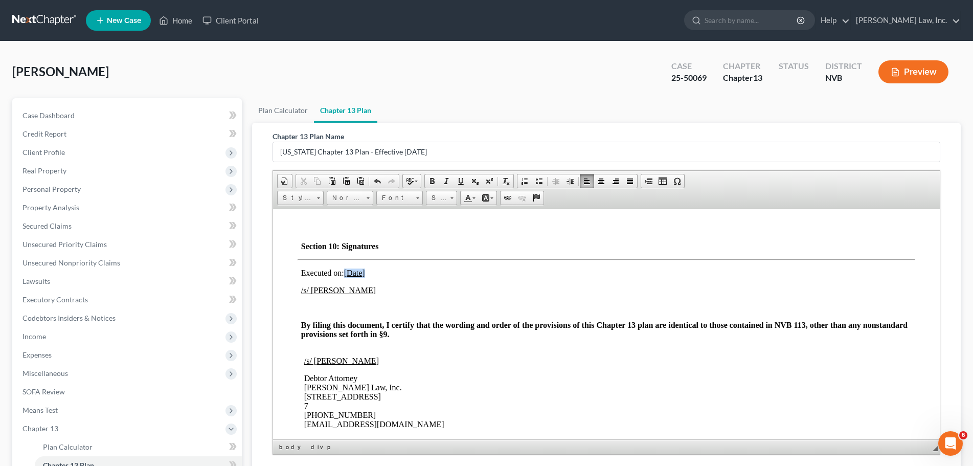
drag, startPoint x: 373, startPoint y: 282, endPoint x: 346, endPoint y: 282, distance: 27.1
click at [346, 277] on p "Executed on: [Date]" at bounding box center [608, 272] width 614 height 9
drag, startPoint x: 370, startPoint y: 302, endPoint x: 291, endPoint y: 300, distance: 79.2
click at [312, 294] on span "/s/ [PERSON_NAME]" at bounding box center [338, 289] width 75 height 9
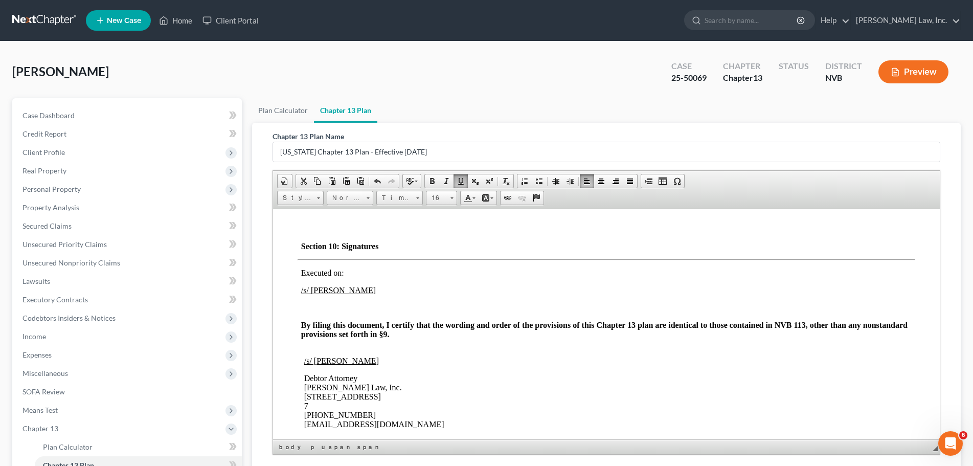
click at [310, 294] on span "/s/ [PERSON_NAME]" at bounding box center [338, 289] width 75 height 9
drag, startPoint x: 311, startPoint y: 298, endPoint x: 291, endPoint y: 298, distance: 20.5
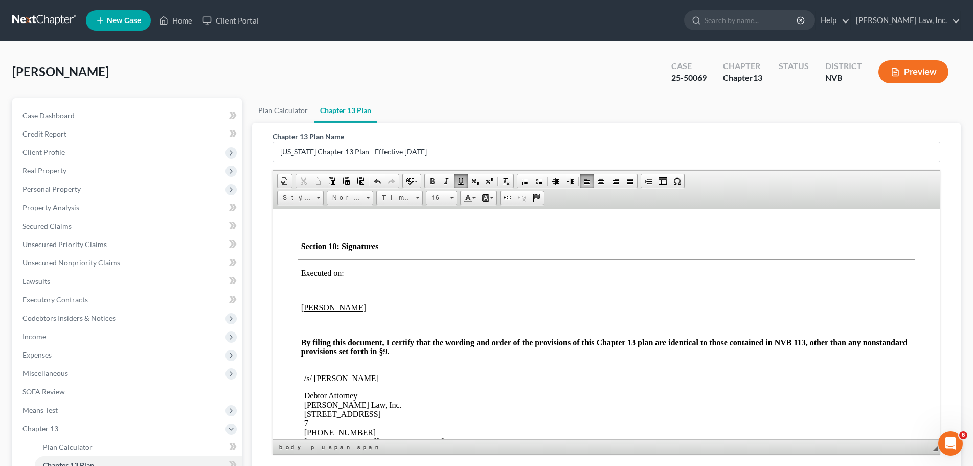
click at [336, 294] on p at bounding box center [608, 289] width 614 height 9
drag, startPoint x: 521, startPoint y: 300, endPoint x: 301, endPoint y: 293, distance: 220.9
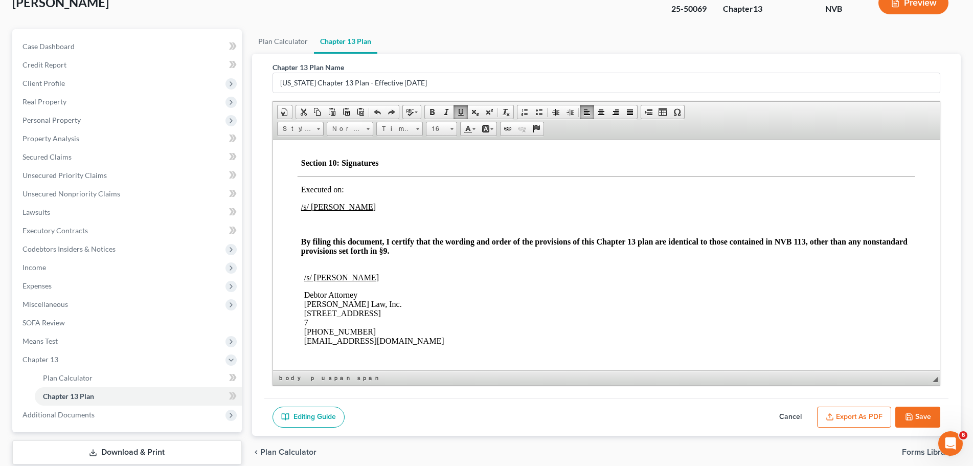
scroll to position [133, 0]
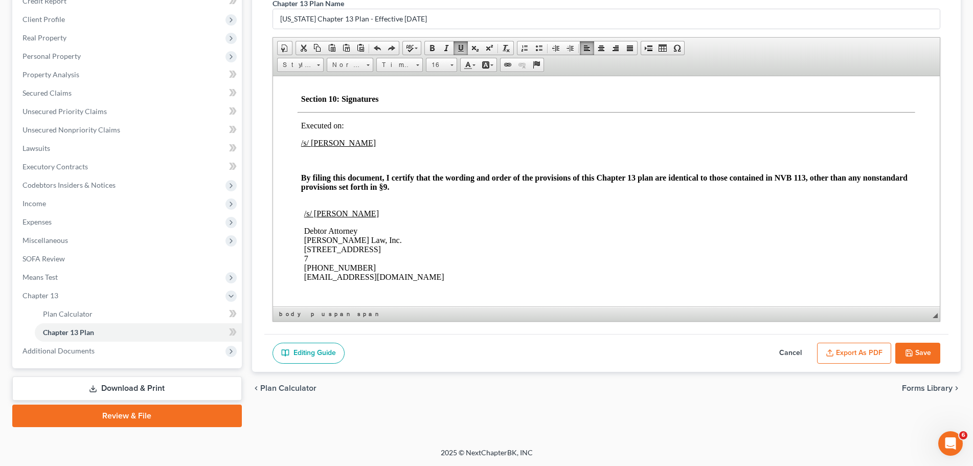
click at [868, 351] on button "Export as PDF" at bounding box center [854, 352] width 74 height 21
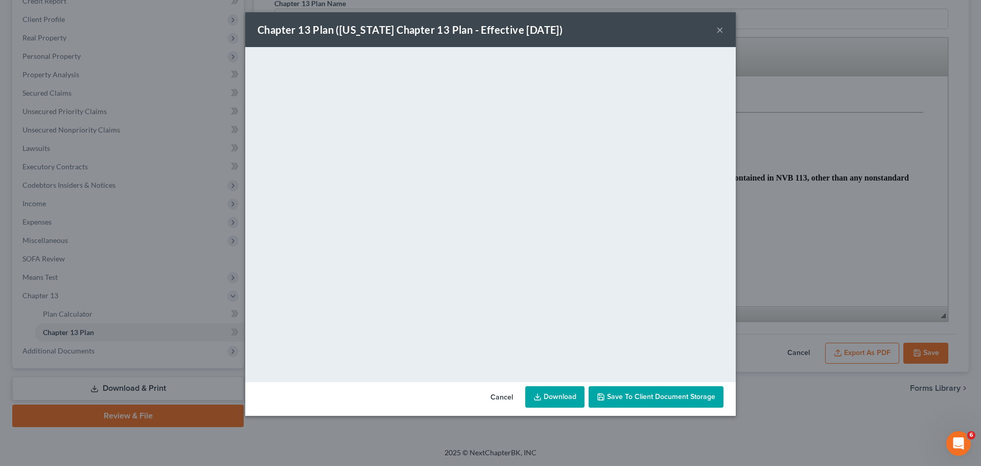
click at [557, 399] on link "Download" at bounding box center [554, 396] width 59 height 21
click at [719, 26] on div "Chapter 13 Plan ([US_STATE] Chapter 13 Plan - Effective [DATE]) ×" at bounding box center [490, 29] width 491 height 35
click at [719, 30] on button "×" at bounding box center [720, 30] width 7 height 12
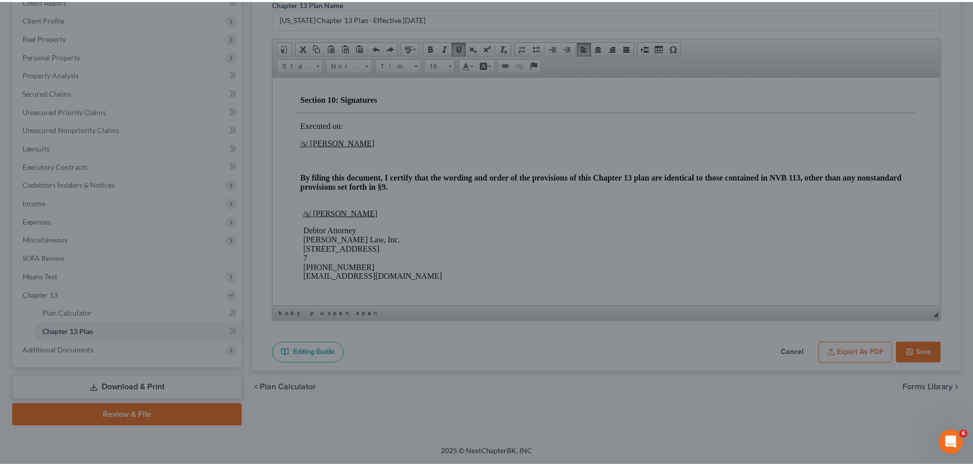
scroll to position [2732, 0]
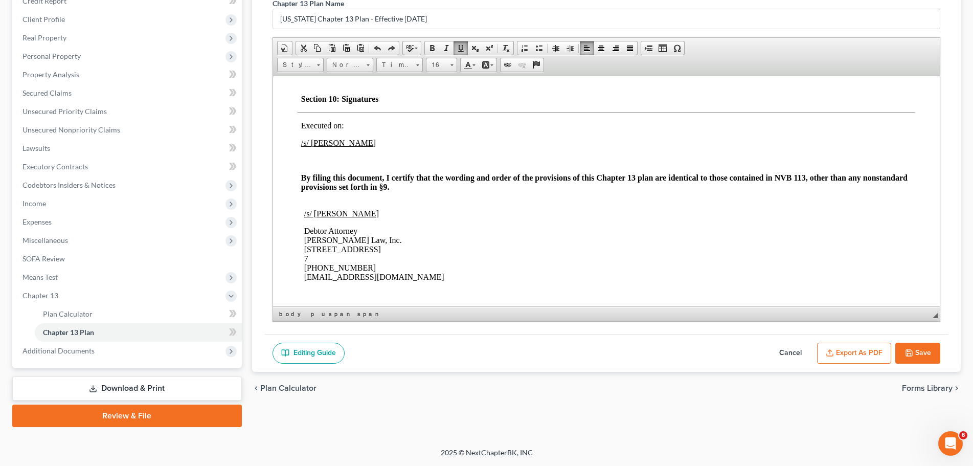
click at [921, 352] on button "Save" at bounding box center [917, 352] width 45 height 21
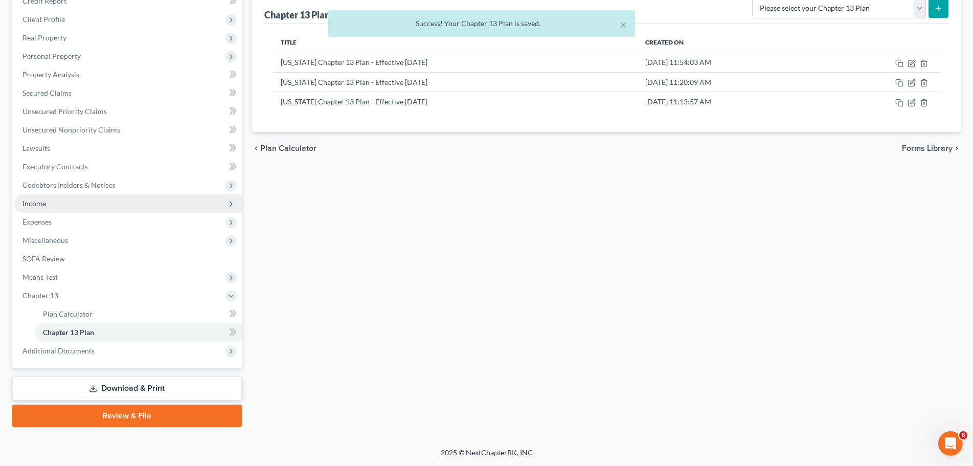
click at [84, 200] on span "Income" at bounding box center [127, 203] width 227 height 18
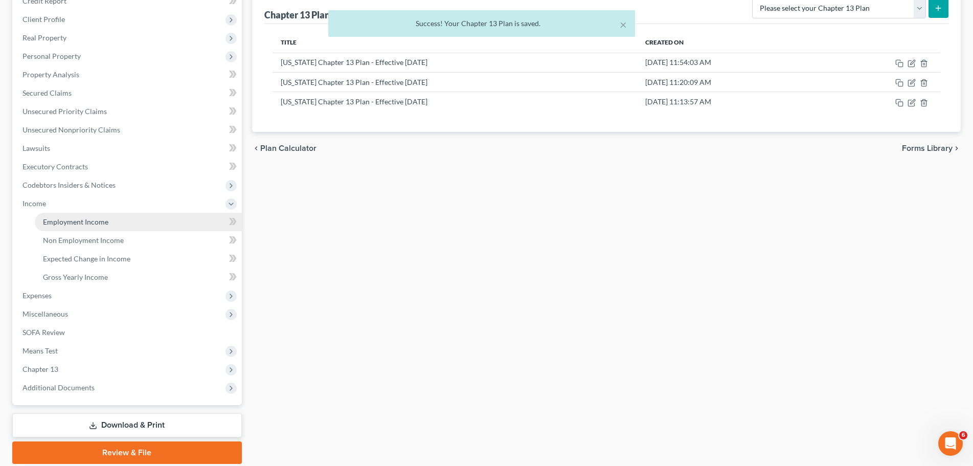
click at [93, 219] on span "Employment Income" at bounding box center [75, 221] width 65 height 9
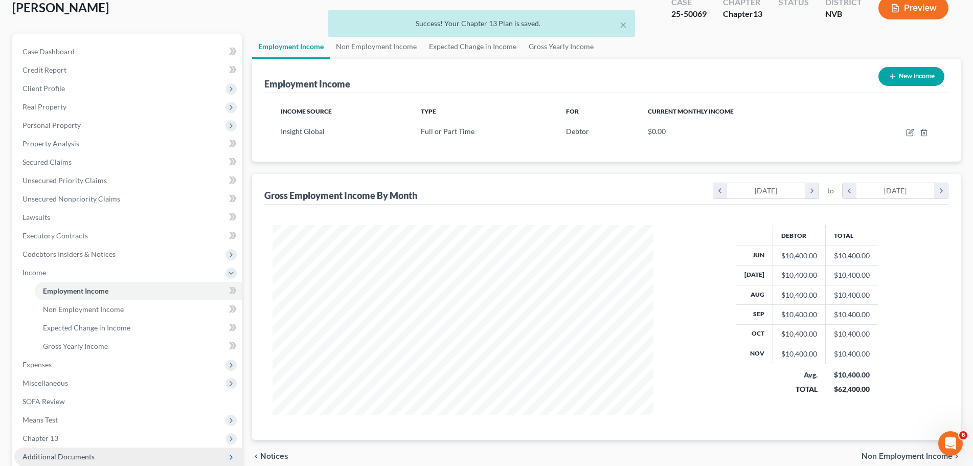
scroll to position [170, 0]
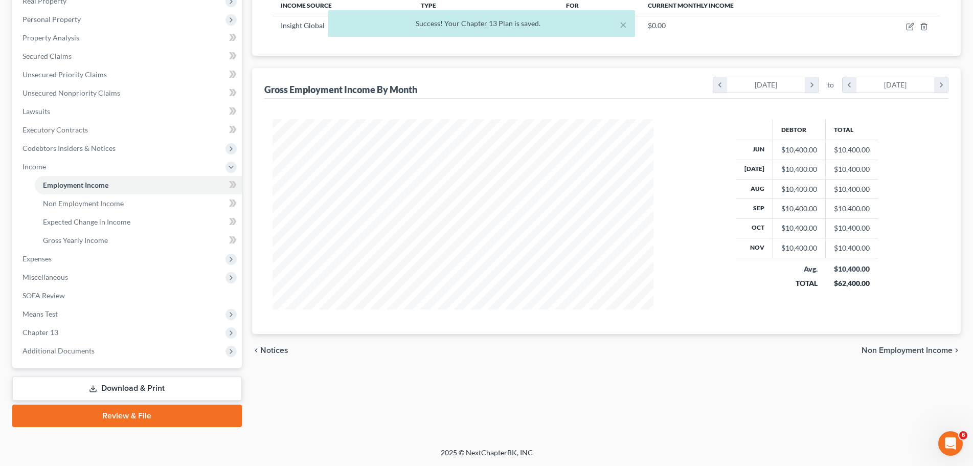
click at [139, 388] on link "Download & Print" at bounding box center [126, 388] width 229 height 24
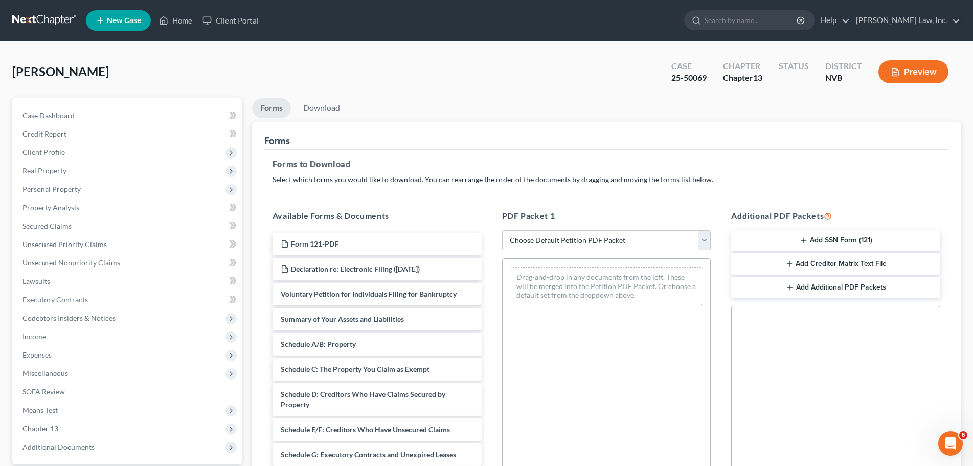
click at [916, 74] on button "Preview" at bounding box center [913, 71] width 70 height 23
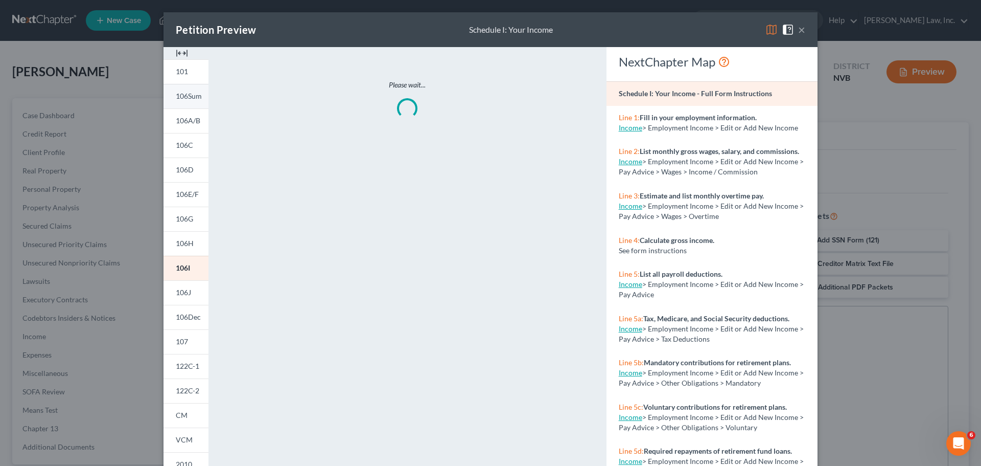
click at [187, 99] on span "106Sum" at bounding box center [189, 95] width 26 height 9
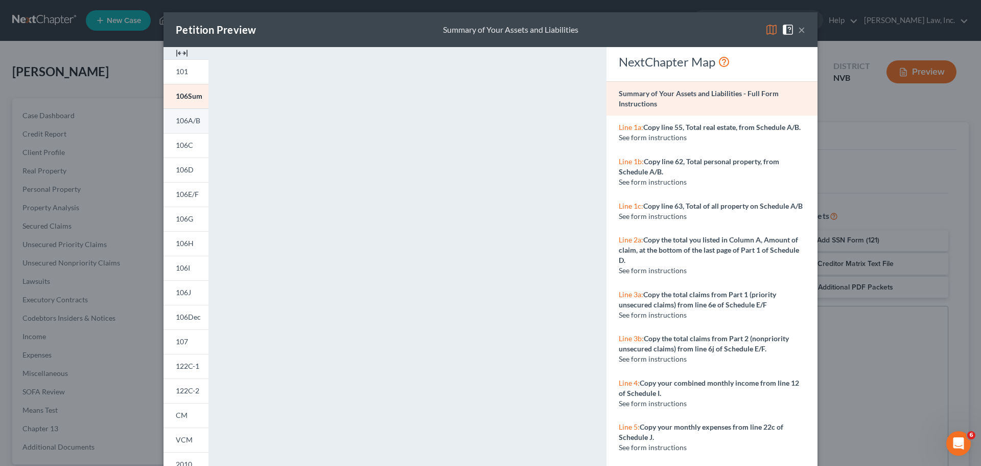
click at [192, 121] on span "106A/B" at bounding box center [188, 120] width 25 height 9
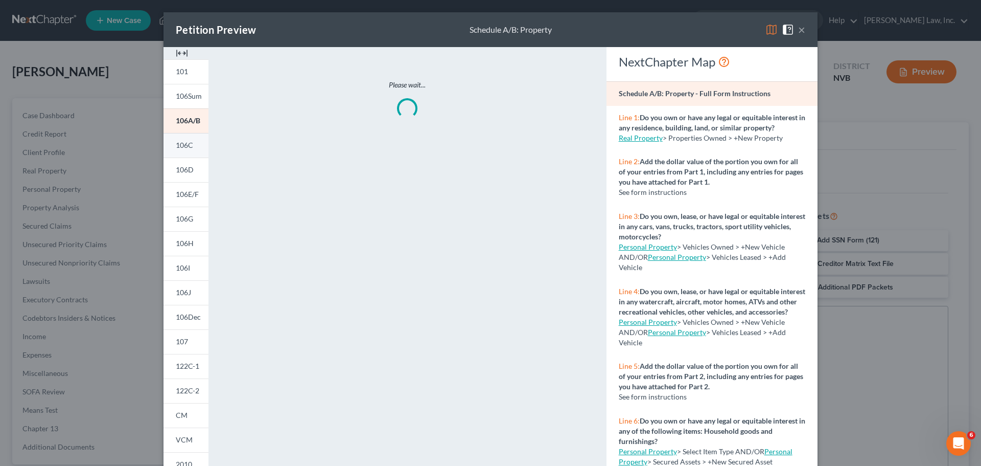
click at [181, 142] on span "106C" at bounding box center [184, 145] width 17 height 9
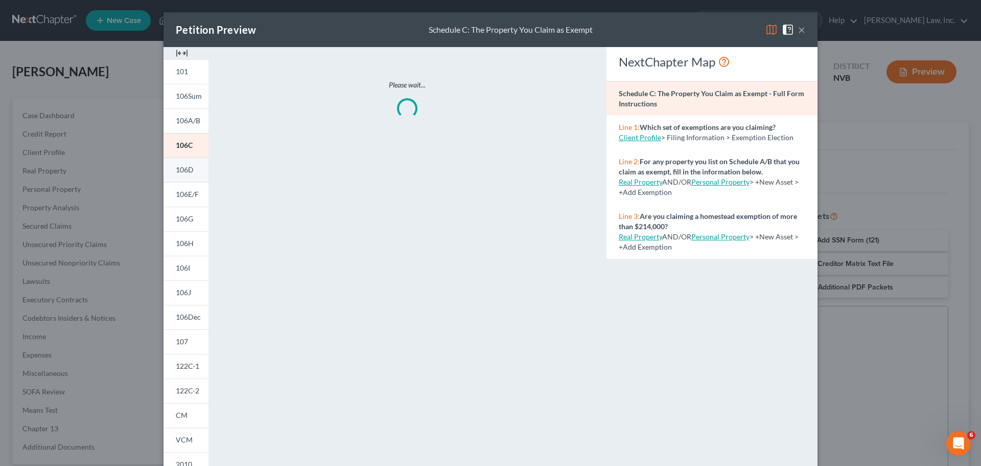
click at [181, 169] on span "106D" at bounding box center [185, 169] width 18 height 9
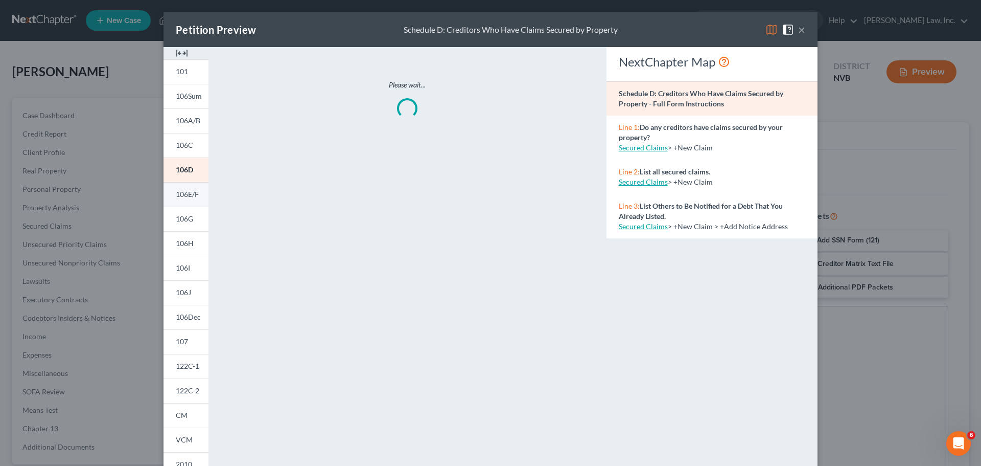
click at [178, 195] on span "106E/F" at bounding box center [187, 194] width 23 height 9
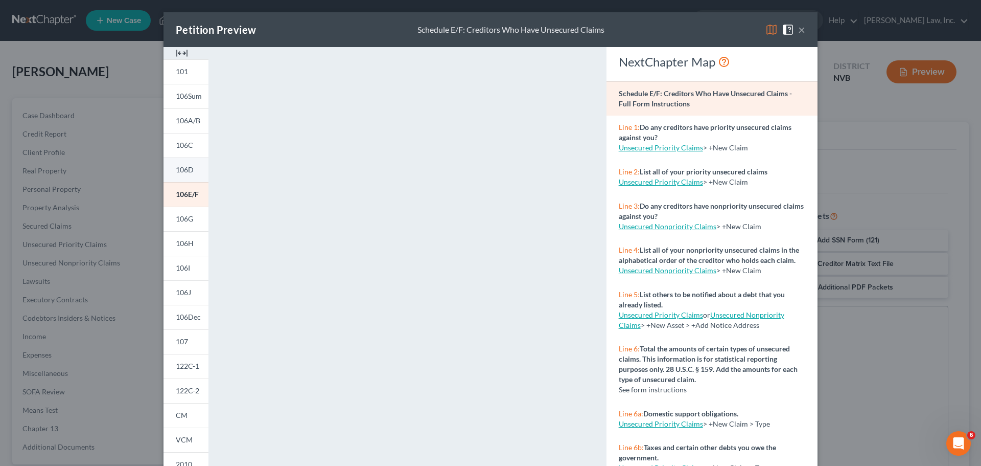
click at [183, 171] on span "106D" at bounding box center [185, 169] width 18 height 9
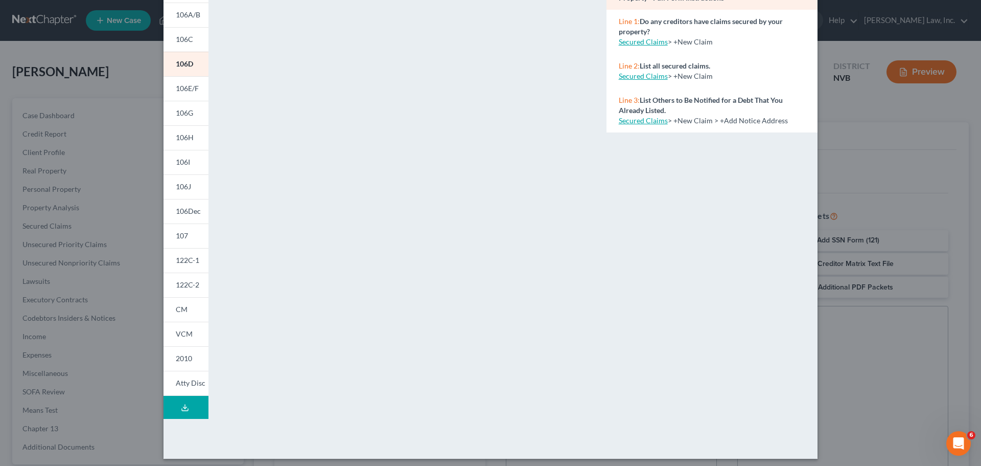
scroll to position [111, 0]
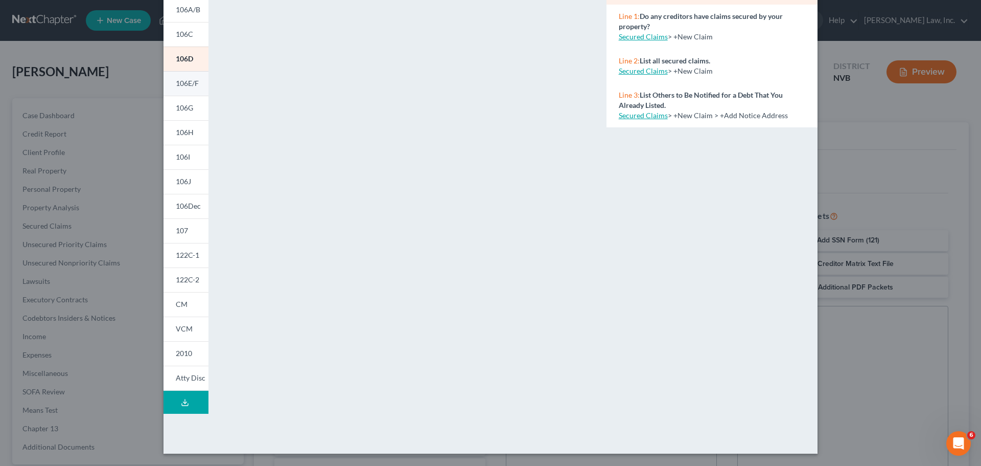
click at [191, 82] on span "106E/F" at bounding box center [187, 83] width 23 height 9
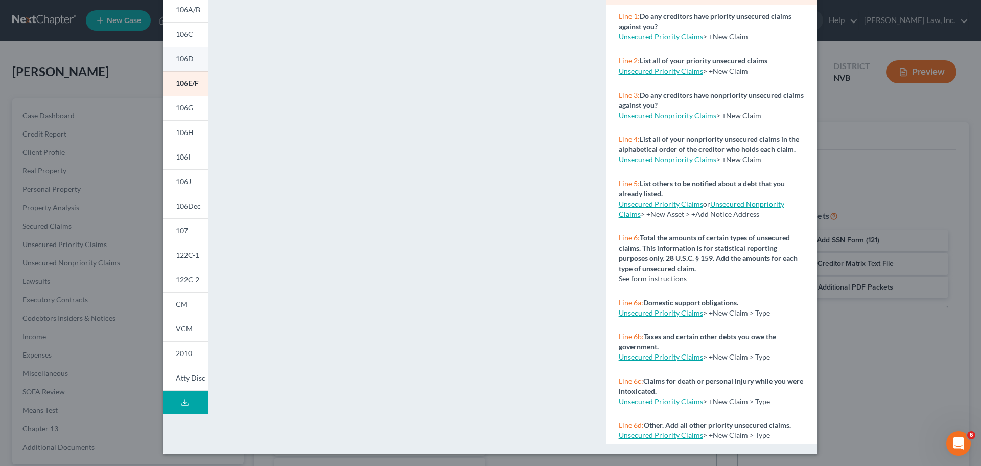
click at [186, 57] on span "106D" at bounding box center [185, 58] width 18 height 9
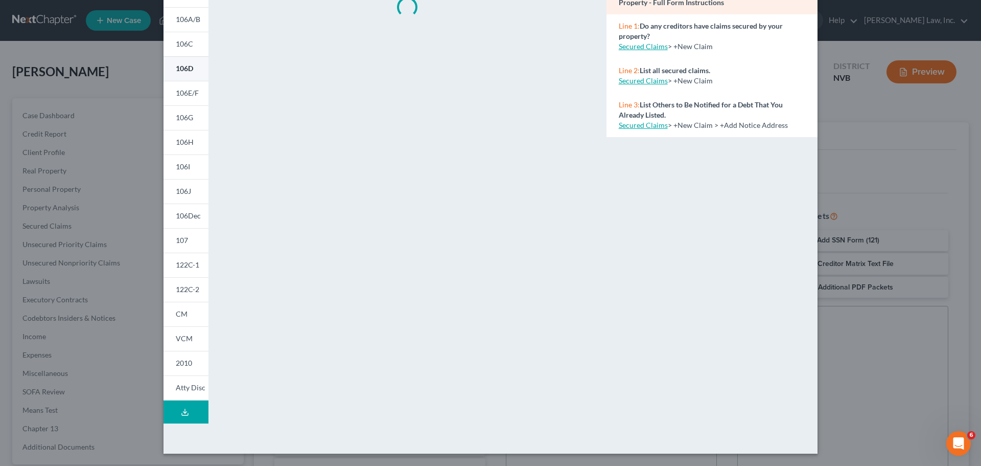
scroll to position [101, 0]
click at [180, 114] on span "106G" at bounding box center [184, 117] width 17 height 9
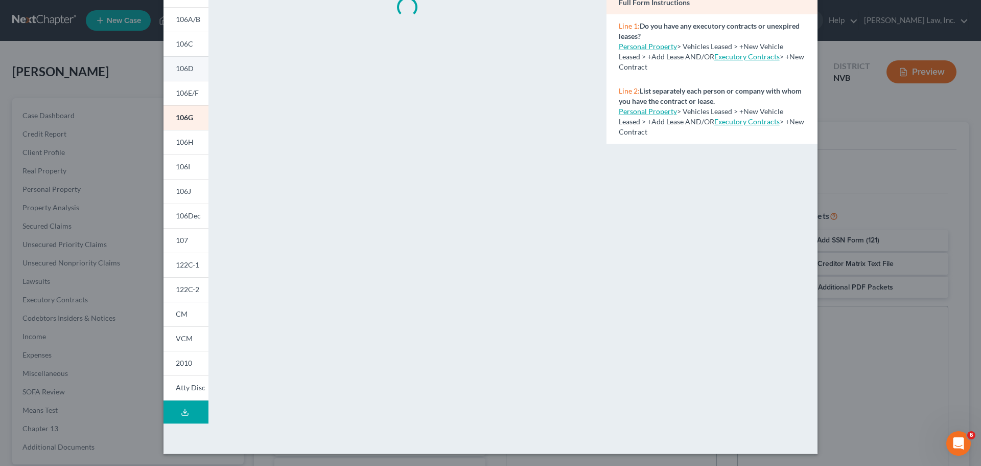
click at [183, 66] on span "106D" at bounding box center [185, 68] width 18 height 9
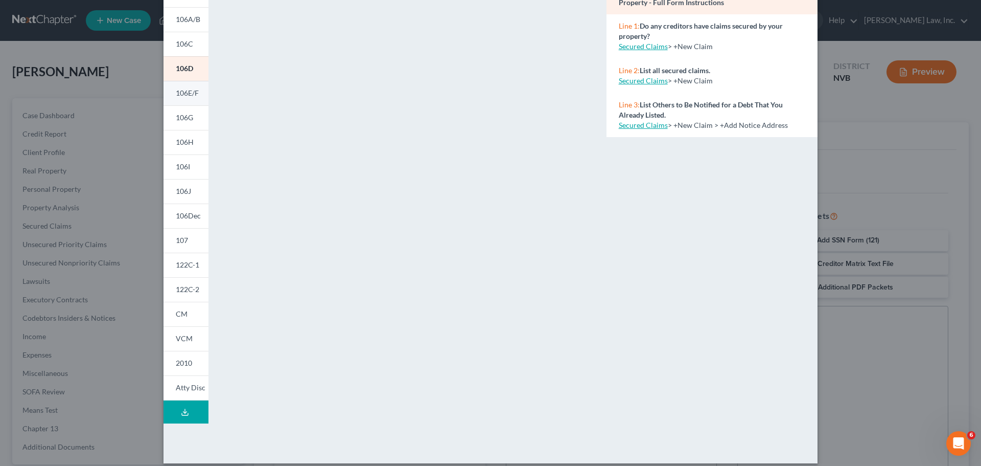
click at [186, 95] on span "106E/F" at bounding box center [187, 92] width 23 height 9
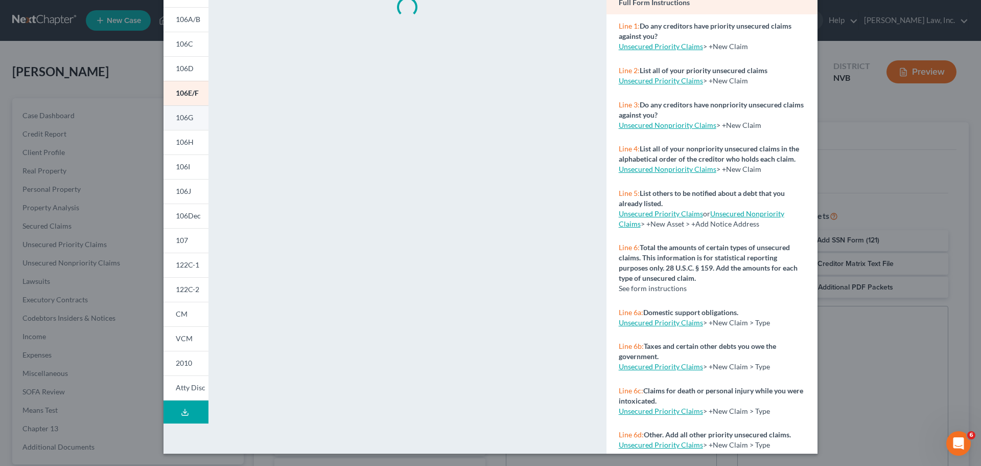
click at [185, 119] on span "106G" at bounding box center [184, 117] width 17 height 9
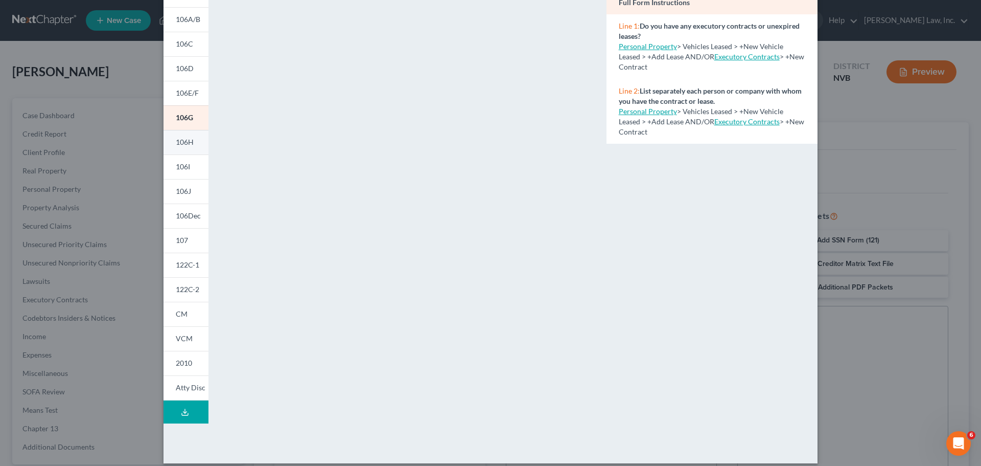
click at [189, 143] on span "106H" at bounding box center [185, 141] width 18 height 9
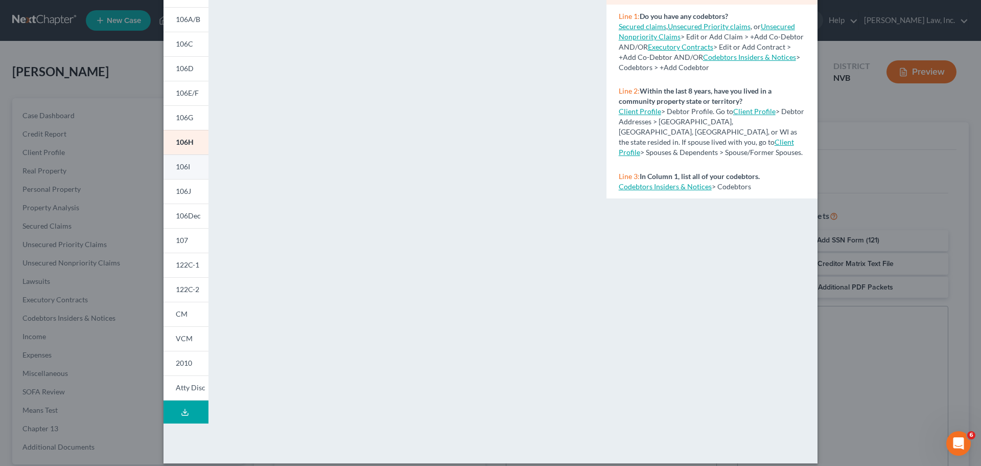
click at [185, 166] on span "106I" at bounding box center [183, 166] width 14 height 9
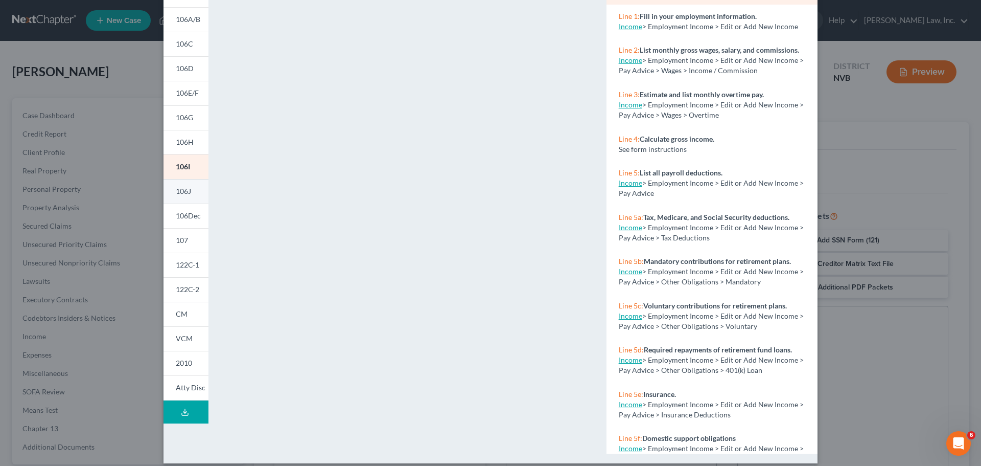
click at [185, 189] on span "106J" at bounding box center [183, 191] width 15 height 9
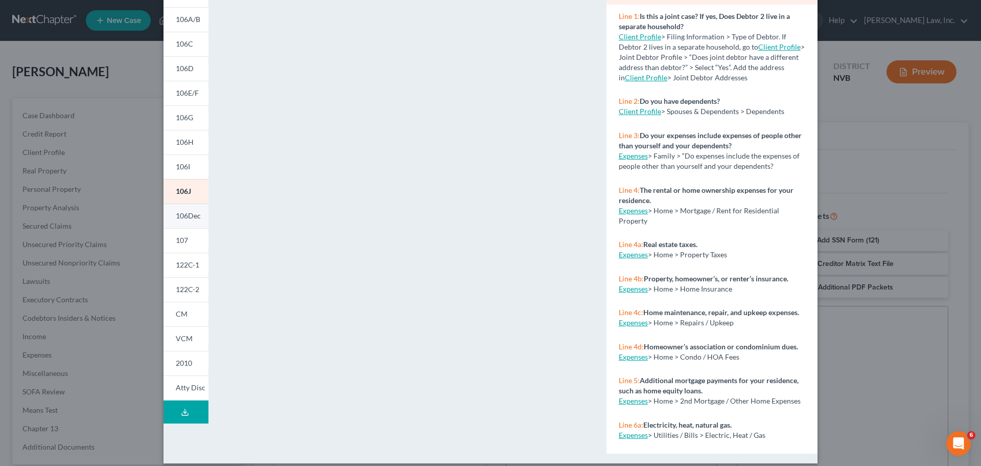
click at [185, 219] on span "106Dec" at bounding box center [188, 215] width 25 height 9
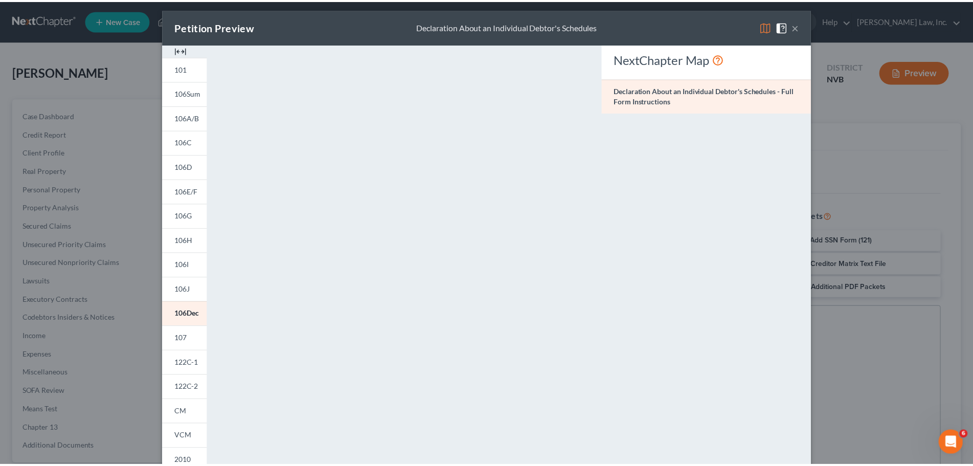
scroll to position [0, 0]
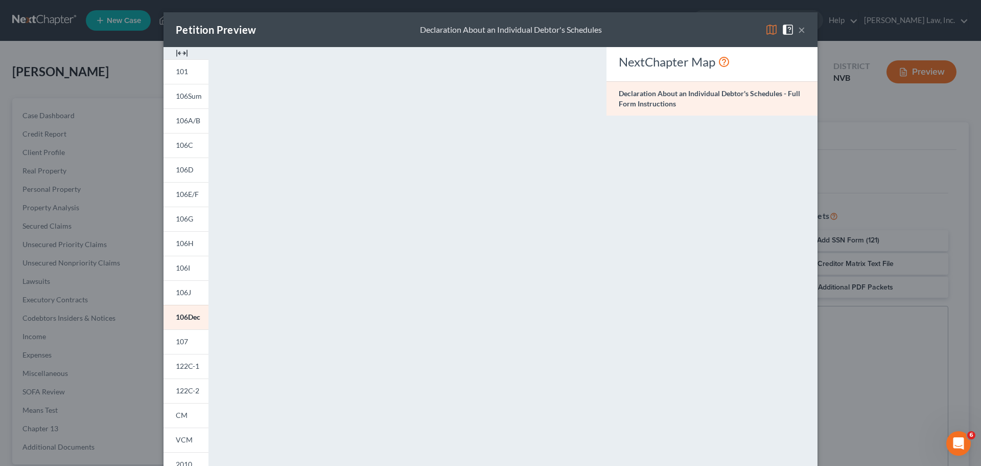
click at [800, 26] on button "×" at bounding box center [801, 30] width 7 height 12
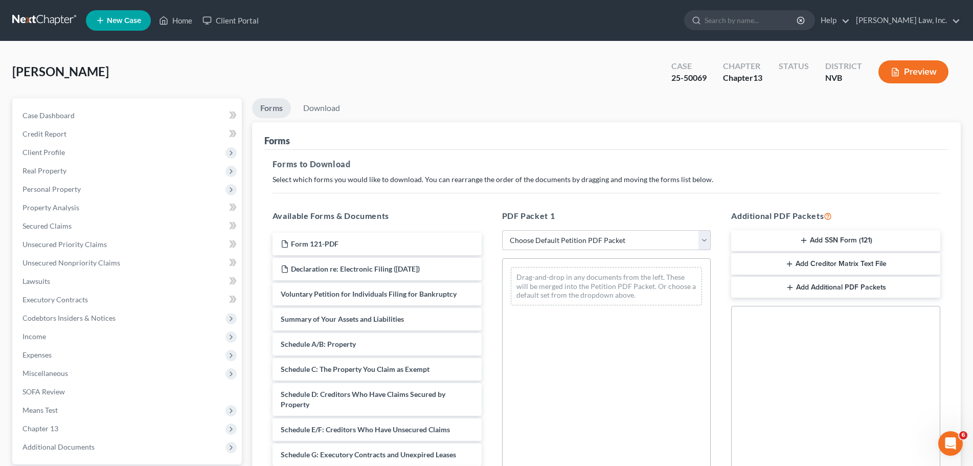
click at [482, 152] on div "Forms to Download Select which forms you would like to download. You can rearra…" at bounding box center [606, 355] width 684 height 410
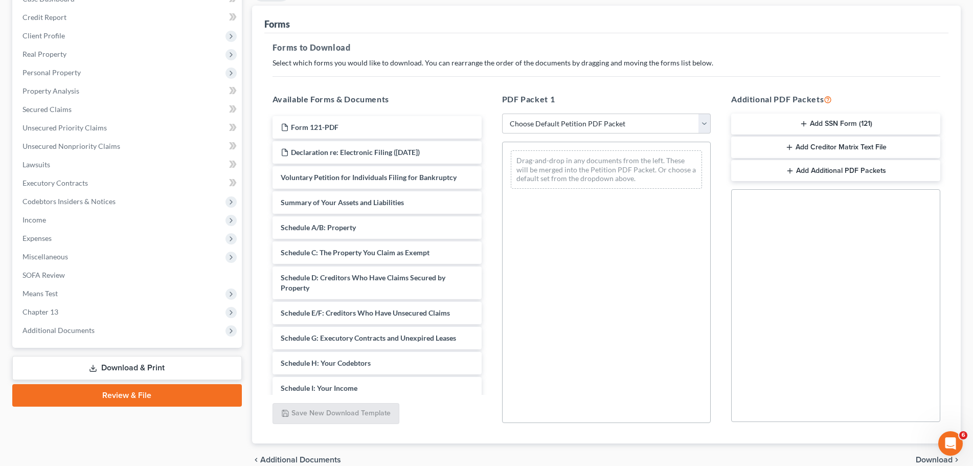
scroll to position [153, 0]
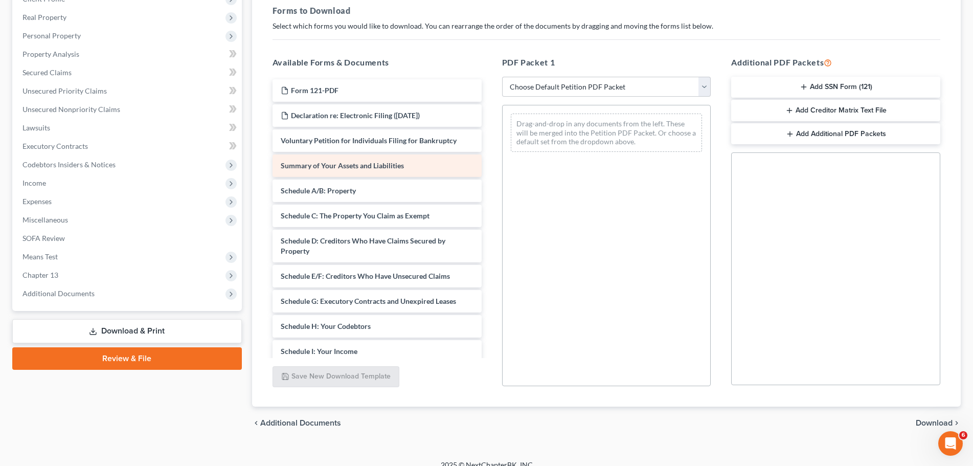
click at [357, 166] on span "Summary of Your Assets and Liabilities" at bounding box center [342, 165] width 123 height 9
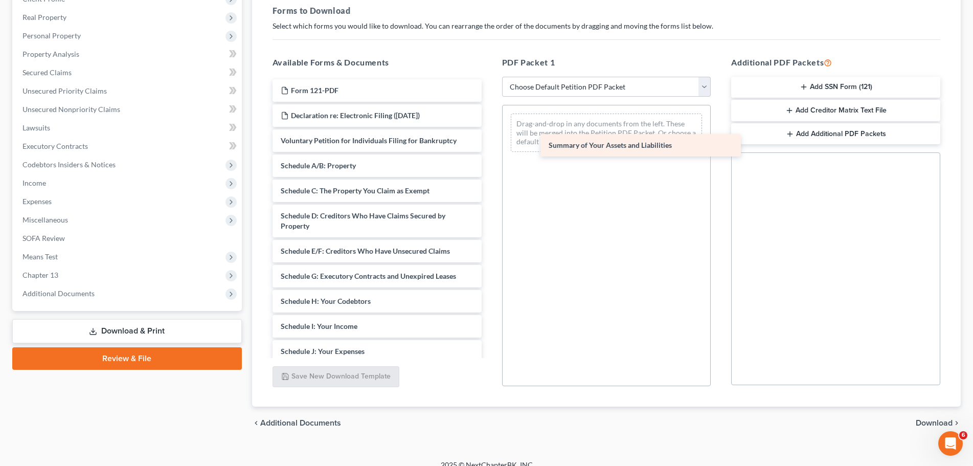
drag, startPoint x: 363, startPoint y: 166, endPoint x: 631, endPoint y: 146, distance: 268.6
click at [490, 146] on div "Summary of Your Assets and Liabilities Form 121-PDF Declaration re: Electronic …" at bounding box center [376, 331] width 225 height 504
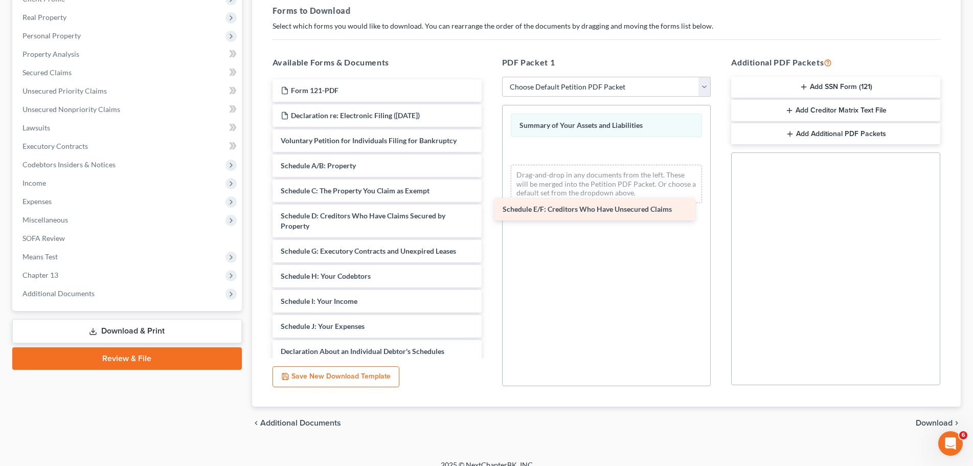
drag, startPoint x: 400, startPoint y: 249, endPoint x: 622, endPoint y: 207, distance: 225.7
click at [490, 207] on div "Schedule E/F: Creditors Who Have Unsecured Claims Form 121-PDF Declaration re: …" at bounding box center [376, 318] width 225 height 479
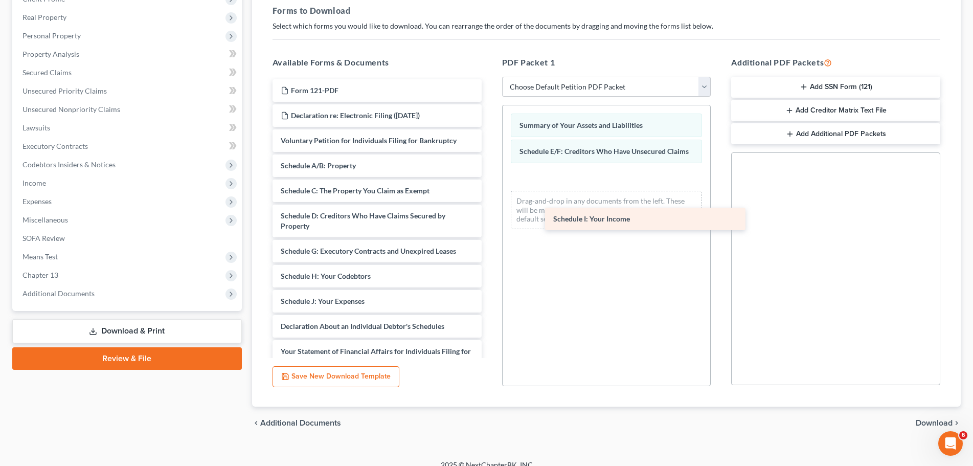
drag, startPoint x: 381, startPoint y: 303, endPoint x: 653, endPoint y: 220, distance: 284.6
click at [490, 220] on div "Schedule I: Your Income Form 121-PDF Declaration re: Electronic Filing ([DATE])…" at bounding box center [376, 306] width 225 height 454
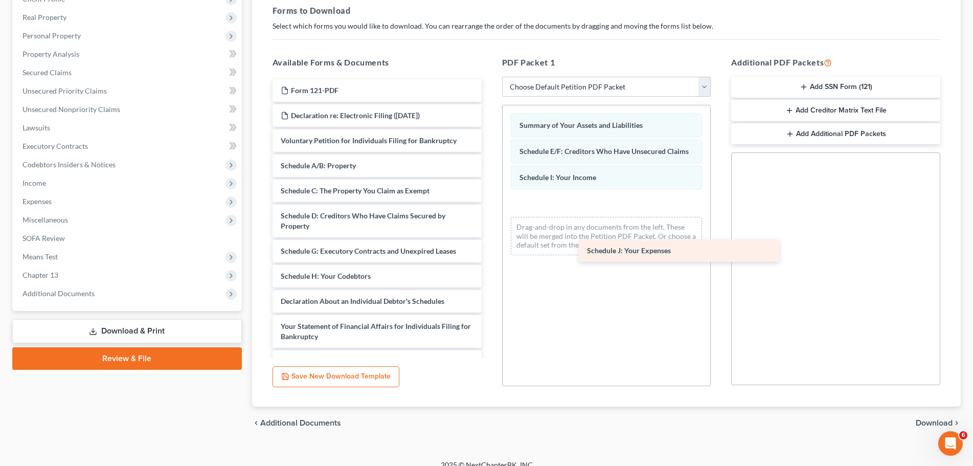
drag, startPoint x: 348, startPoint y: 300, endPoint x: 632, endPoint y: 250, distance: 288.4
click at [490, 250] on div "Schedule J: Your Expenses Form 121-PDF Declaration re: Electronic Filing ([DATE…" at bounding box center [376, 293] width 225 height 429
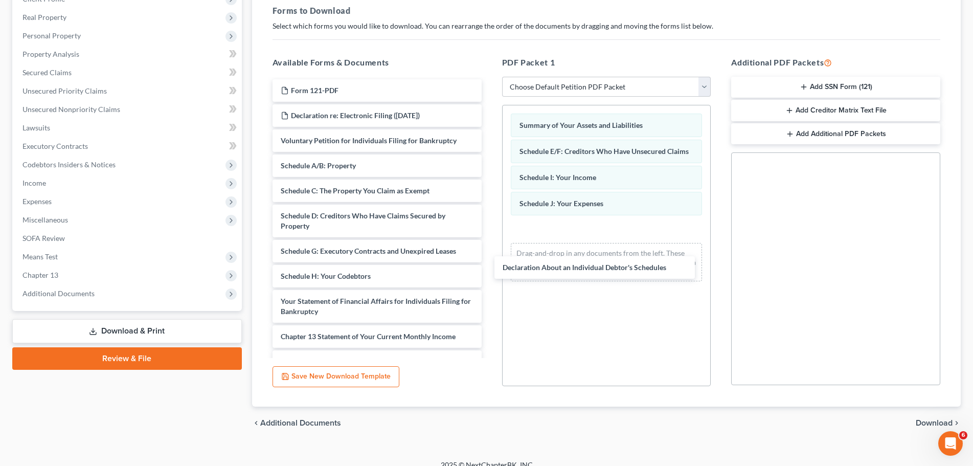
drag, startPoint x: 381, startPoint y: 305, endPoint x: 604, endPoint y: 270, distance: 226.0
click at [490, 271] on div "Declaration About an Individual Debtor's Schedules Form 121-PDF Declaration re:…" at bounding box center [376, 281] width 225 height 404
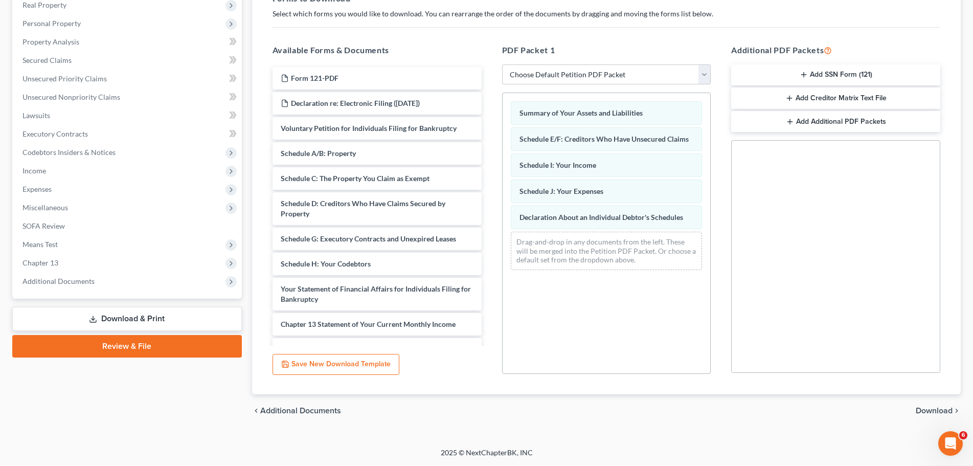
click at [931, 409] on span "Download" at bounding box center [933, 410] width 37 height 8
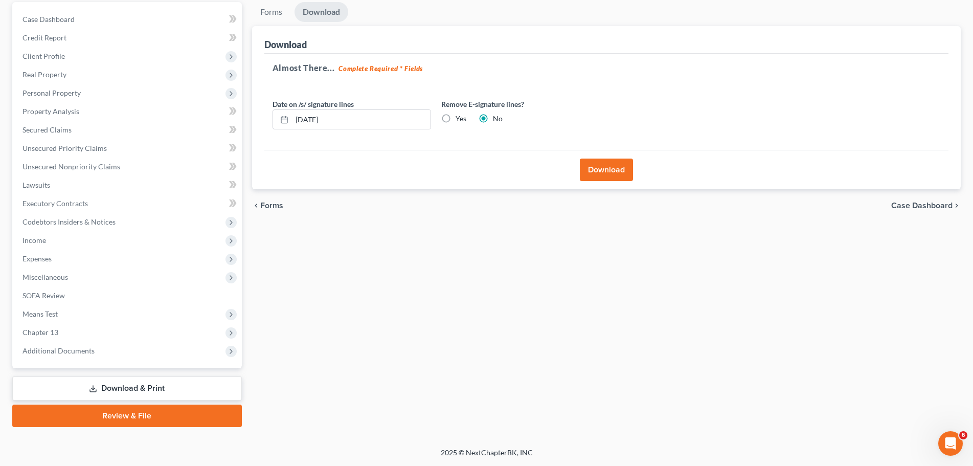
click at [455, 120] on label "Yes" at bounding box center [460, 118] width 11 height 10
click at [459, 120] on input "Yes" at bounding box center [462, 116] width 7 height 7
radio input "true"
radio input "false"
click at [601, 169] on button "Download" at bounding box center [606, 169] width 53 height 22
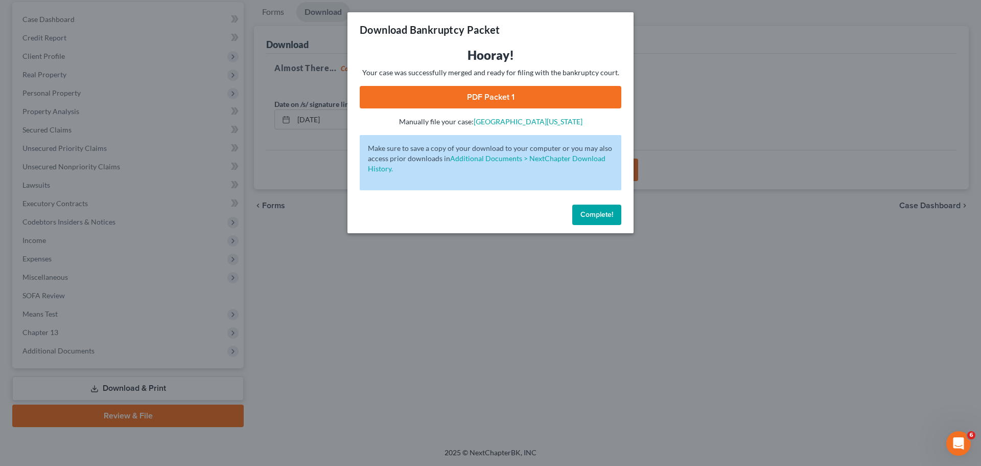
click at [602, 225] on div "Complete!" at bounding box center [491, 216] width 286 height 33
click at [602, 213] on span "Complete!" at bounding box center [597, 214] width 33 height 9
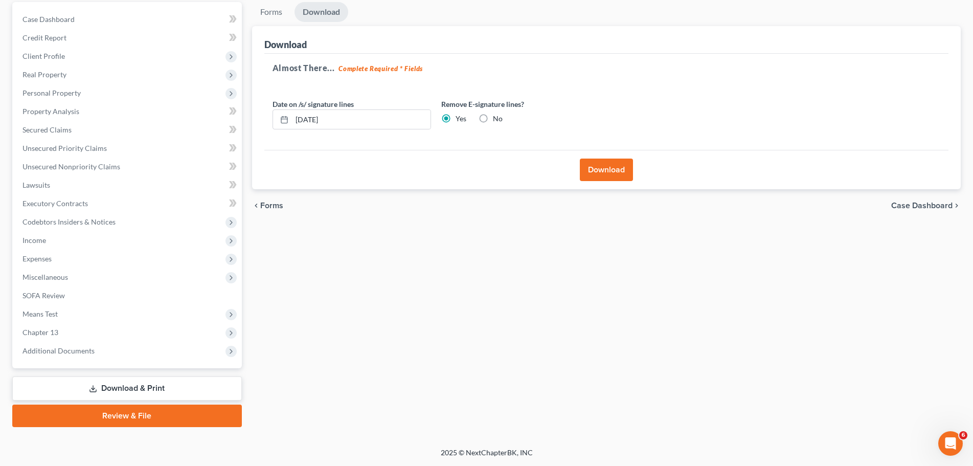
click at [624, 165] on button "Download" at bounding box center [606, 169] width 53 height 22
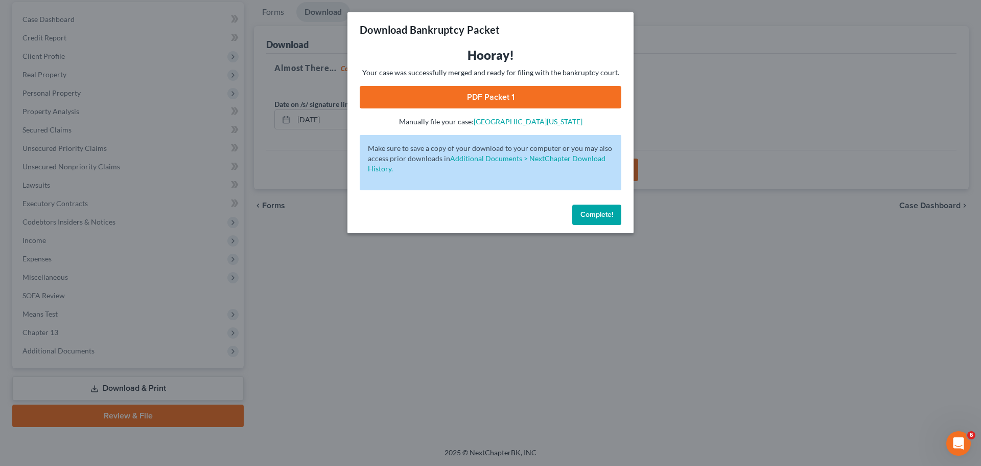
click at [593, 207] on button "Complete!" at bounding box center [596, 214] width 49 height 20
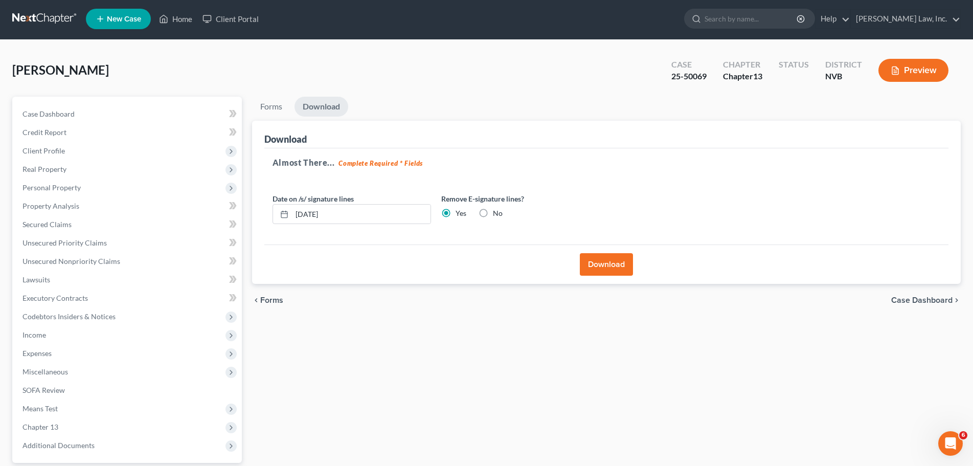
scroll to position [0, 0]
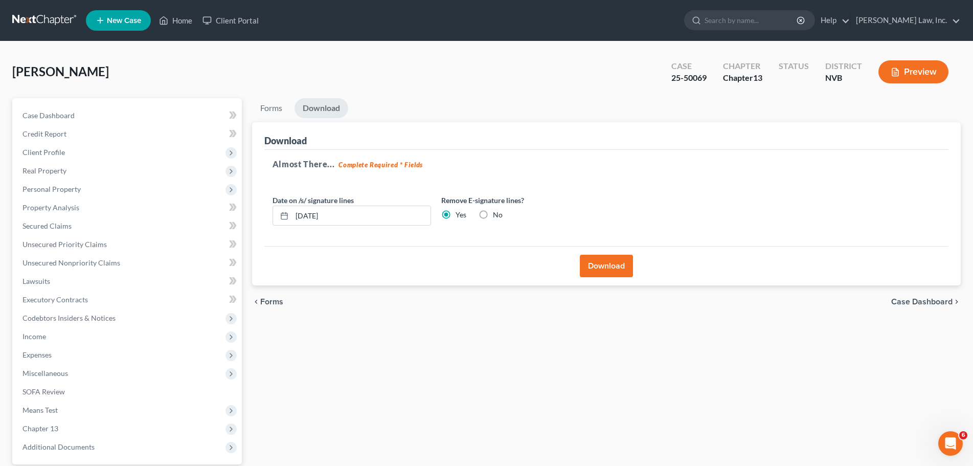
click at [626, 265] on button "Download" at bounding box center [606, 266] width 53 height 22
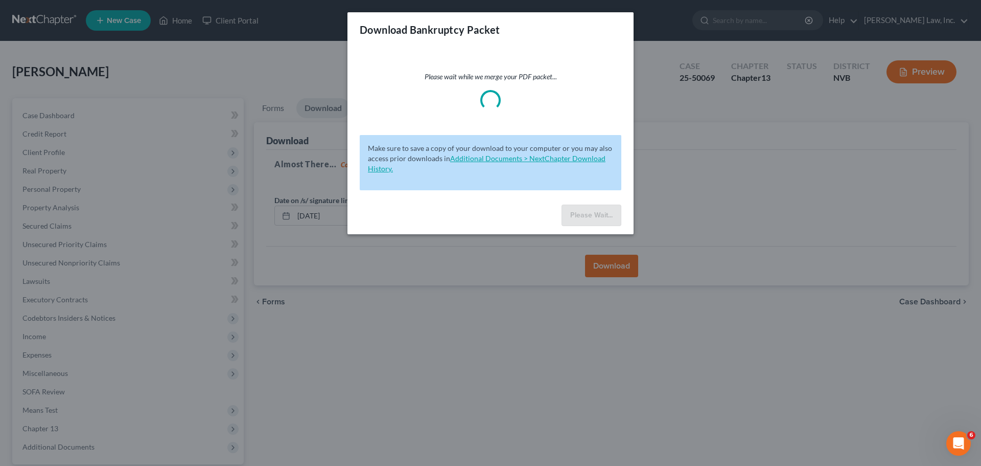
click at [499, 158] on link "Additional Documents > NextChapter Download History." at bounding box center [487, 163] width 238 height 19
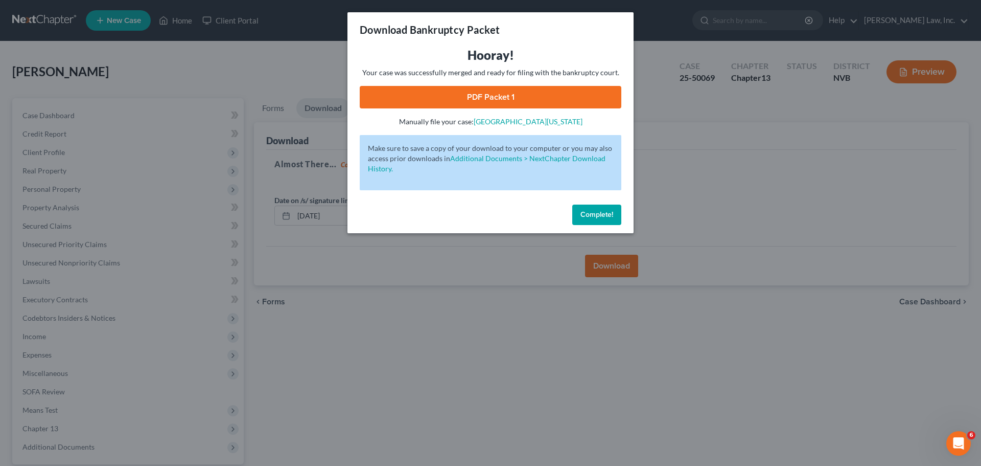
click at [611, 219] on button "Complete!" at bounding box center [596, 214] width 49 height 20
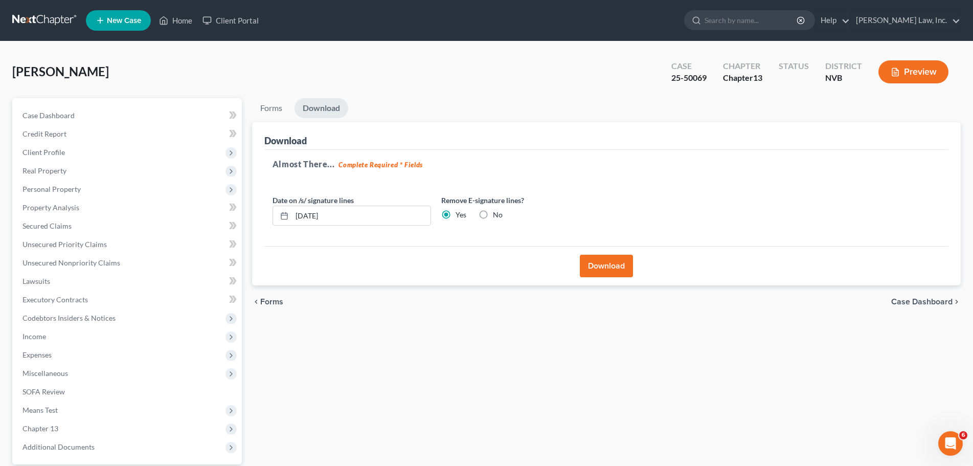
click at [911, 66] on button "Preview" at bounding box center [913, 71] width 70 height 23
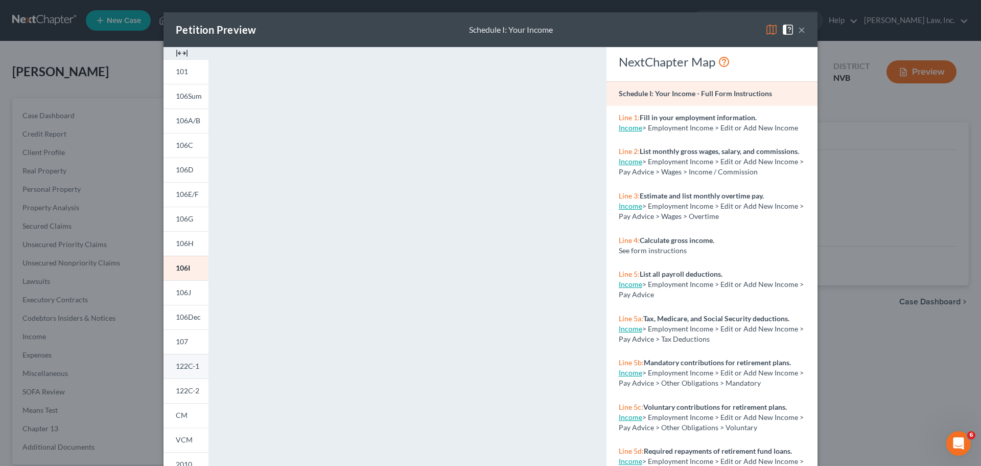
click at [183, 369] on span "122C-1" at bounding box center [188, 365] width 24 height 9
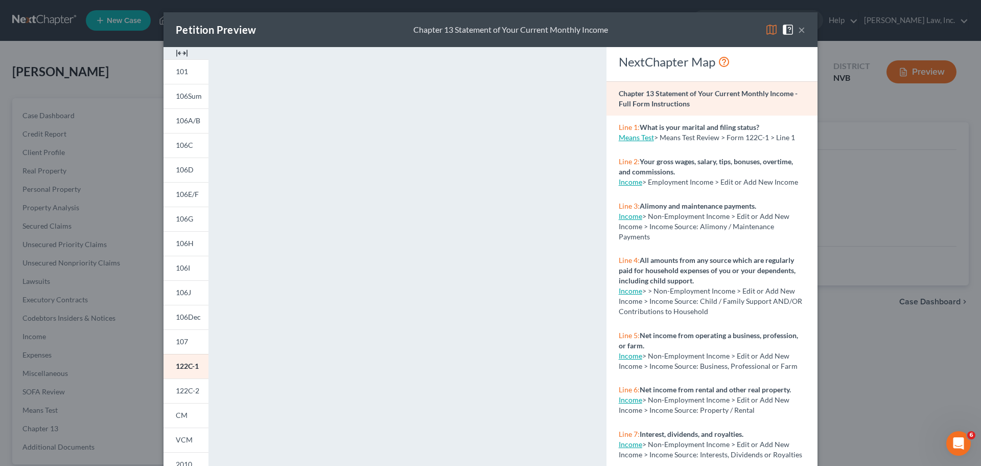
click at [798, 30] on button "×" at bounding box center [801, 30] width 7 height 12
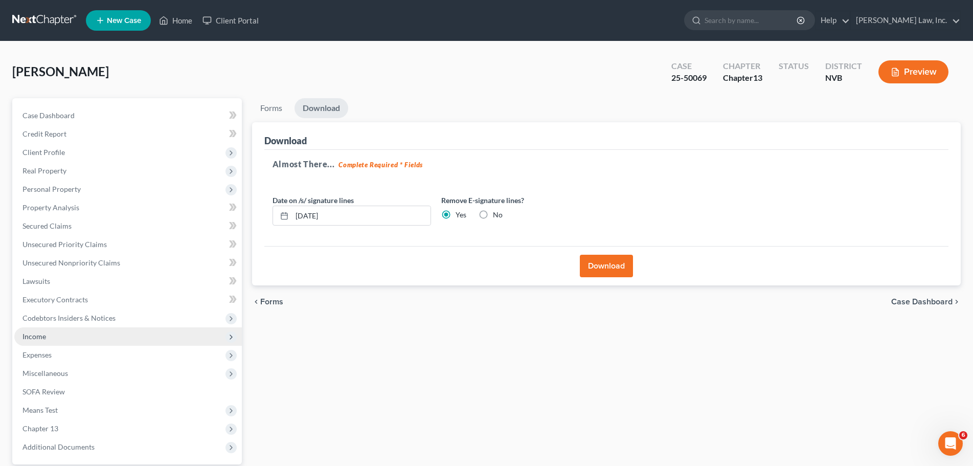
click at [84, 335] on span "Income" at bounding box center [127, 336] width 227 height 18
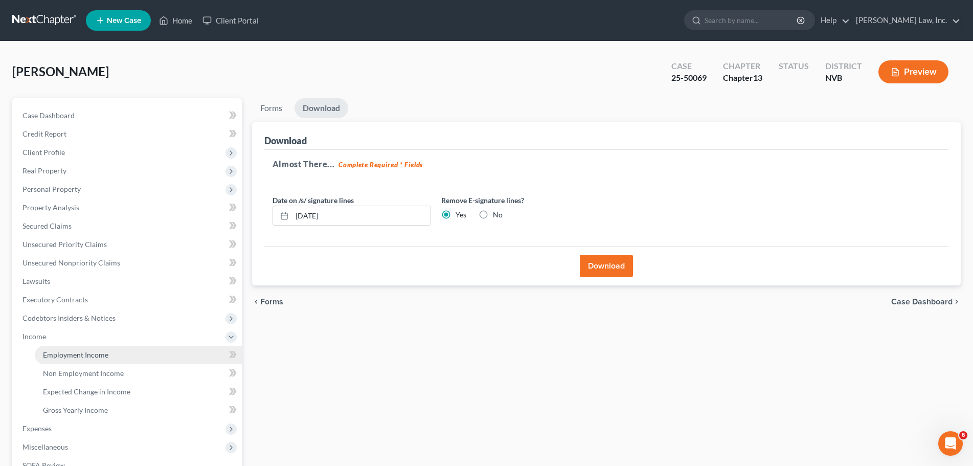
click at [91, 353] on span "Employment Income" at bounding box center [75, 354] width 65 height 9
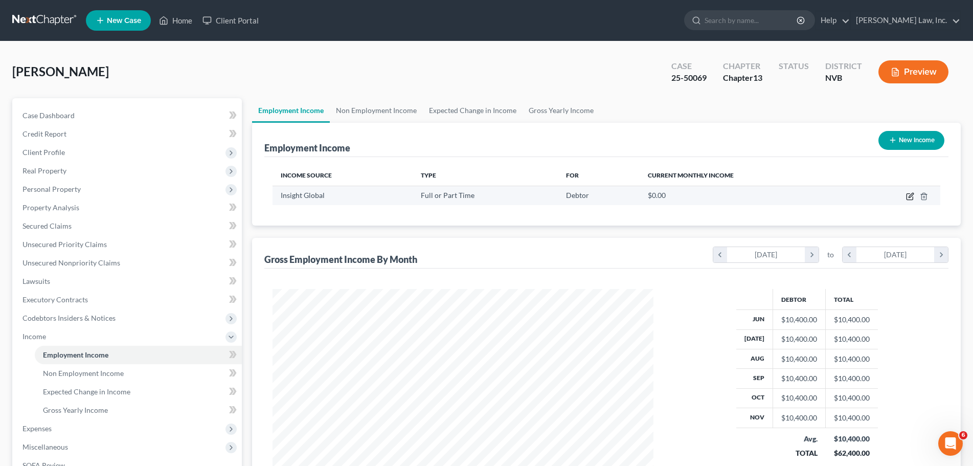
click at [908, 194] on icon "button" at bounding box center [909, 197] width 6 height 6
select select "0"
select select "35"
select select "3"
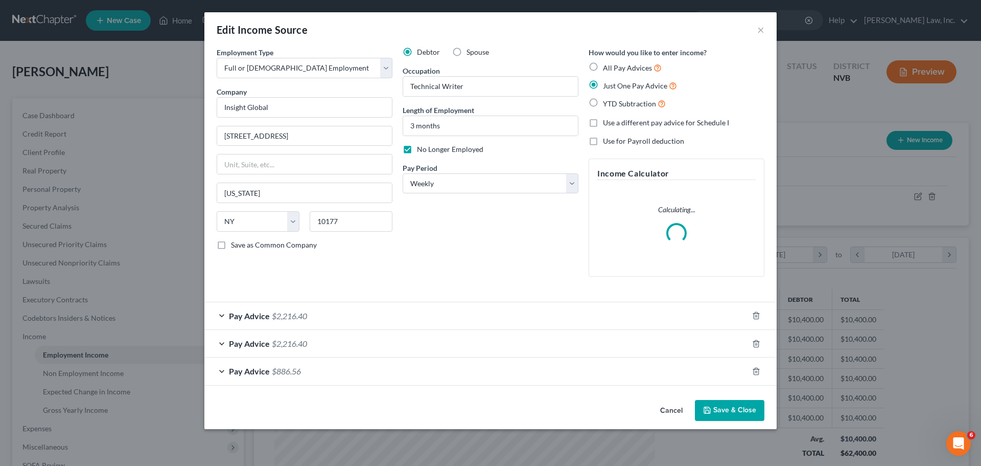
scroll to position [192, 405]
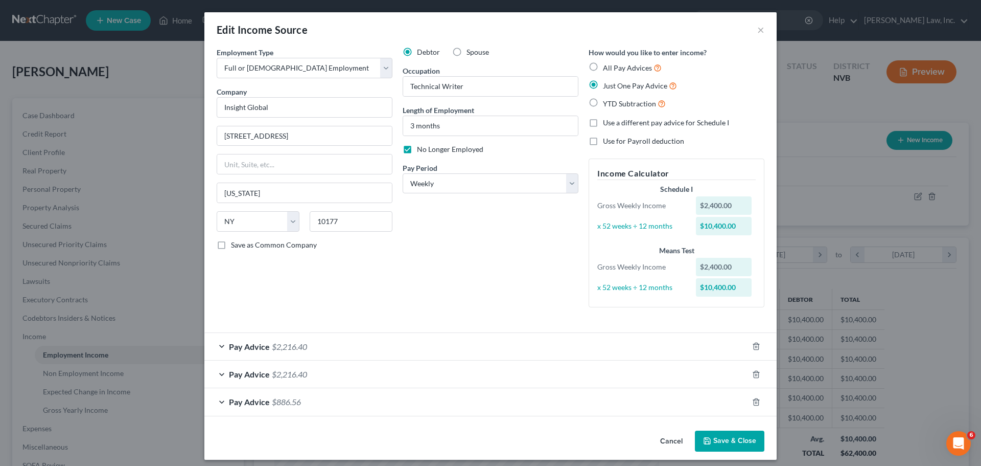
click at [278, 346] on span "$2,216.40" at bounding box center [289, 346] width 35 height 10
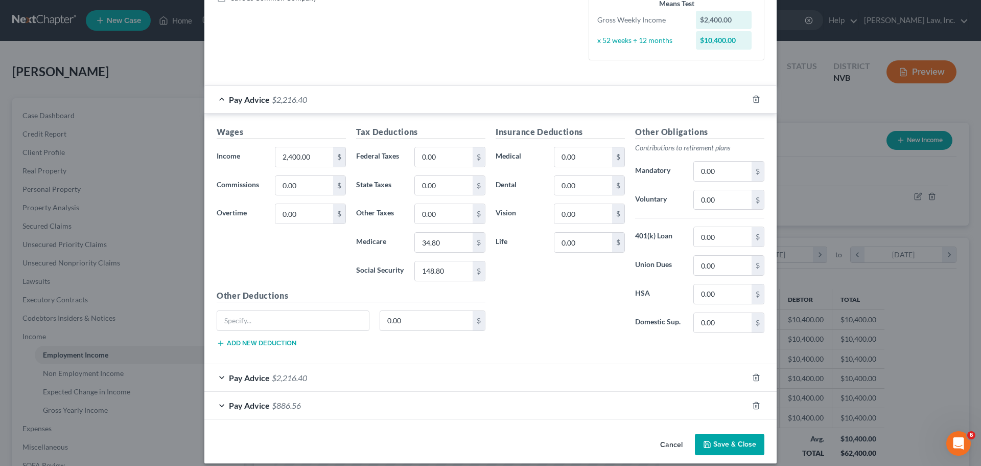
scroll to position [256, 0]
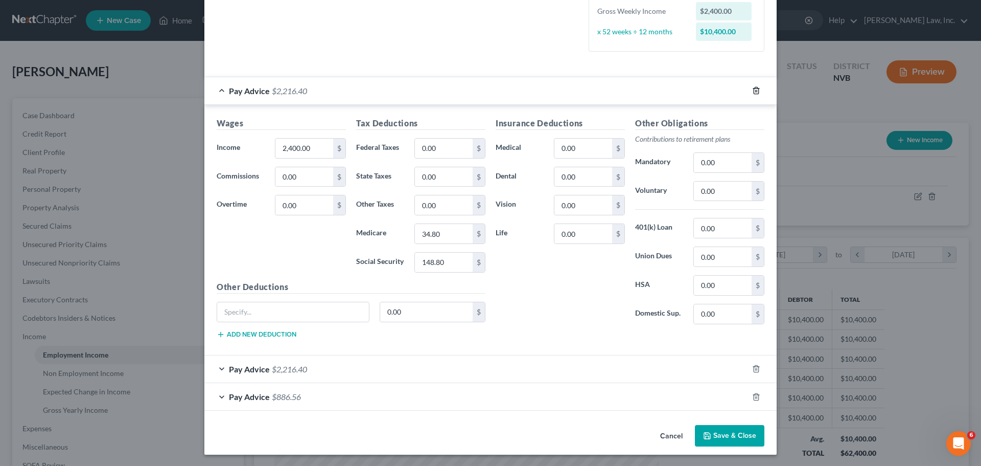
click at [753, 90] on icon "button" at bounding box center [756, 90] width 8 height 8
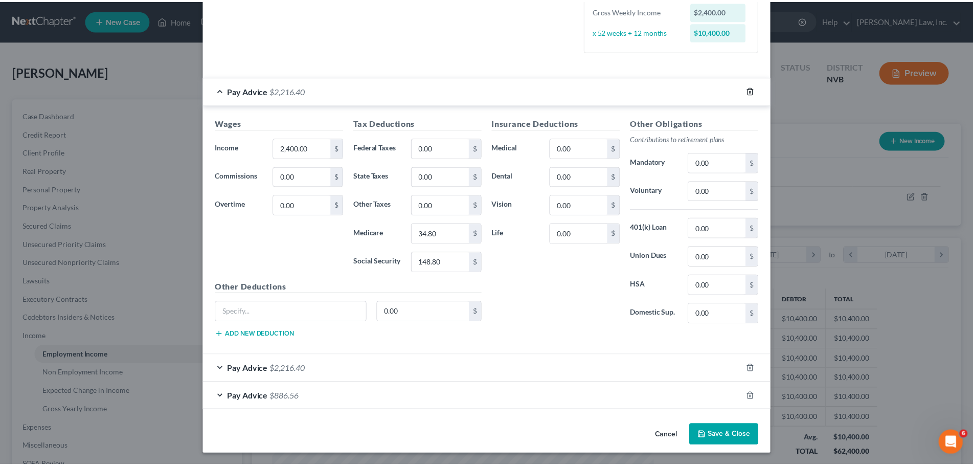
scroll to position [0, 0]
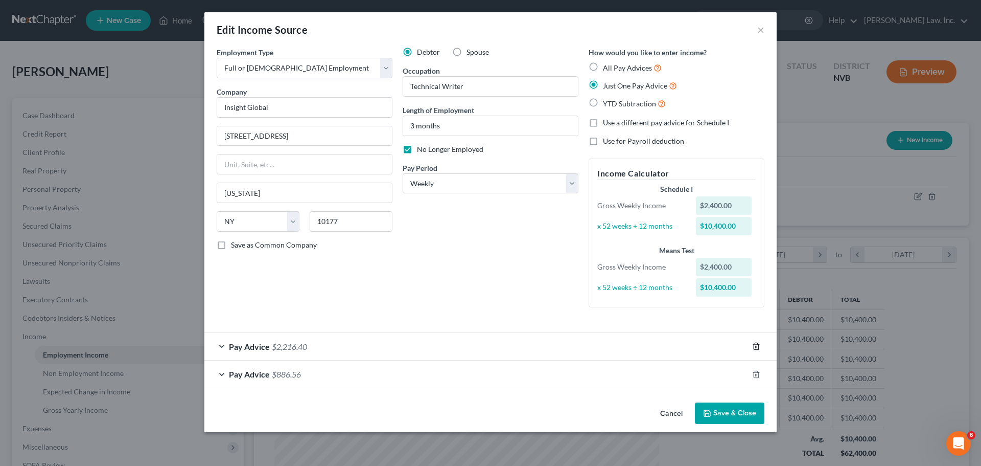
click at [758, 348] on icon "button" at bounding box center [756, 346] width 8 height 8
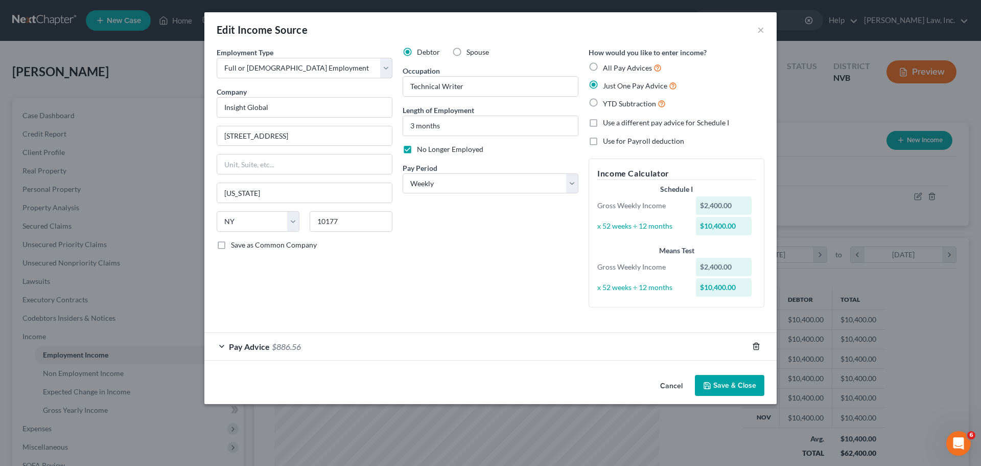
click at [756, 347] on icon "button" at bounding box center [756, 346] width 8 height 8
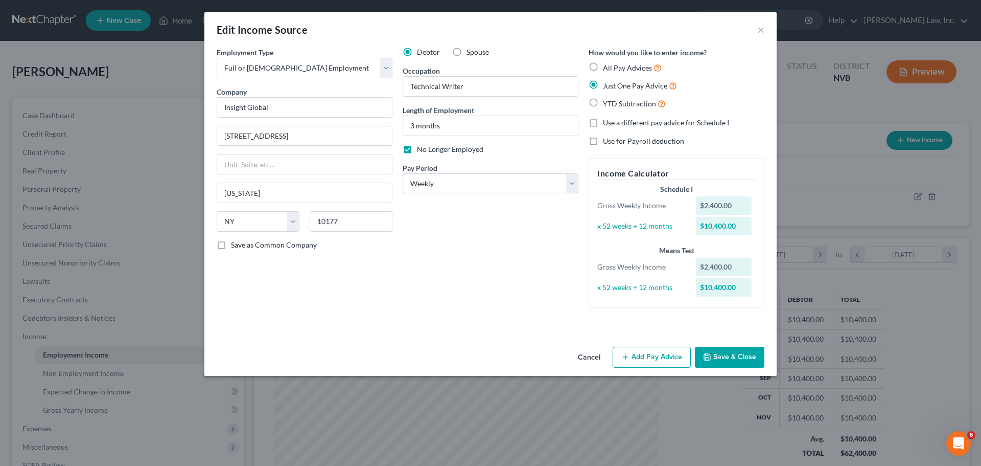
click at [745, 349] on button "Save & Close" at bounding box center [730, 357] width 70 height 21
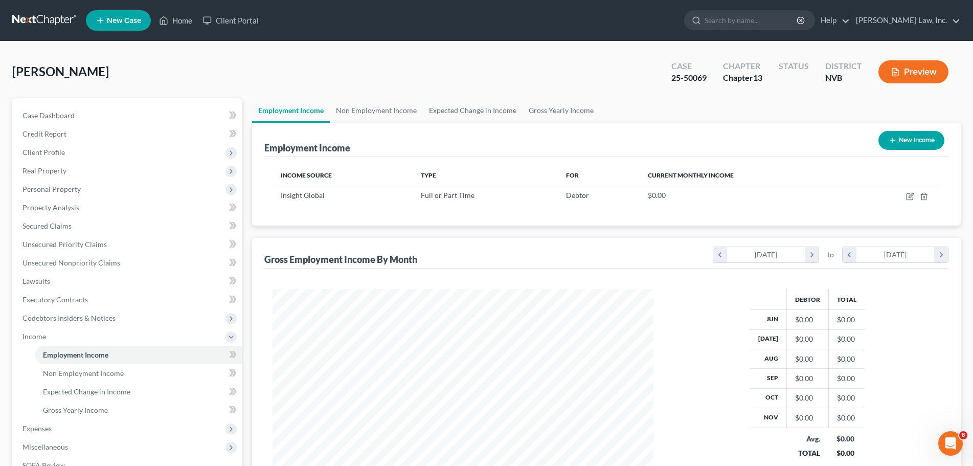
click at [915, 63] on button "Preview" at bounding box center [913, 71] width 70 height 23
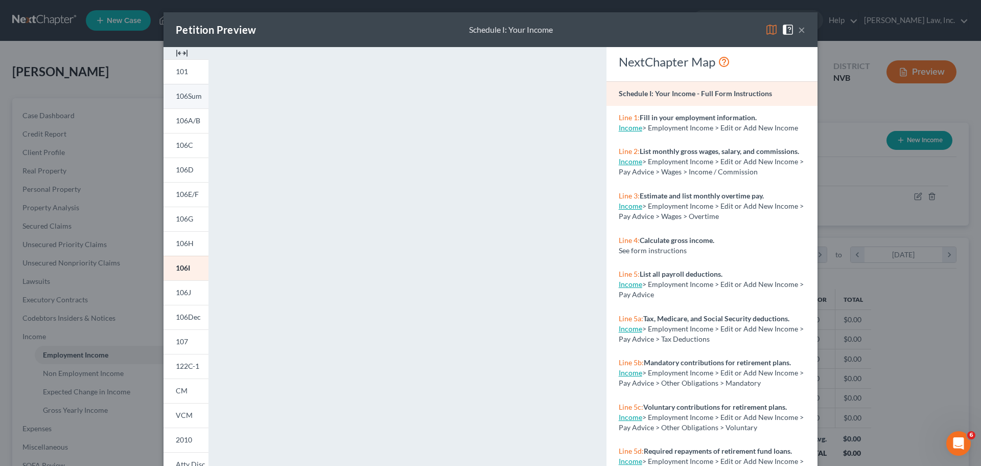
click at [188, 96] on span "106Sum" at bounding box center [189, 95] width 26 height 9
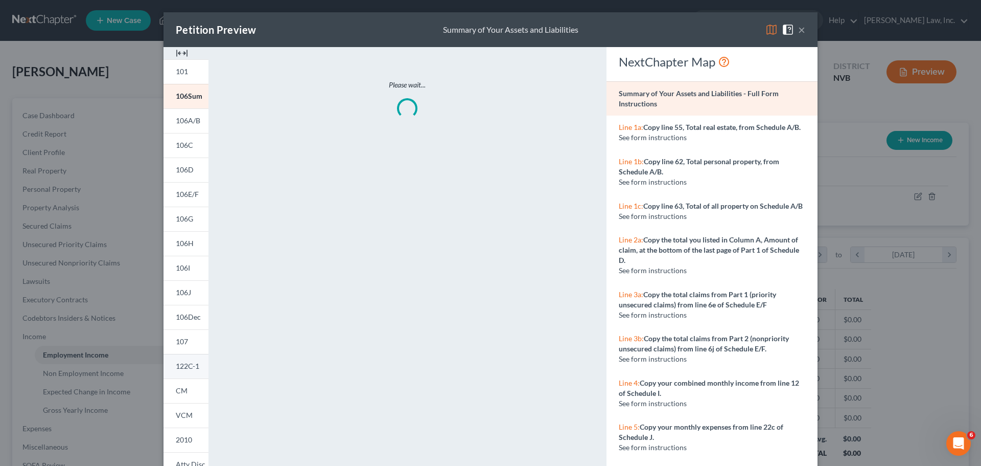
click at [181, 364] on span "122C-1" at bounding box center [188, 365] width 24 height 9
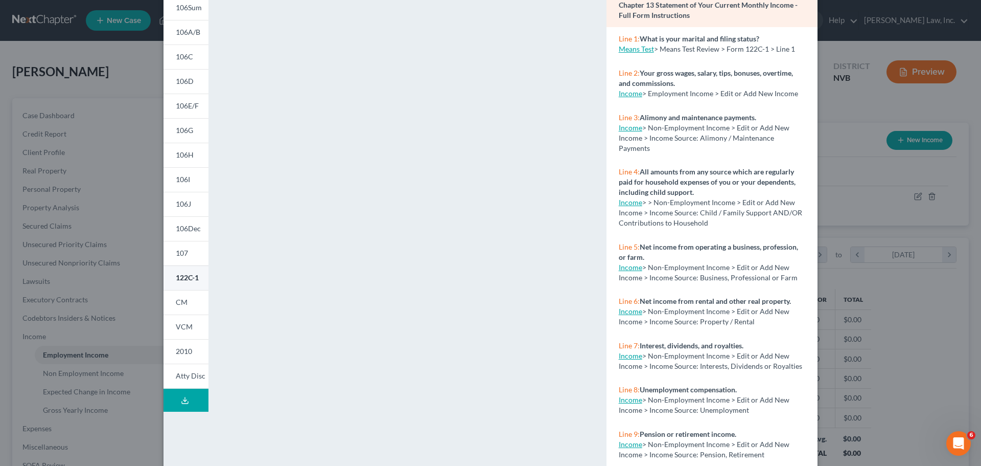
scroll to position [60, 0]
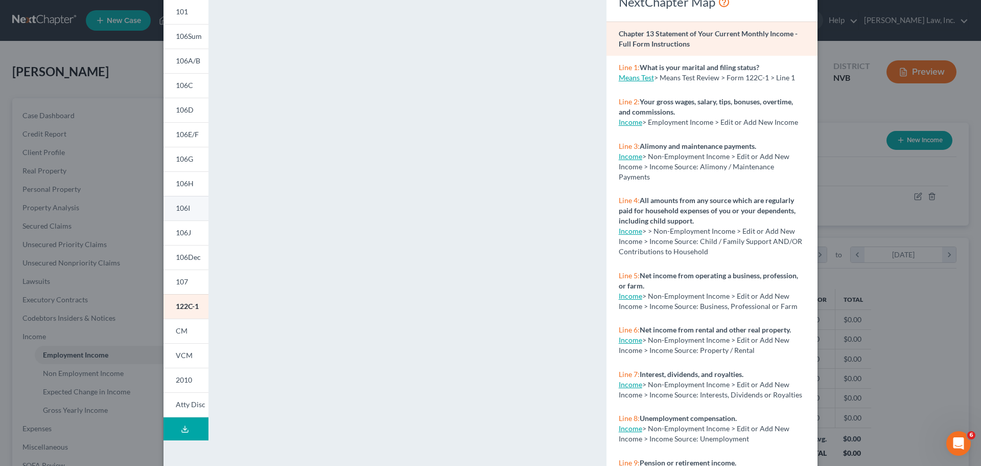
click at [186, 211] on span "106I" at bounding box center [183, 207] width 14 height 9
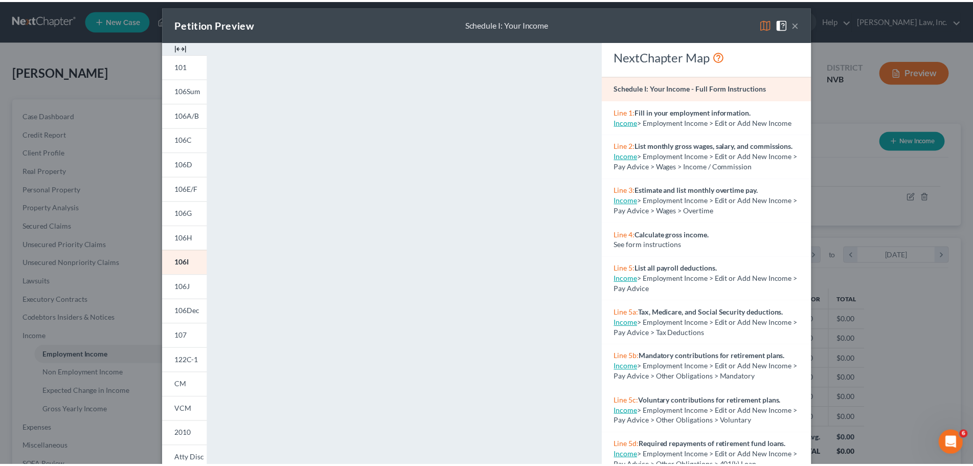
scroll to position [0, 0]
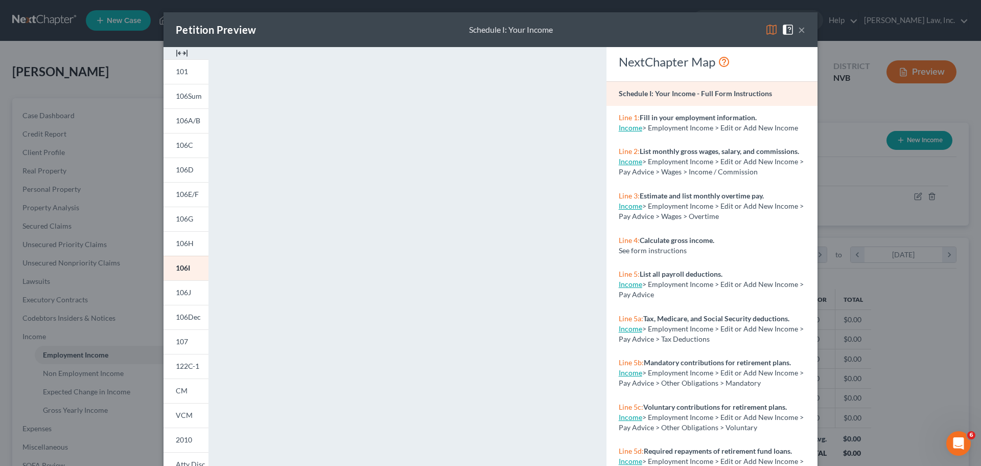
click at [798, 31] on button "×" at bounding box center [801, 30] width 7 height 12
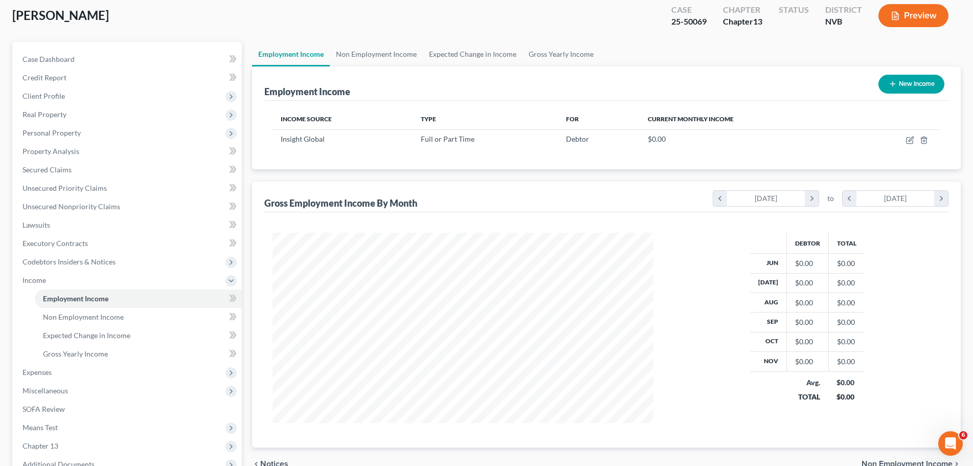
scroll to position [170, 0]
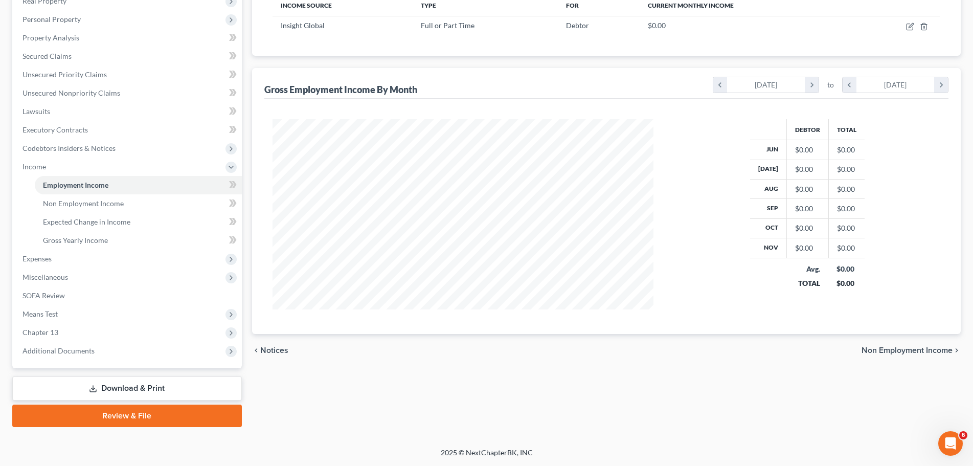
click at [147, 390] on link "Download & Print" at bounding box center [126, 388] width 229 height 24
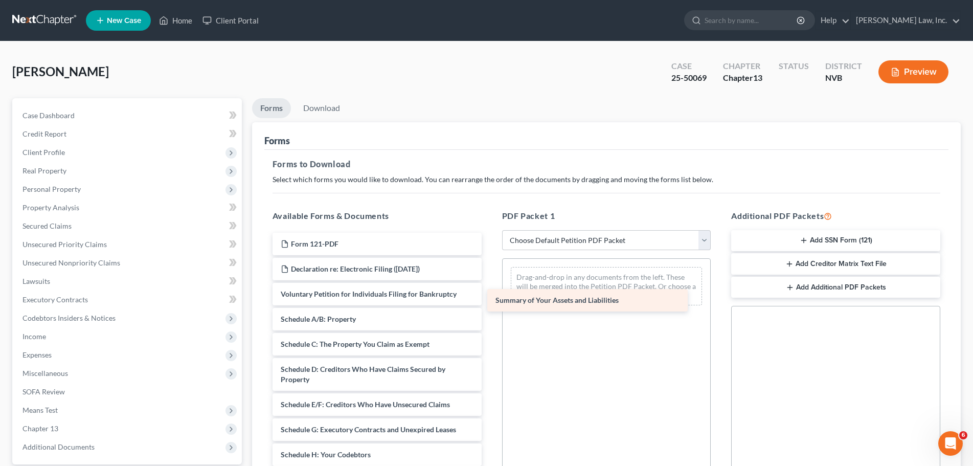
drag, startPoint x: 359, startPoint y: 315, endPoint x: 585, endPoint y: 291, distance: 227.1
click at [490, 291] on div "Summary of Your Assets and Liabilities Form 121-PDF Declaration re: Electronic …" at bounding box center [376, 472] width 225 height 479
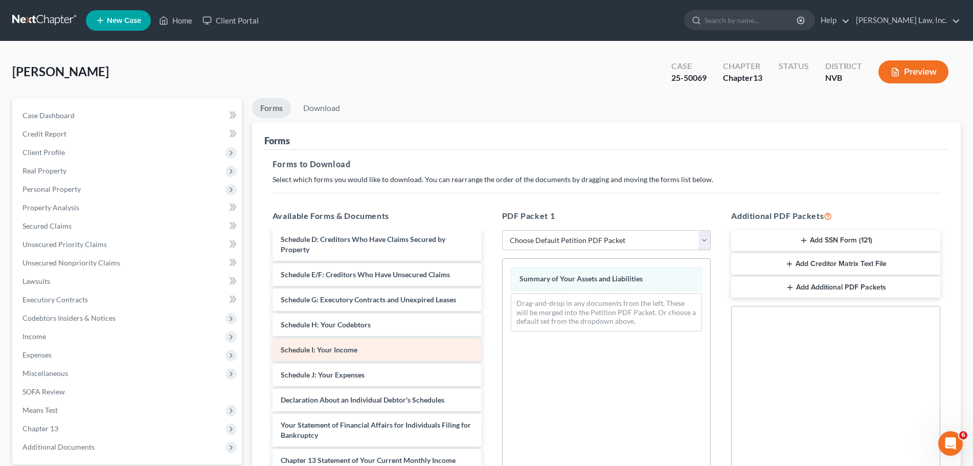
scroll to position [101, 0]
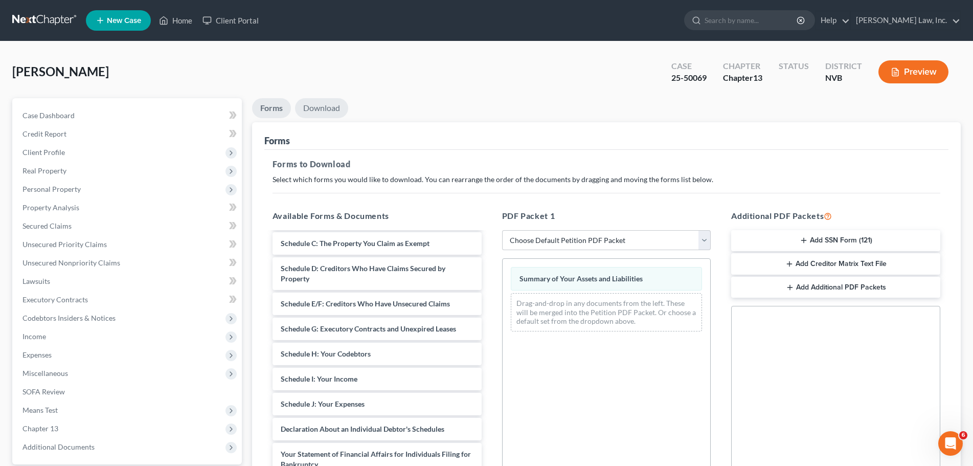
click at [322, 107] on link "Download" at bounding box center [321, 108] width 53 height 20
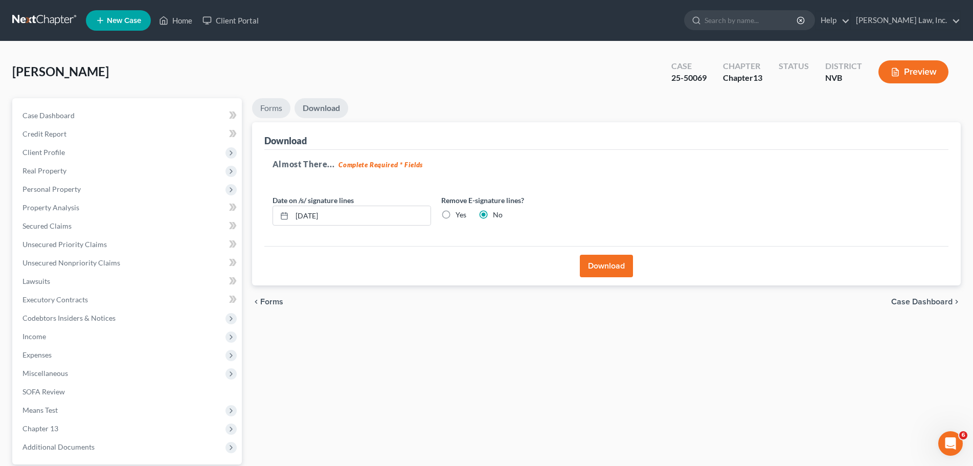
click at [281, 108] on link "Forms" at bounding box center [271, 108] width 38 height 20
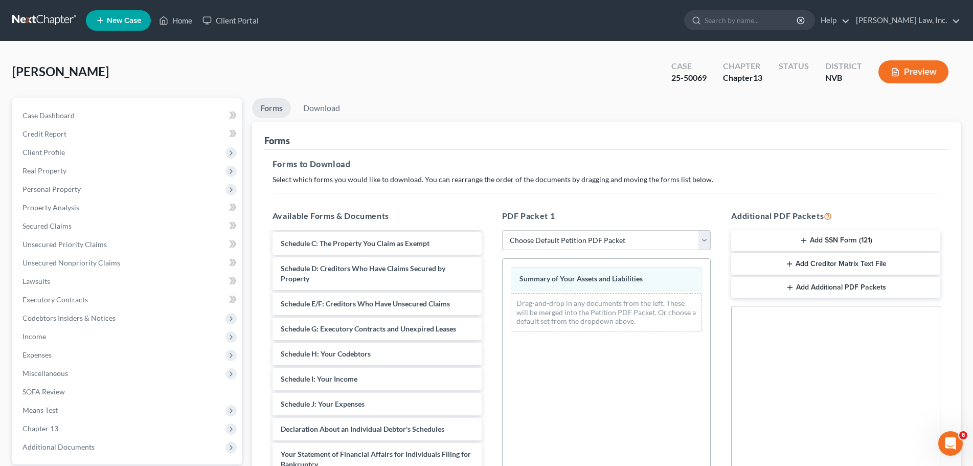
click at [633, 243] on select "Choose Default Petition PDF Packet Complete Bankruptcy Petition (all forms and …" at bounding box center [606, 240] width 209 height 20
select select "2"
click at [502, 230] on select "Choose Default Petition PDF Packet Complete Bankruptcy Petition (all forms and …" at bounding box center [606, 240] width 209 height 20
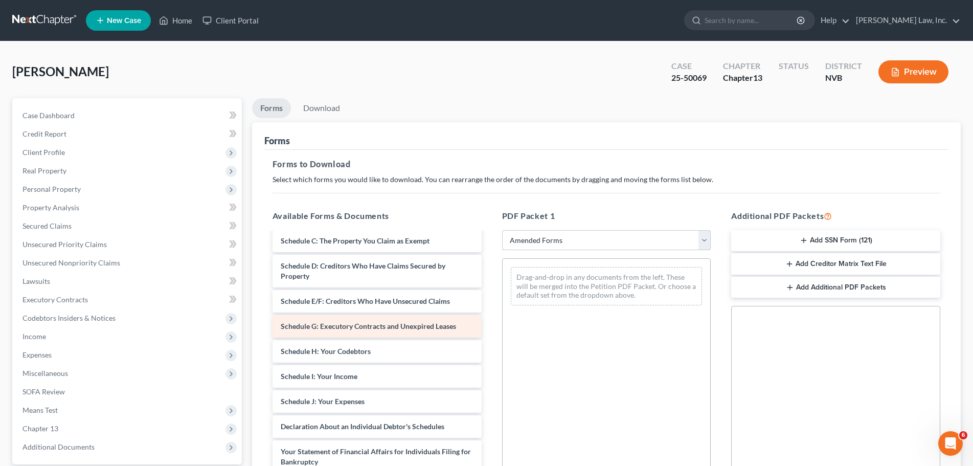
scroll to position [0, 0]
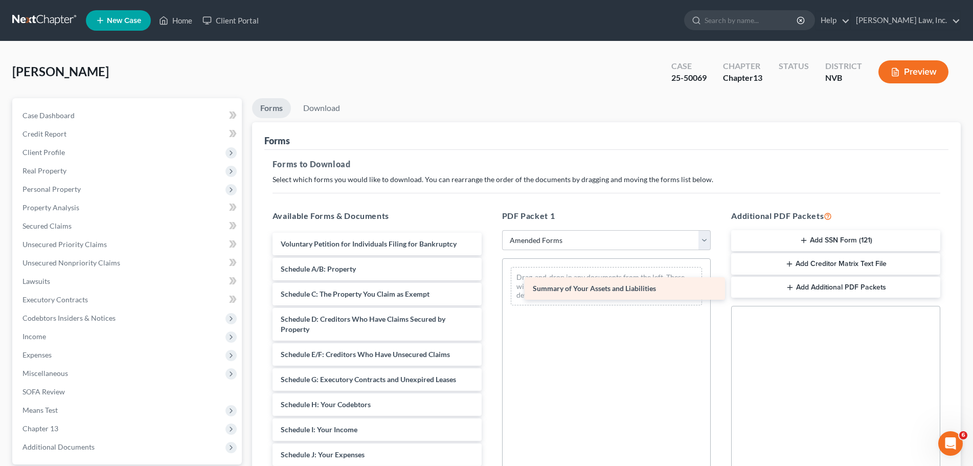
drag, startPoint x: 375, startPoint y: 263, endPoint x: 625, endPoint y: 282, distance: 251.2
click at [490, 282] on div "Summary of Your Assets and Liabilities Voluntary Petition for Individuals Filin…" at bounding box center [376, 447] width 225 height 429
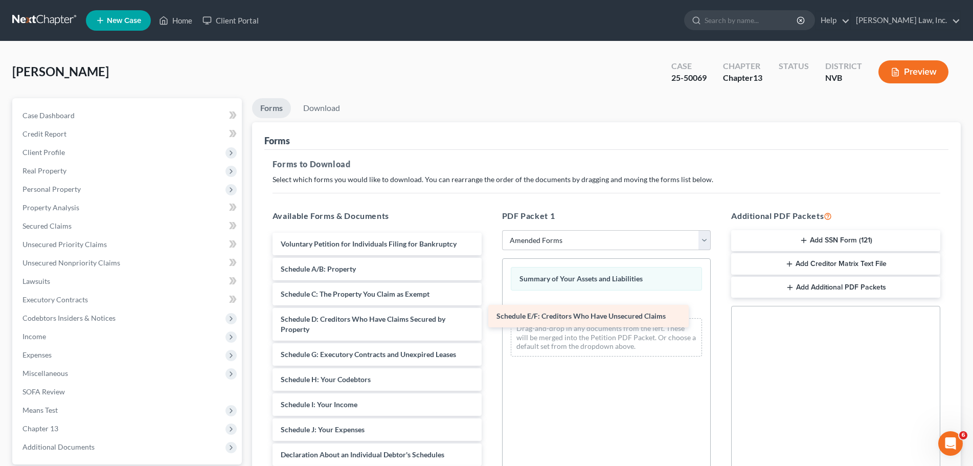
drag, startPoint x: 400, startPoint y: 353, endPoint x: 623, endPoint y: 313, distance: 226.3
click at [490, 313] on div "Schedule E/F: Creditors Who Have Unsecured Claims Voluntary Petition for Indivi…" at bounding box center [376, 435] width 225 height 404
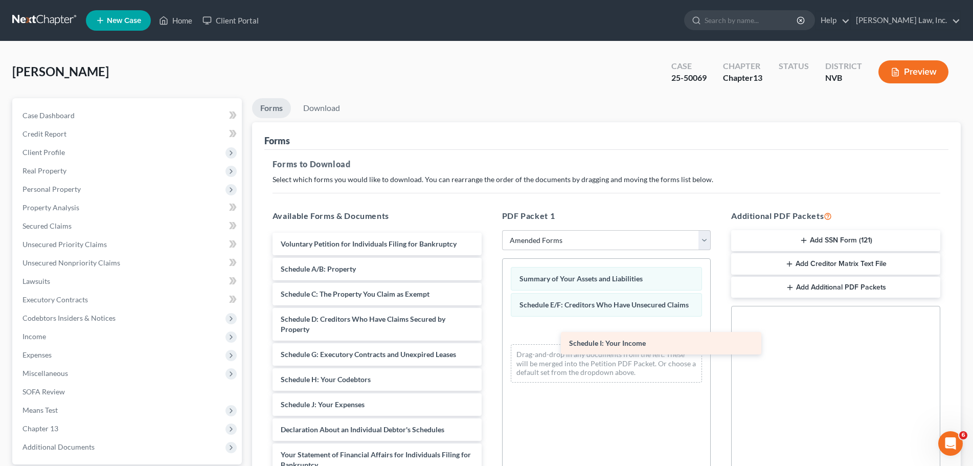
drag, startPoint x: 344, startPoint y: 408, endPoint x: 632, endPoint y: 347, distance: 294.7
click at [490, 347] on div "Schedule I: Your Income Voluntary Petition for Individuals Filing for Bankruptc…" at bounding box center [376, 422] width 225 height 379
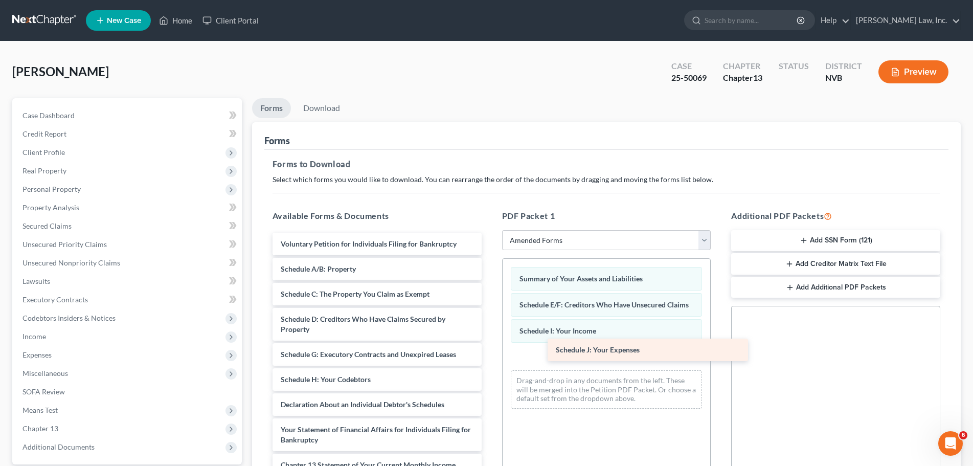
drag, startPoint x: 349, startPoint y: 404, endPoint x: 626, endPoint y: 350, distance: 281.8
click at [490, 350] on div "Schedule J: Your Expenses Voluntary Petition for Individuals Filing for Bankrup…" at bounding box center [376, 410] width 225 height 354
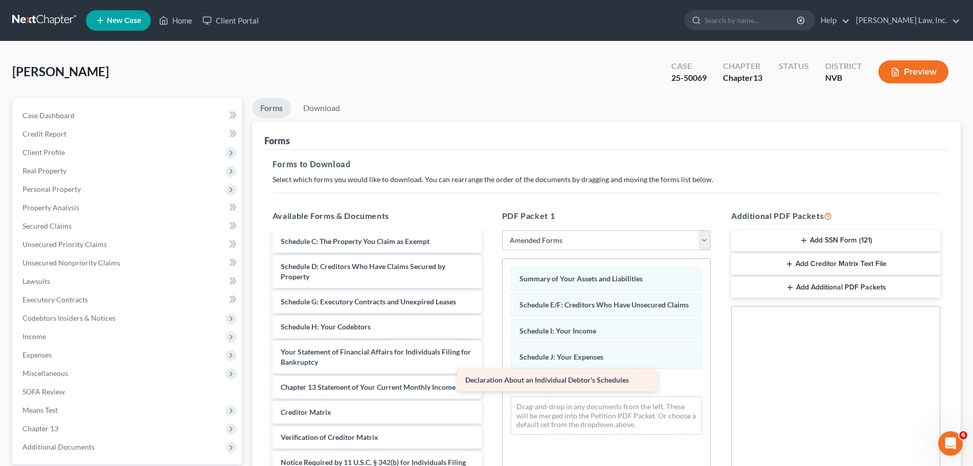
scroll to position [53, 0]
drag, startPoint x: 369, startPoint y: 323, endPoint x: 605, endPoint y: 378, distance: 242.5
click at [490, 378] on div "Declaration About an Individual Debtor's Schedules Voluntary Petition for Indiv…" at bounding box center [376, 344] width 225 height 329
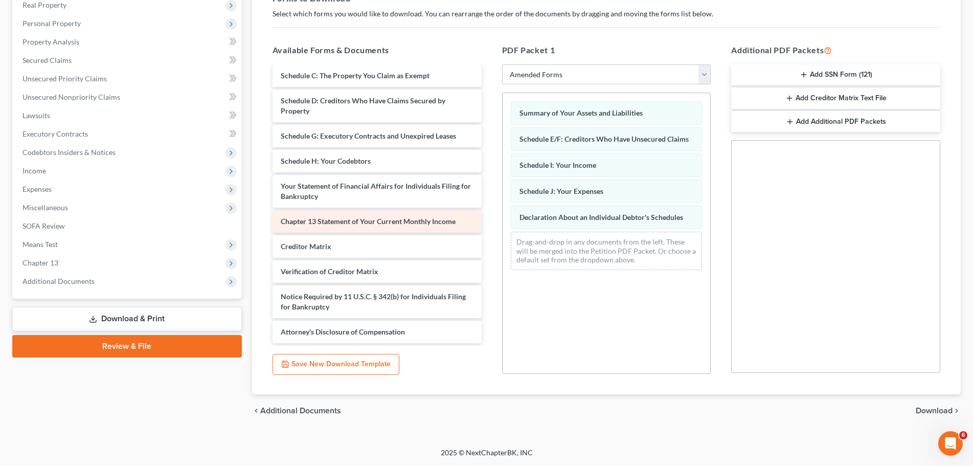
scroll to position [28, 0]
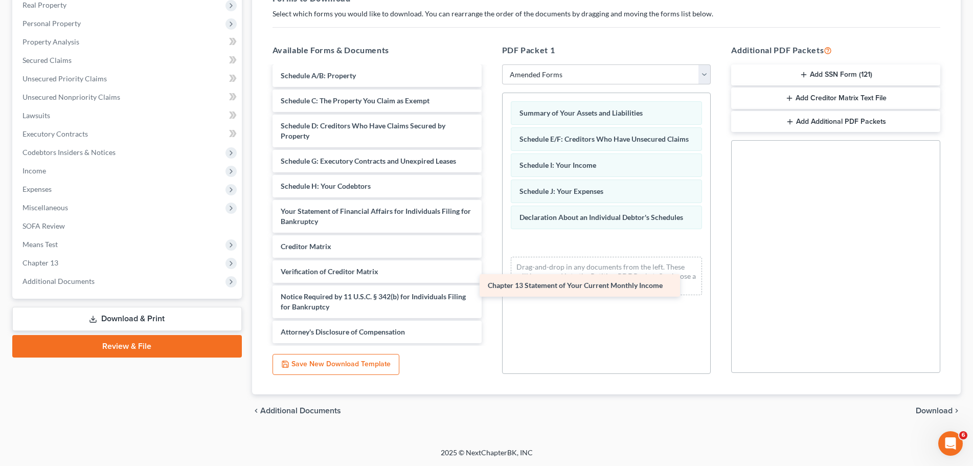
drag, startPoint x: 408, startPoint y: 218, endPoint x: 618, endPoint y: 277, distance: 218.0
click at [490, 277] on div "Chapter 13 Statement of Your Current Monthly Income Voluntary Petition for Indi…" at bounding box center [376, 191] width 225 height 304
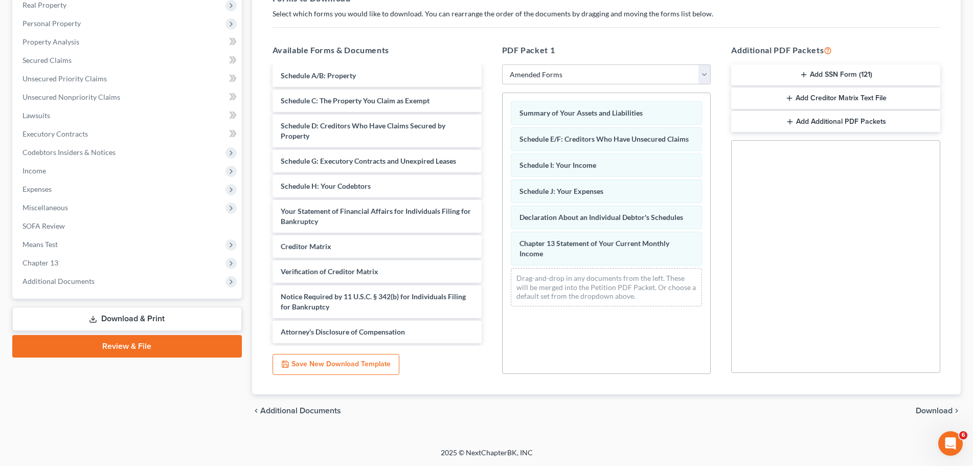
click at [935, 416] on div "chevron_left Additional Documents Download chevron_right" at bounding box center [606, 410] width 708 height 33
click at [936, 408] on span "Download" at bounding box center [933, 410] width 37 height 8
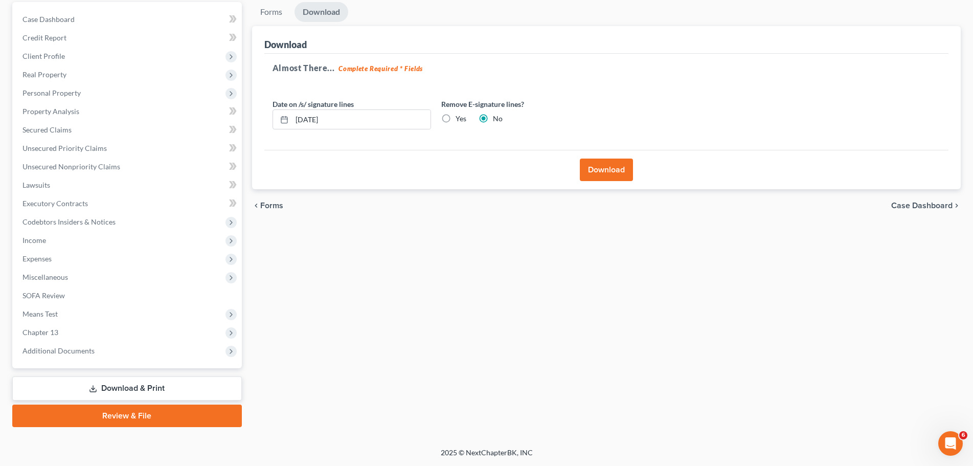
scroll to position [96, 0]
click at [455, 116] on label "Yes" at bounding box center [460, 118] width 11 height 10
click at [459, 116] on input "Yes" at bounding box center [462, 116] width 7 height 7
radio input "true"
radio input "false"
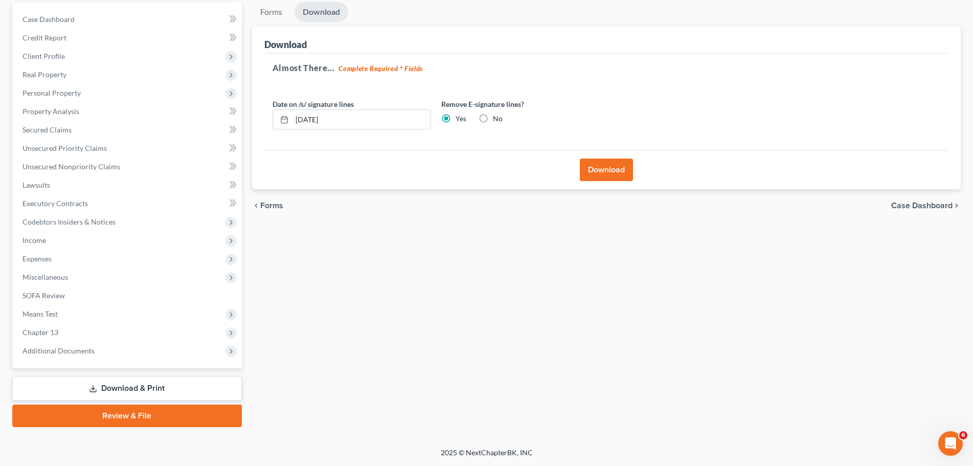
click at [600, 166] on button "Download" at bounding box center [606, 169] width 53 height 22
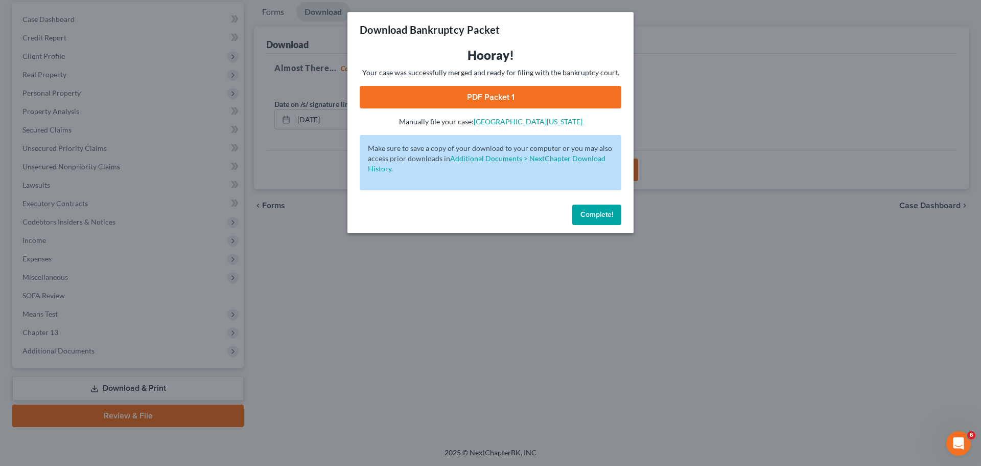
click at [605, 219] on button "Complete!" at bounding box center [596, 214] width 49 height 20
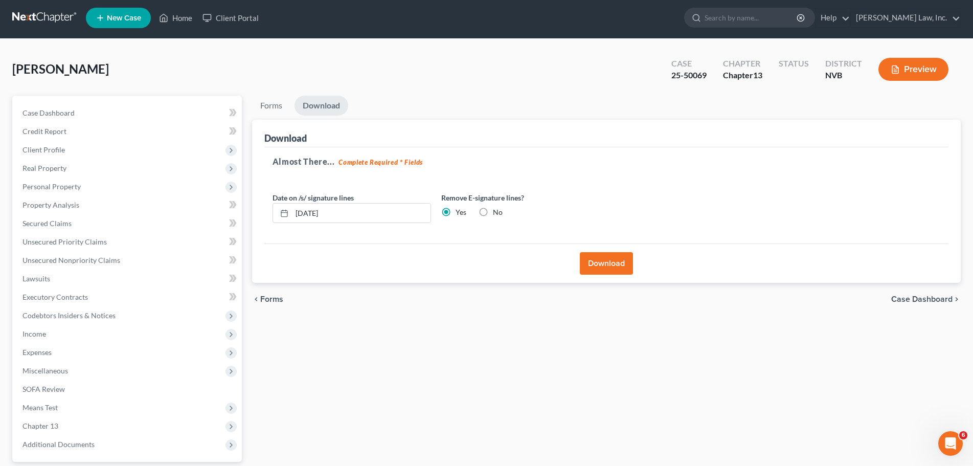
scroll to position [0, 0]
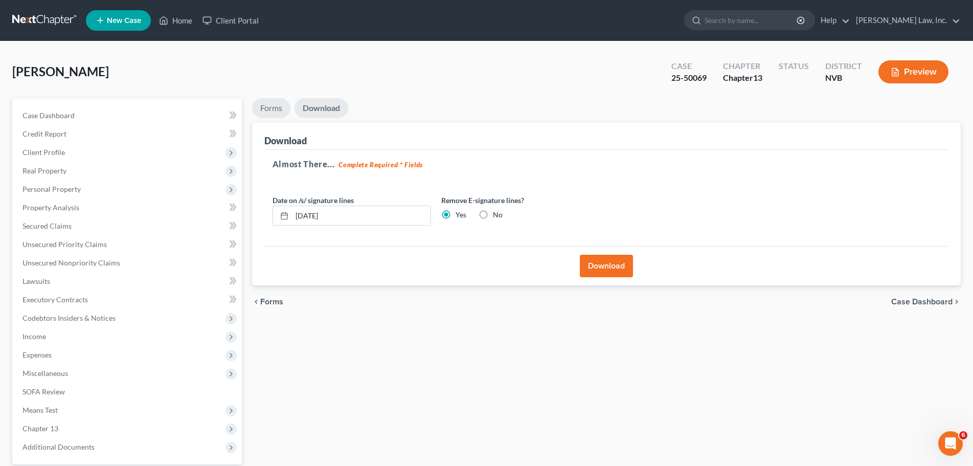
click at [273, 108] on link "Forms" at bounding box center [271, 108] width 38 height 20
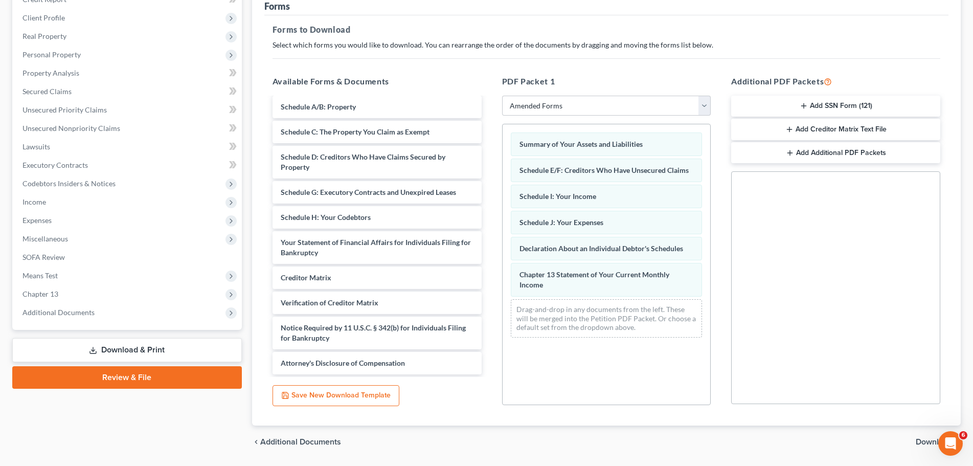
scroll to position [166, 0]
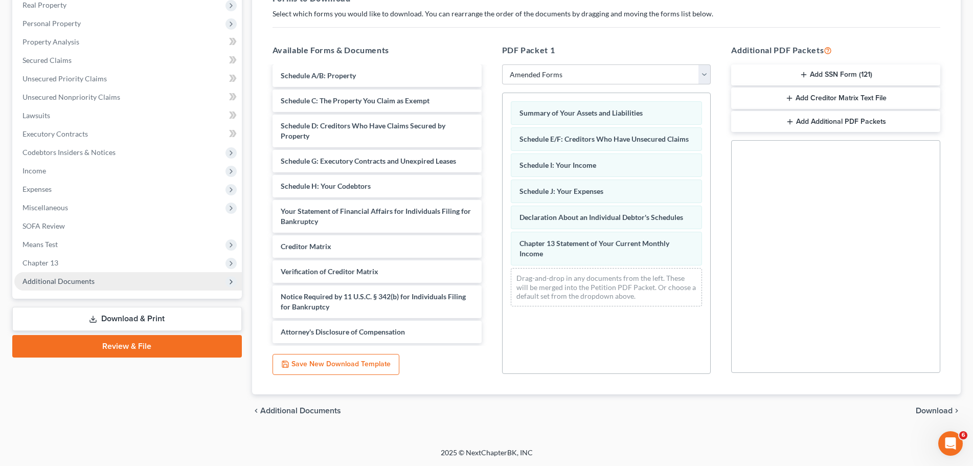
click at [227, 283] on icon at bounding box center [231, 282] width 8 height 8
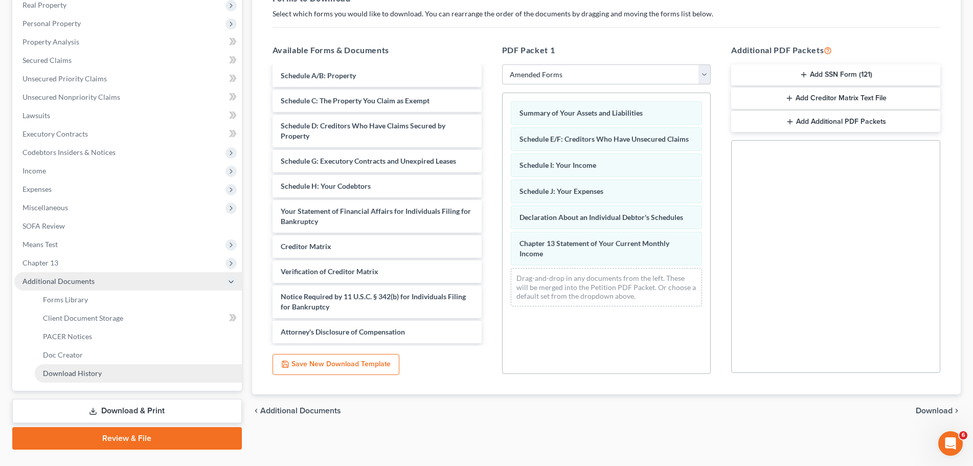
click at [123, 371] on link "Download History" at bounding box center [138, 373] width 207 height 18
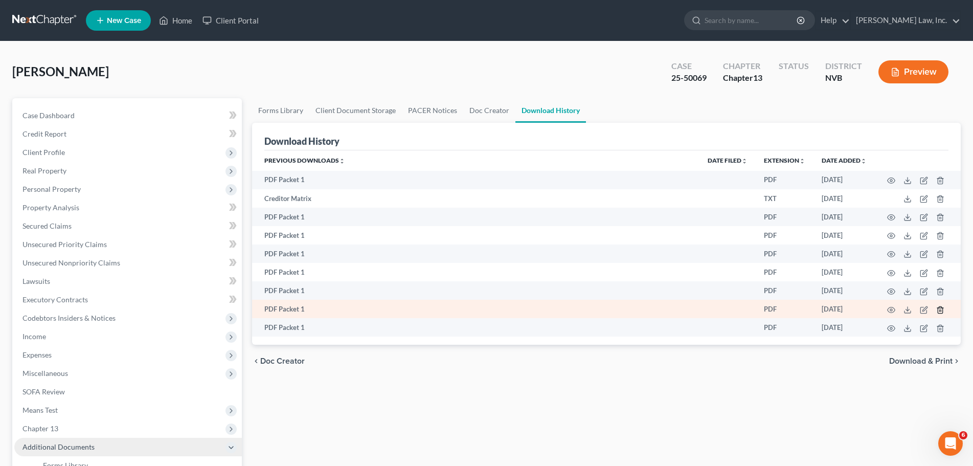
click at [940, 311] on line "button" at bounding box center [940, 310] width 0 height 2
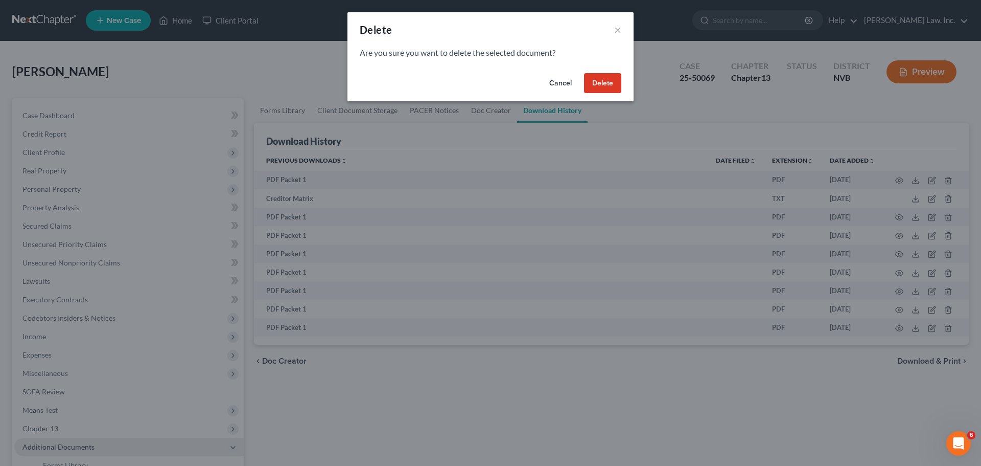
click at [609, 85] on button "Delete" at bounding box center [602, 83] width 37 height 20
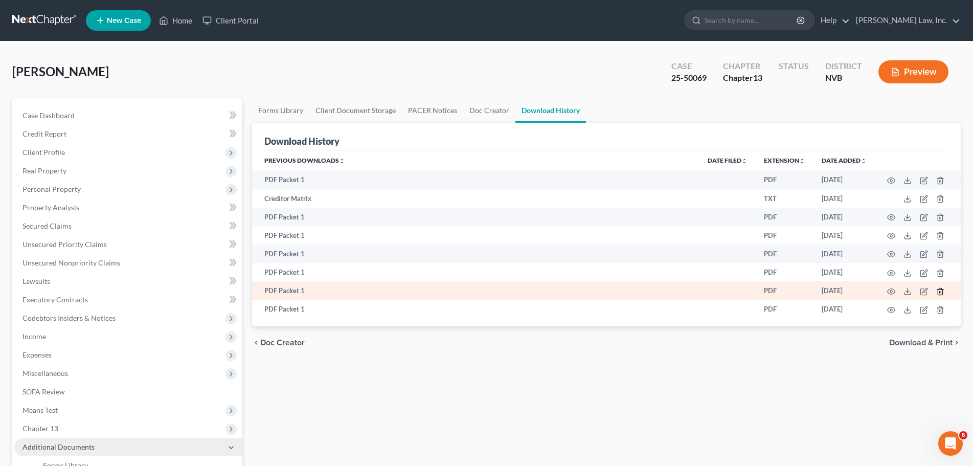
click at [939, 291] on line "button" at bounding box center [939, 292] width 0 height 2
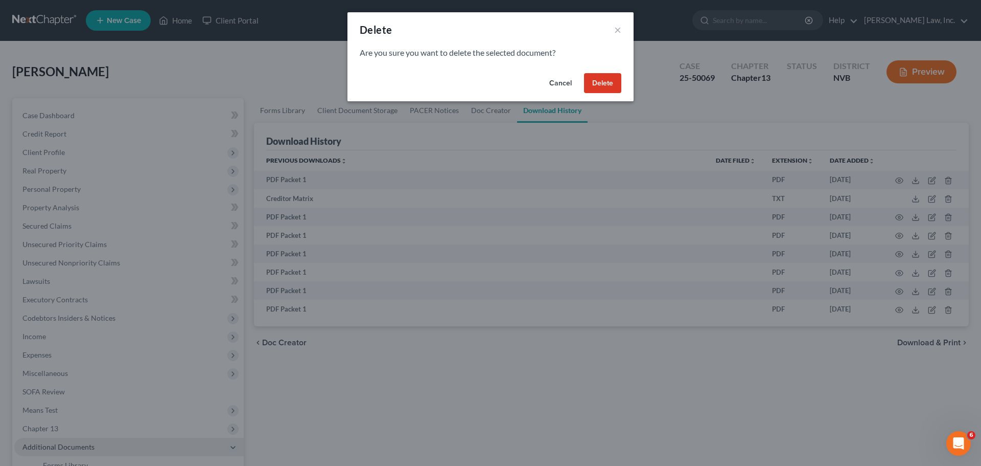
click at [614, 84] on button "Delete" at bounding box center [602, 83] width 37 height 20
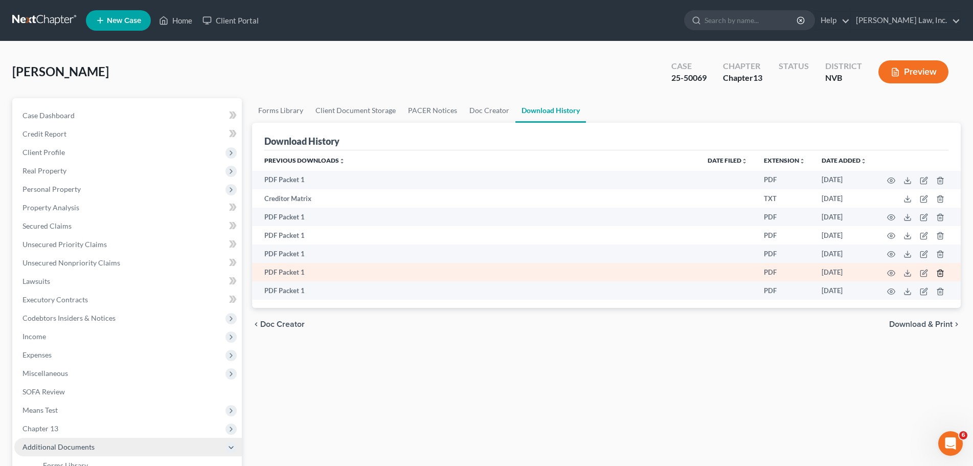
click at [941, 272] on icon "button" at bounding box center [940, 273] width 8 height 8
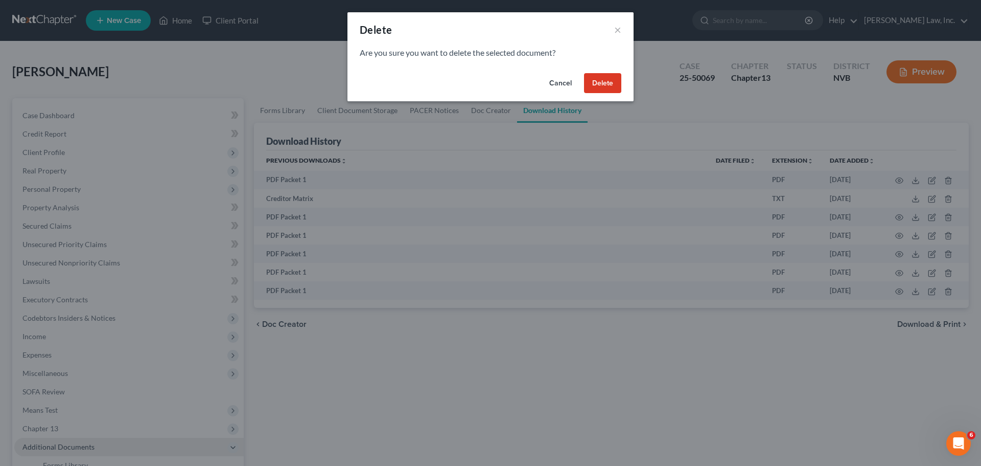
click at [605, 81] on button "Delete" at bounding box center [602, 83] width 37 height 20
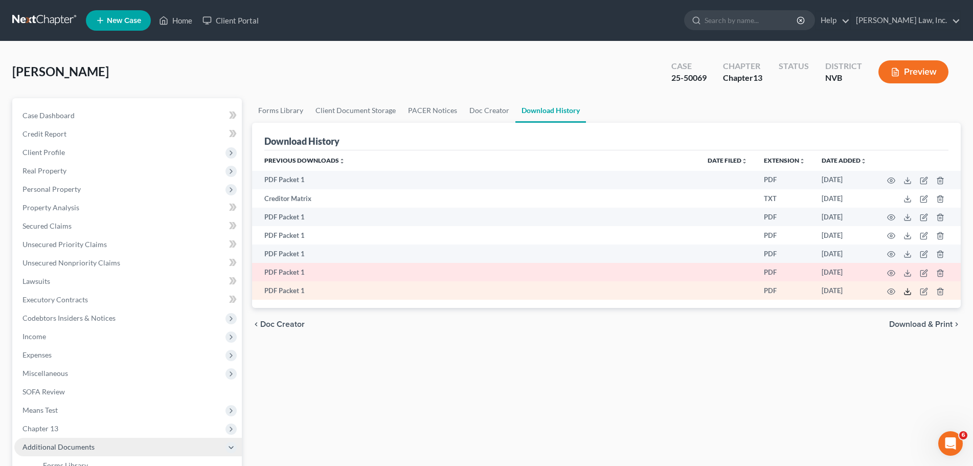
click at [907, 291] on icon at bounding box center [907, 291] width 8 height 8
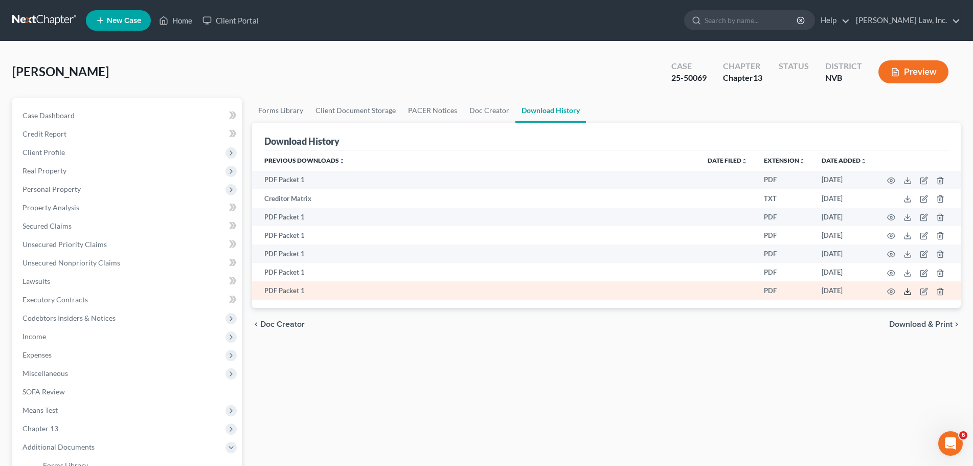
click at [908, 291] on polyline at bounding box center [908, 291] width 4 height 2
